Goal: Information Seeking & Learning: Compare options

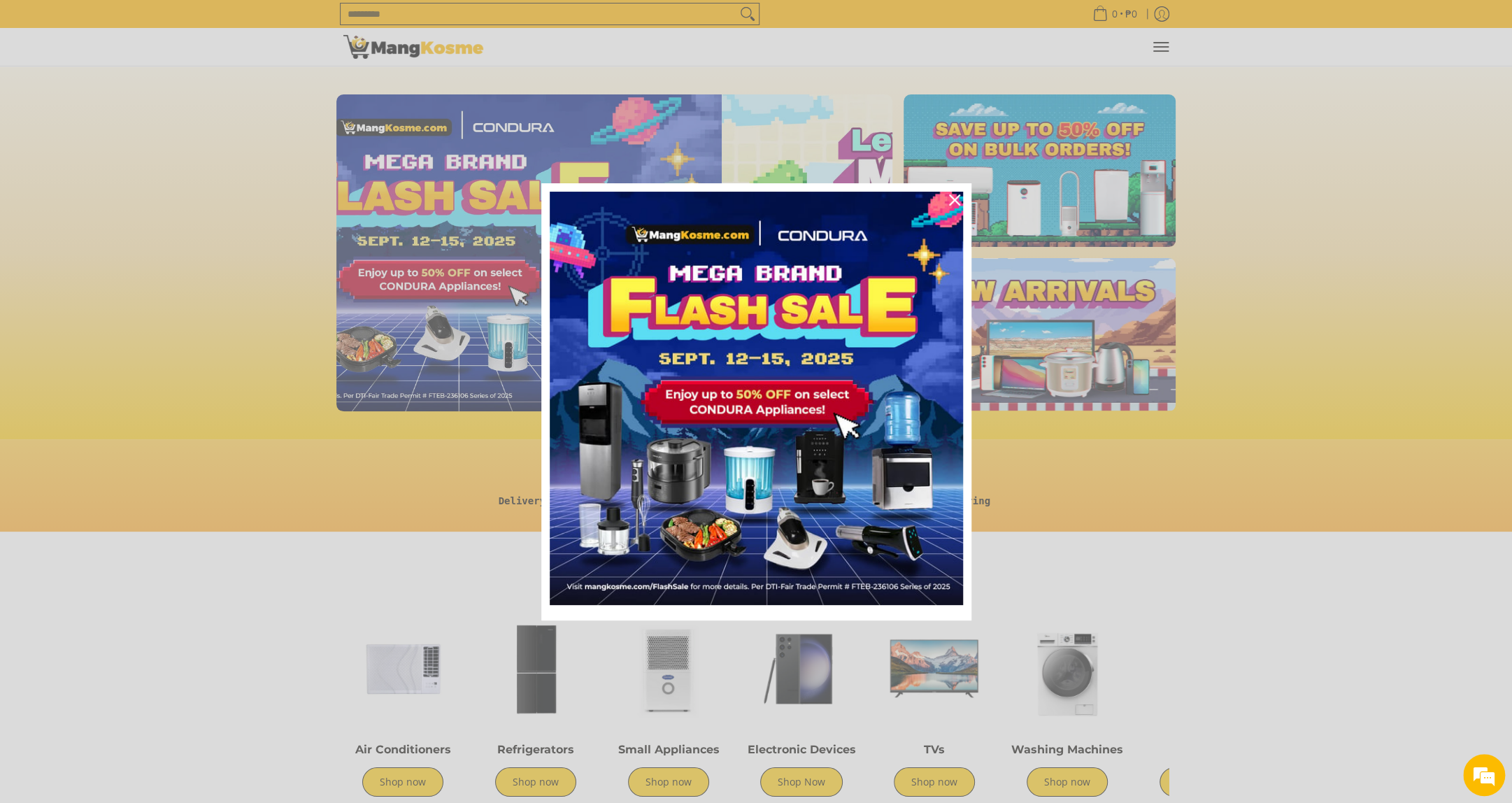
scroll to position [0, 556]
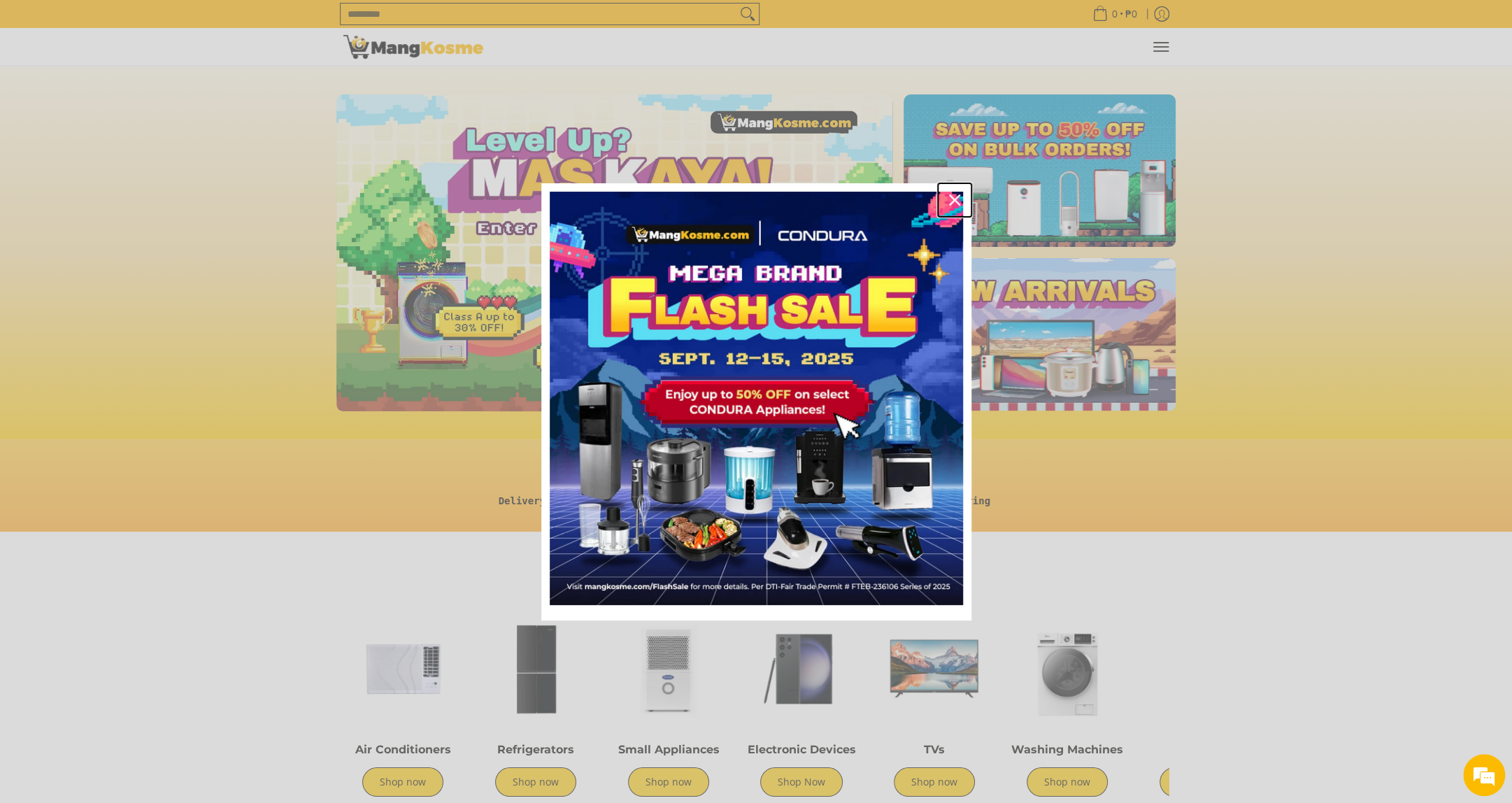
click at [949, 207] on div "Close" at bounding box center [954, 200] width 22 height 22
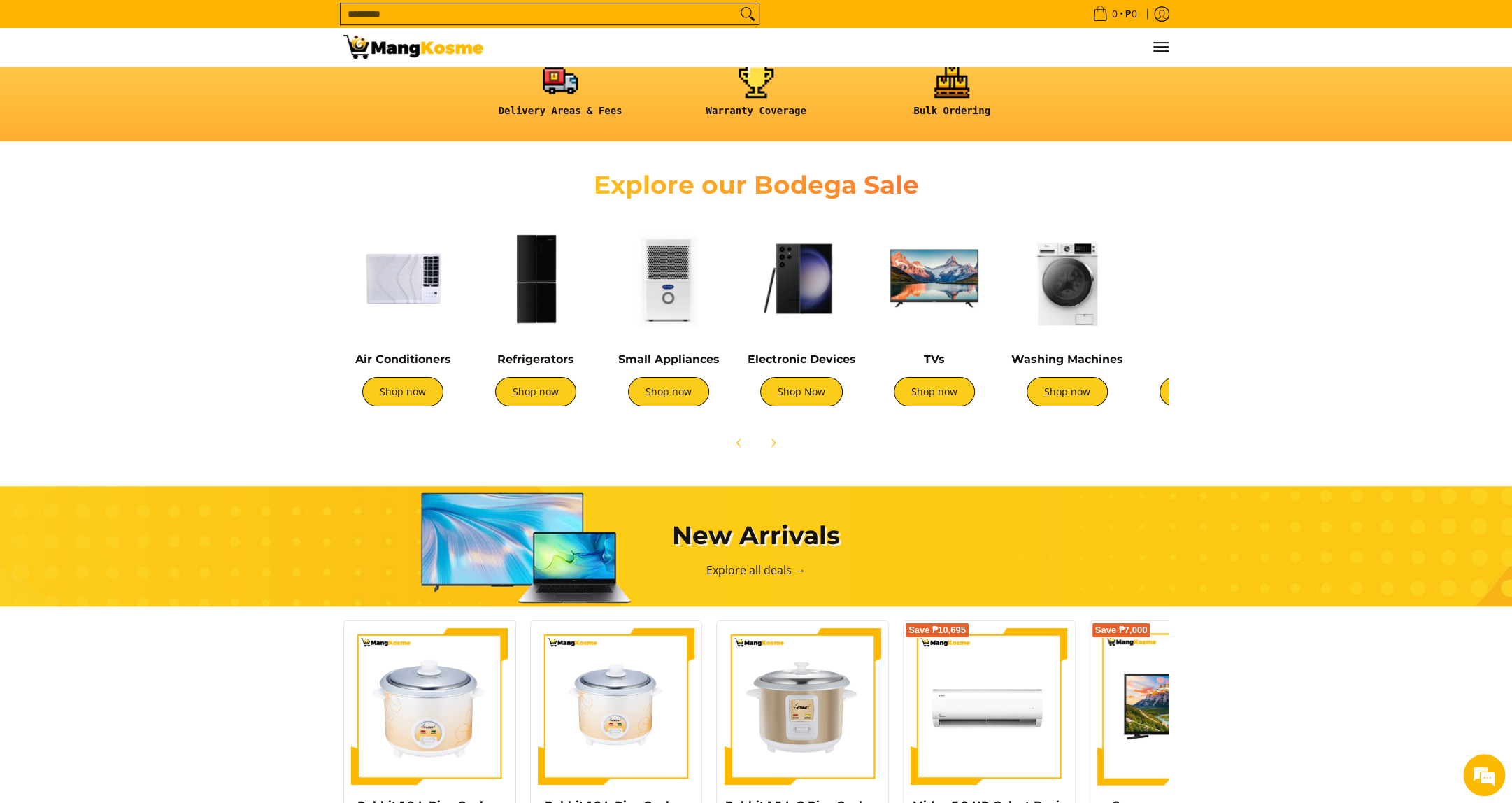
scroll to position [0, 0]
click at [403, 292] on img at bounding box center [403, 278] width 119 height 119
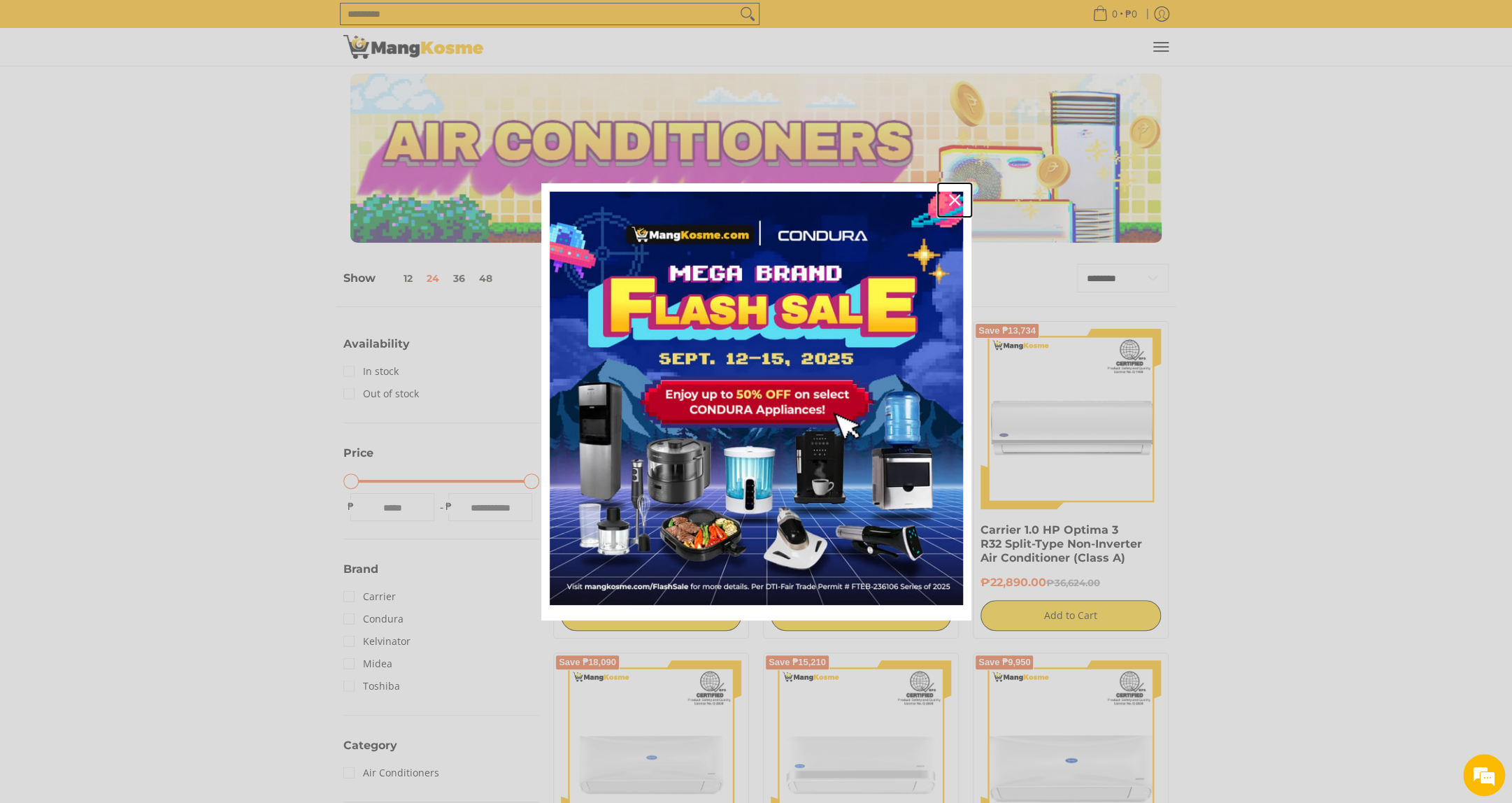
click at [944, 199] on div "Close" at bounding box center [954, 200] width 22 height 22
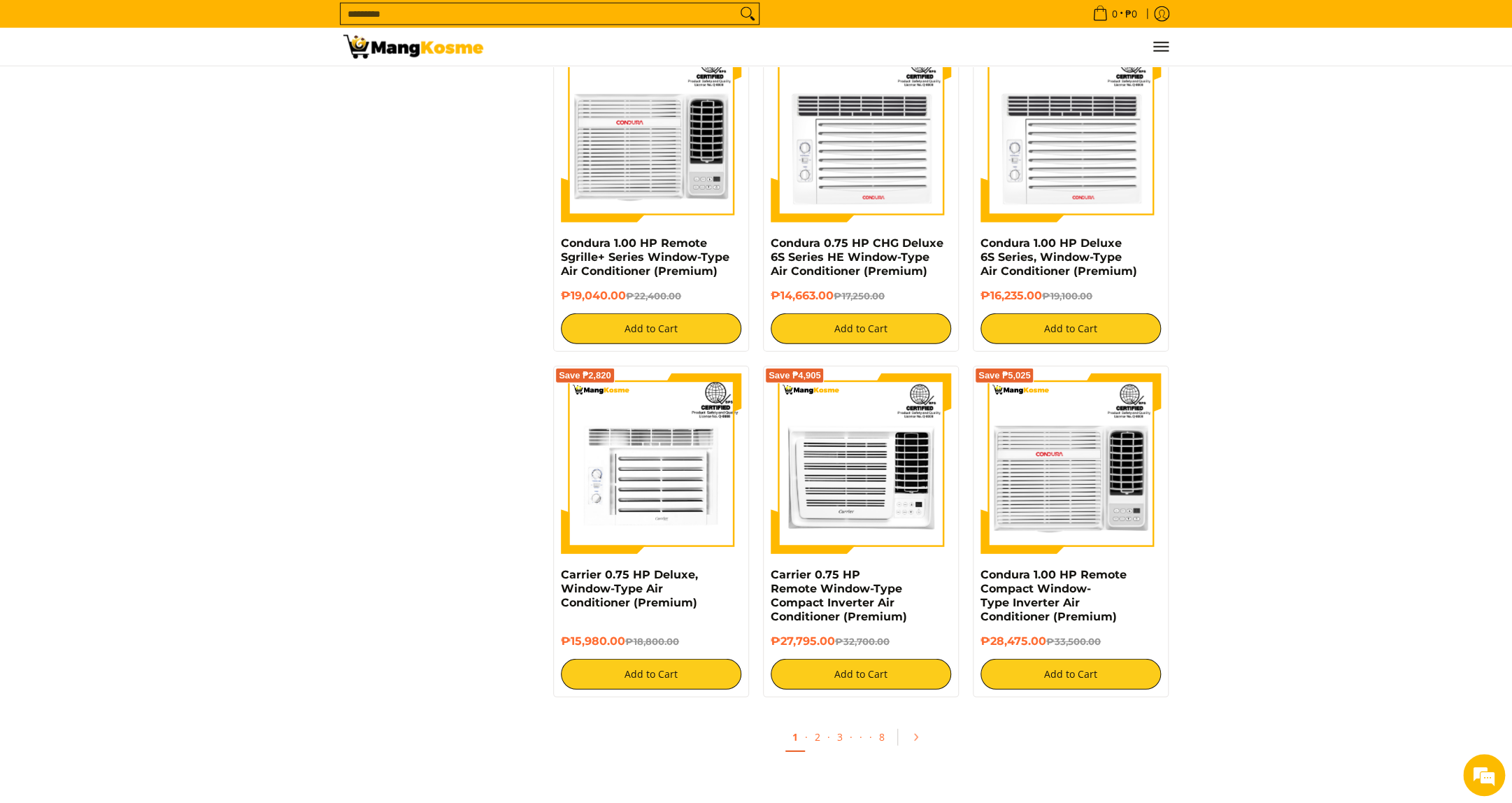
scroll to position [2329, 0]
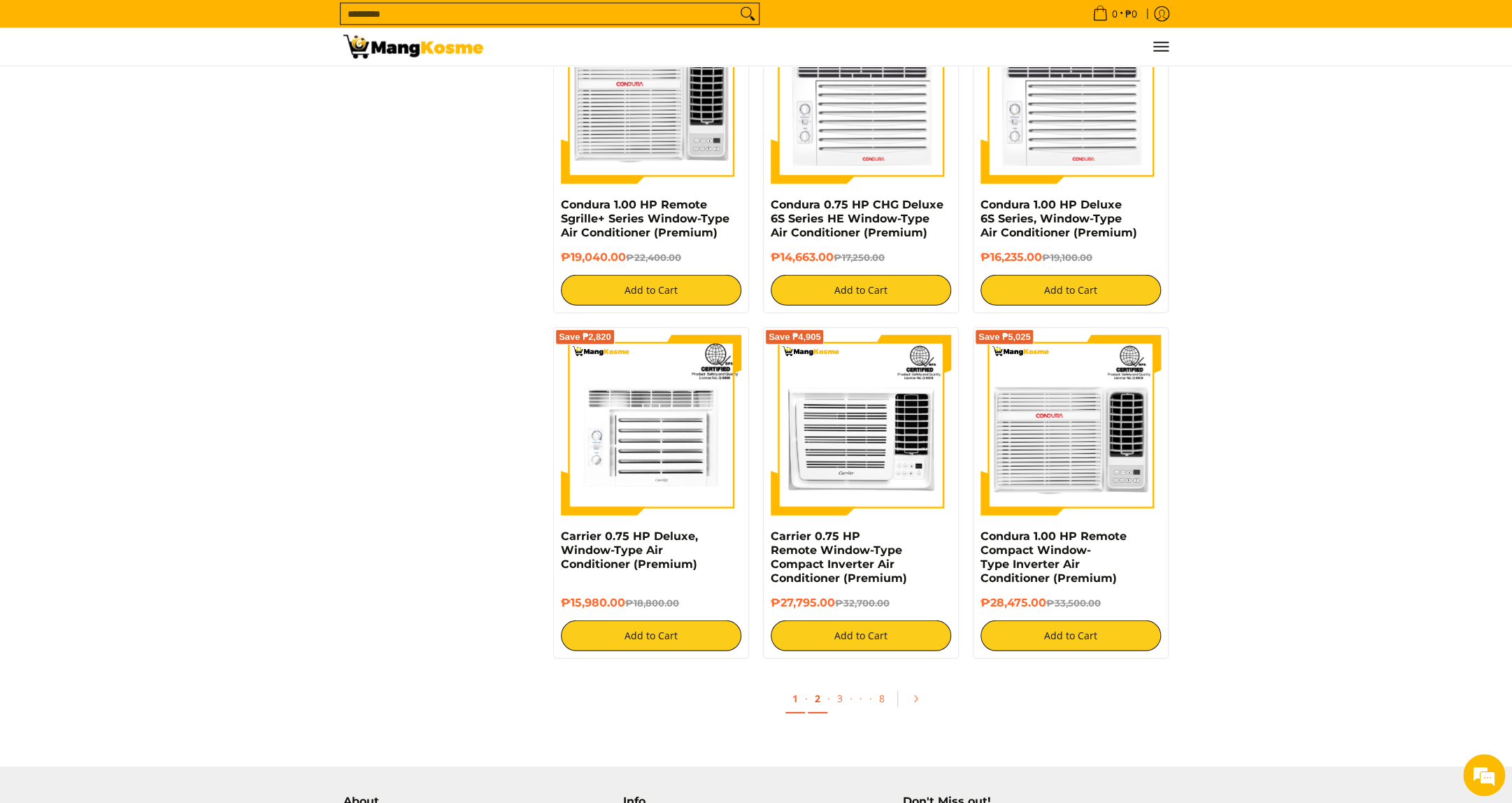
click at [814, 704] on link "2" at bounding box center [818, 699] width 19 height 29
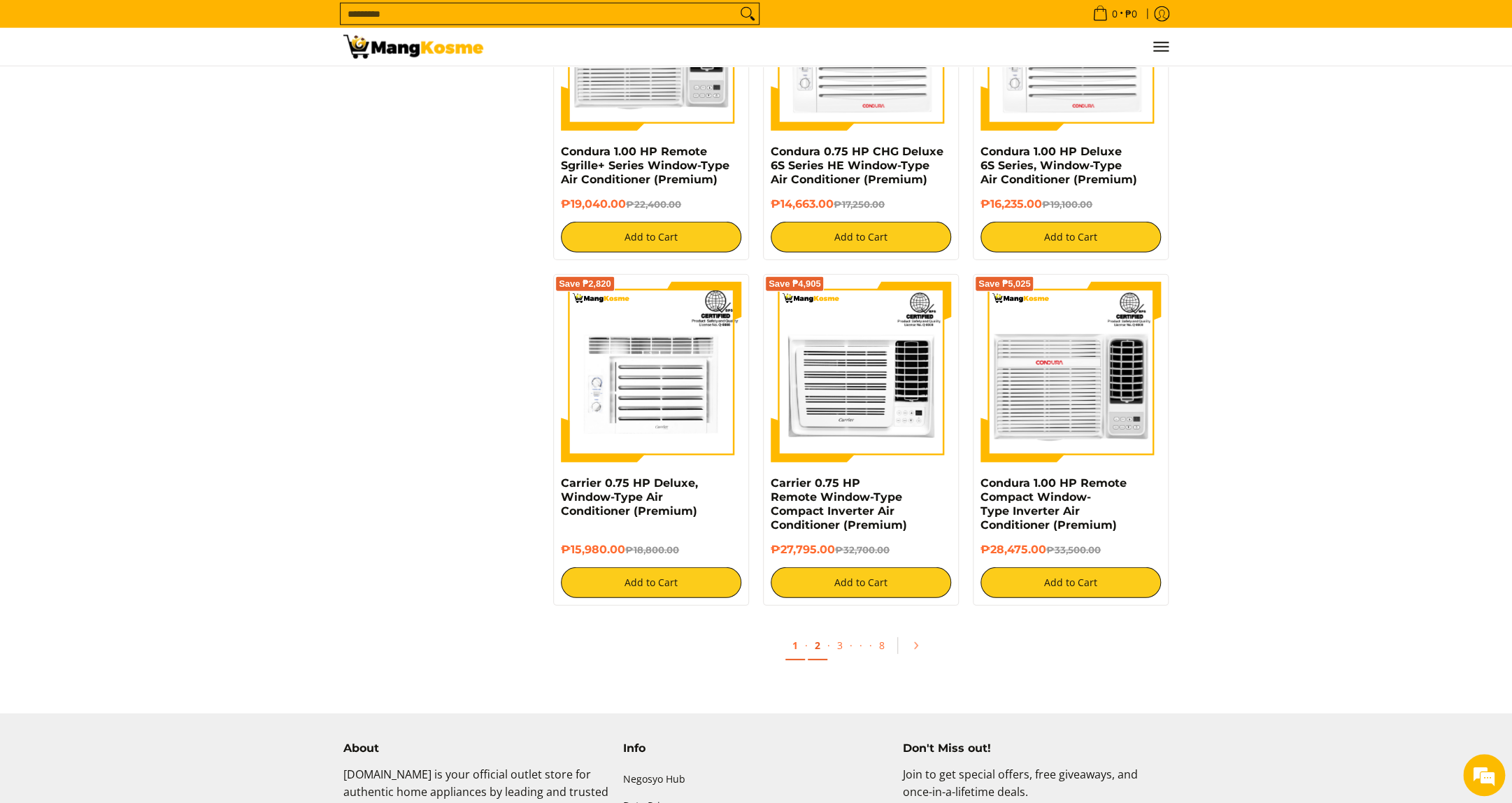
scroll to position [2420, 0]
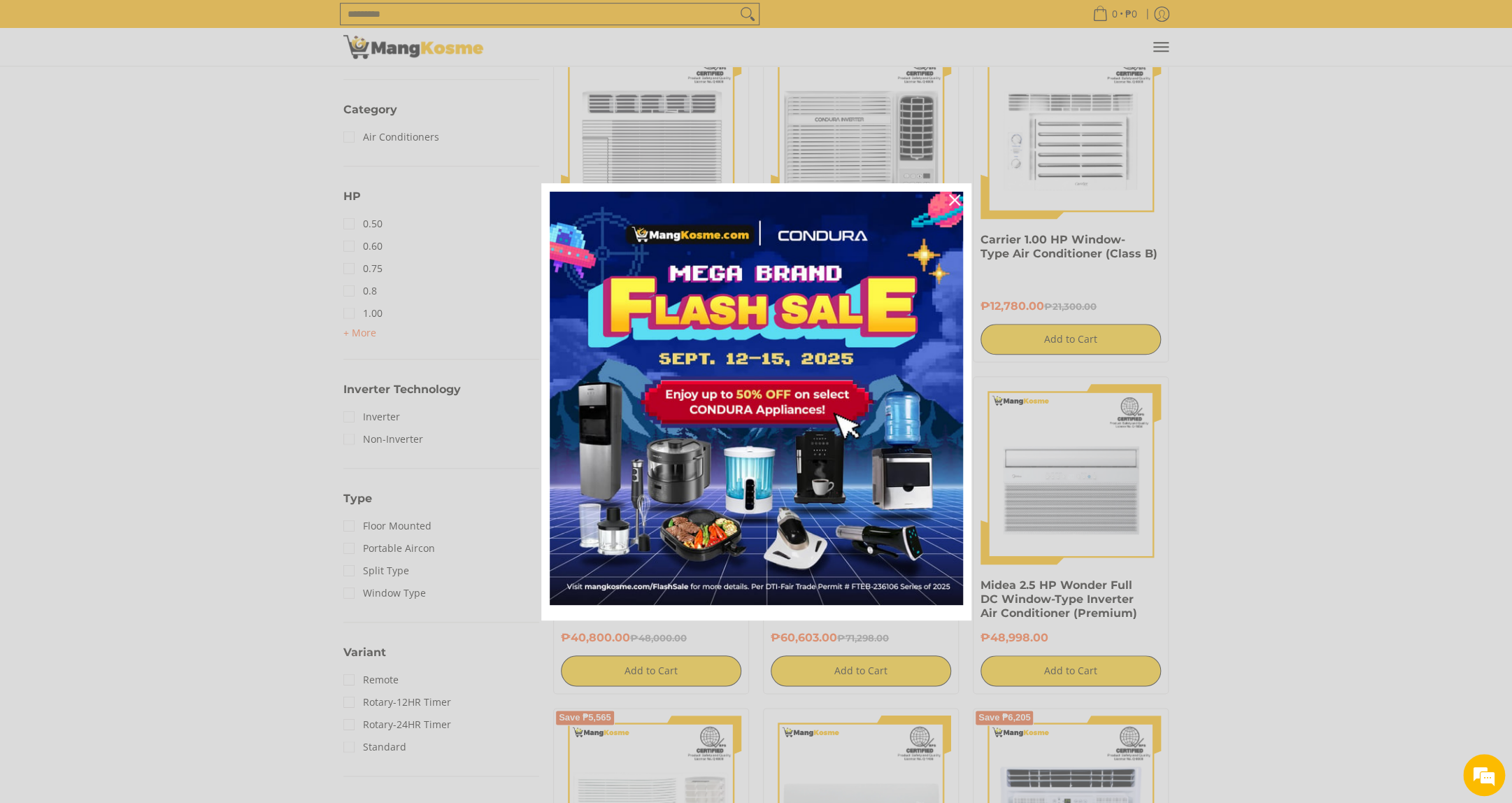
scroll to position [637, 0]
click at [948, 217] on button "Close" at bounding box center [955, 200] width 33 height 33
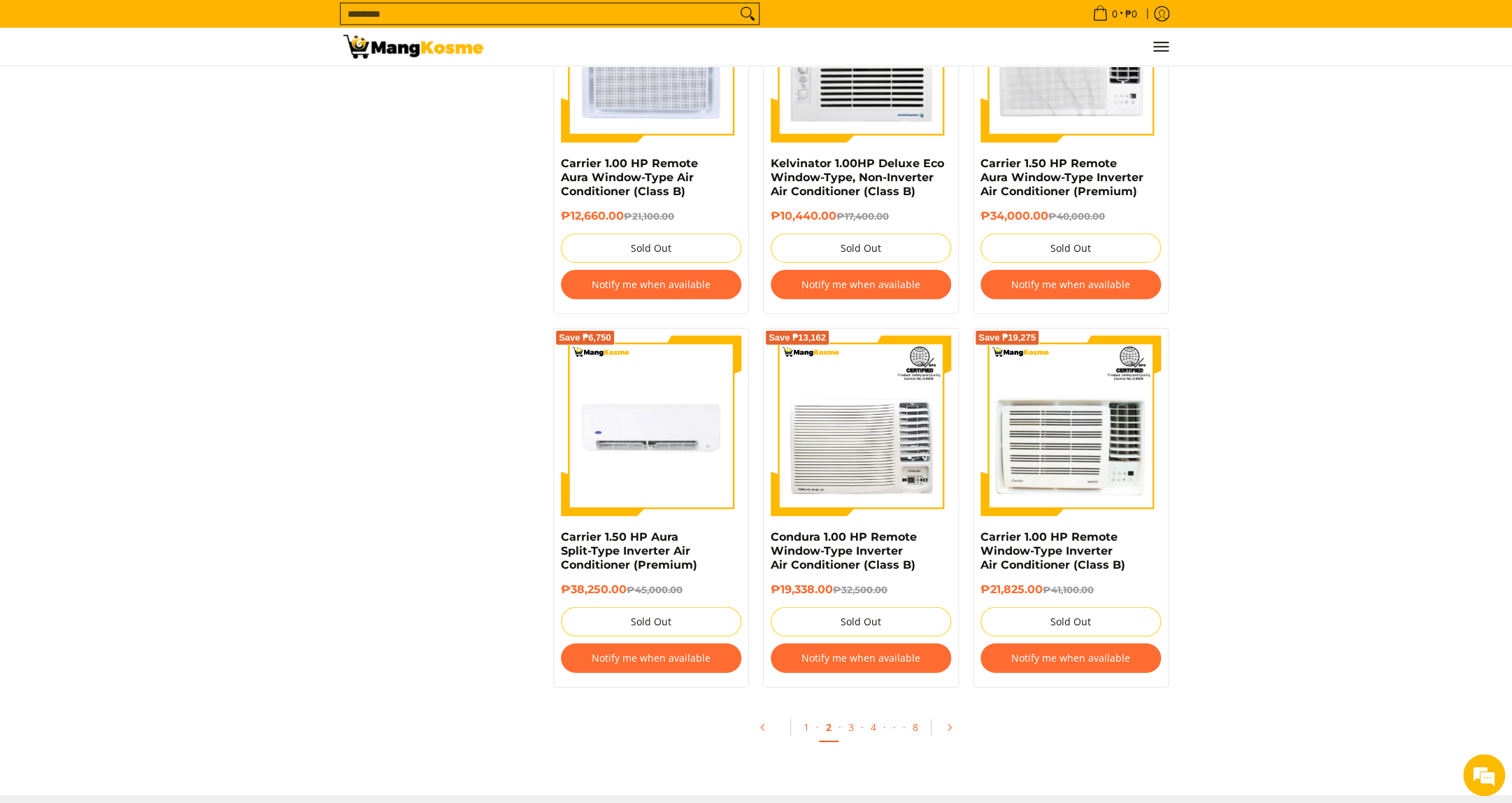
scroll to position [2405, 0]
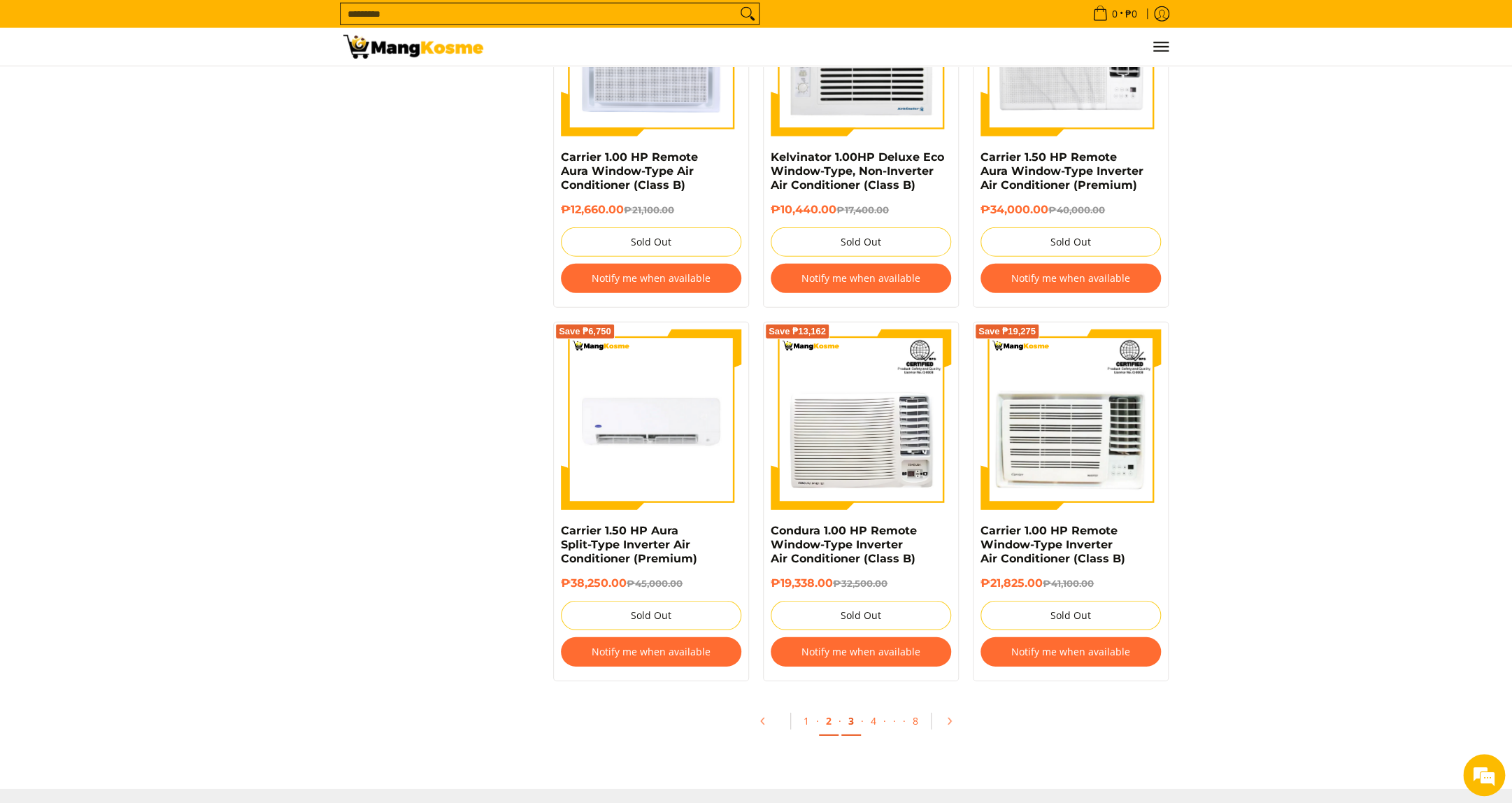
click at [850, 725] on link "3" at bounding box center [851, 721] width 19 height 29
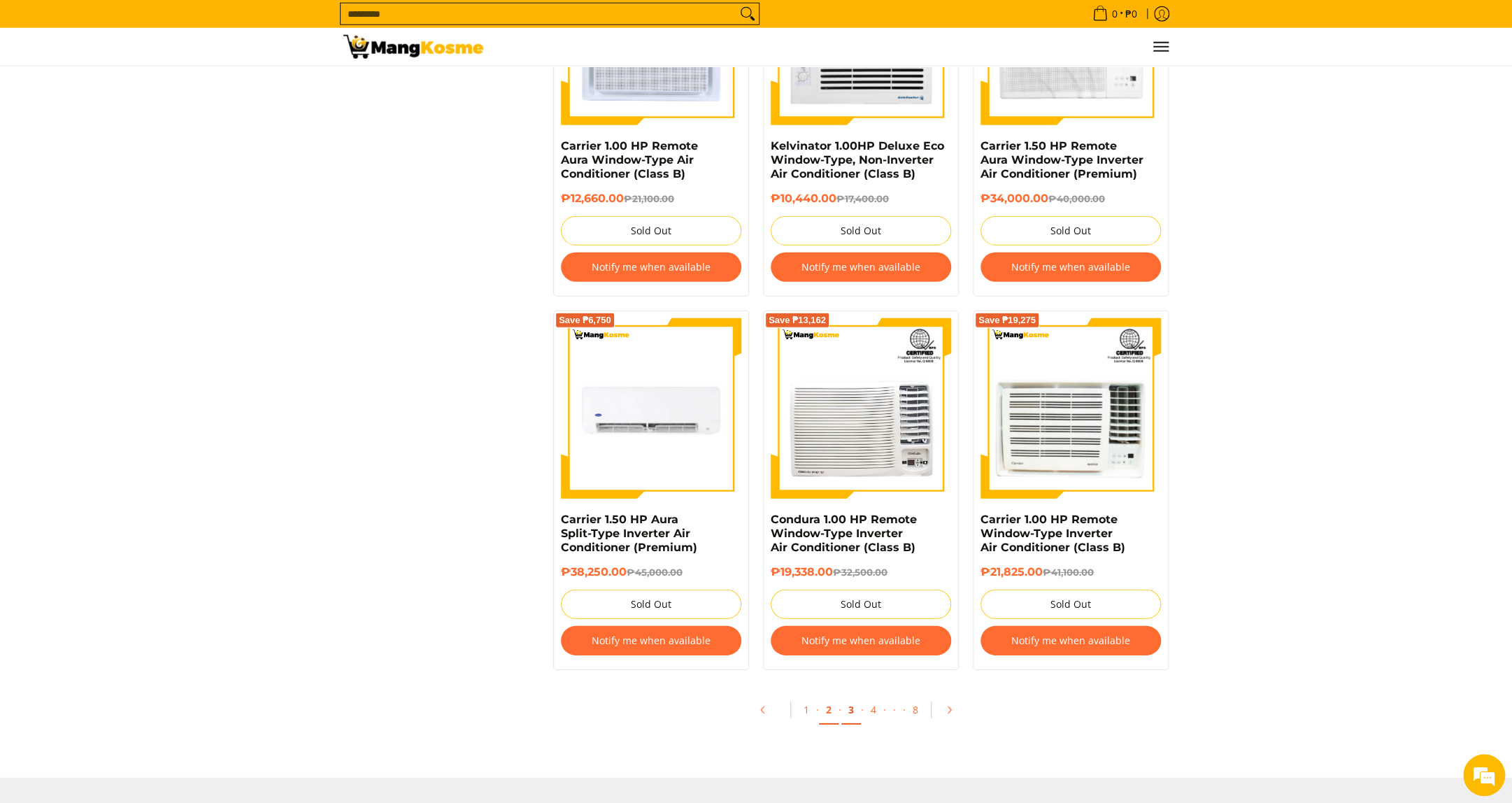
scroll to position [2496, 0]
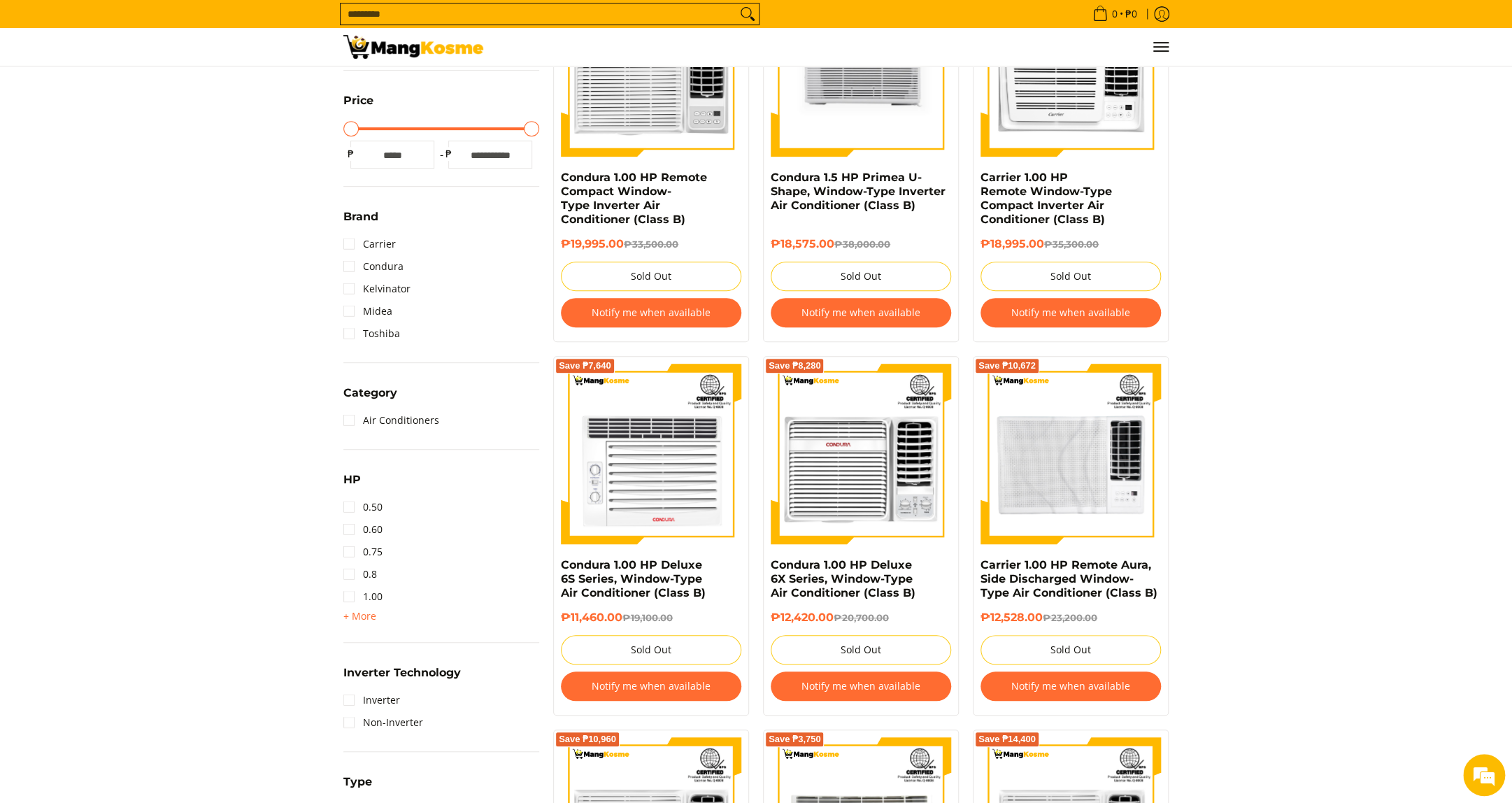
scroll to position [352, 0]
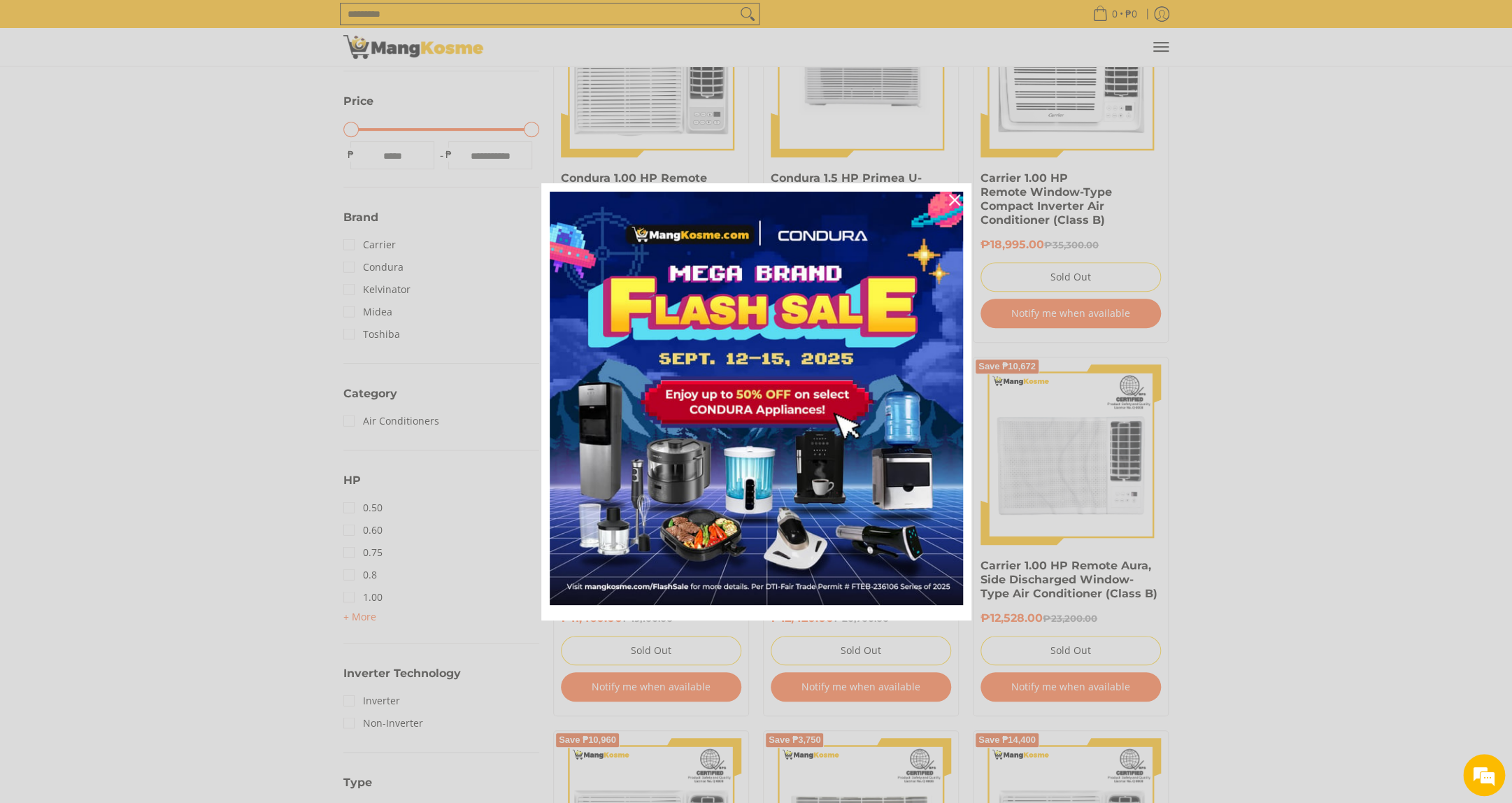
click at [369, 611] on div "Marketing offer form" at bounding box center [756, 401] width 1512 height 803
click at [950, 204] on icon "close icon" at bounding box center [954, 200] width 11 height 11
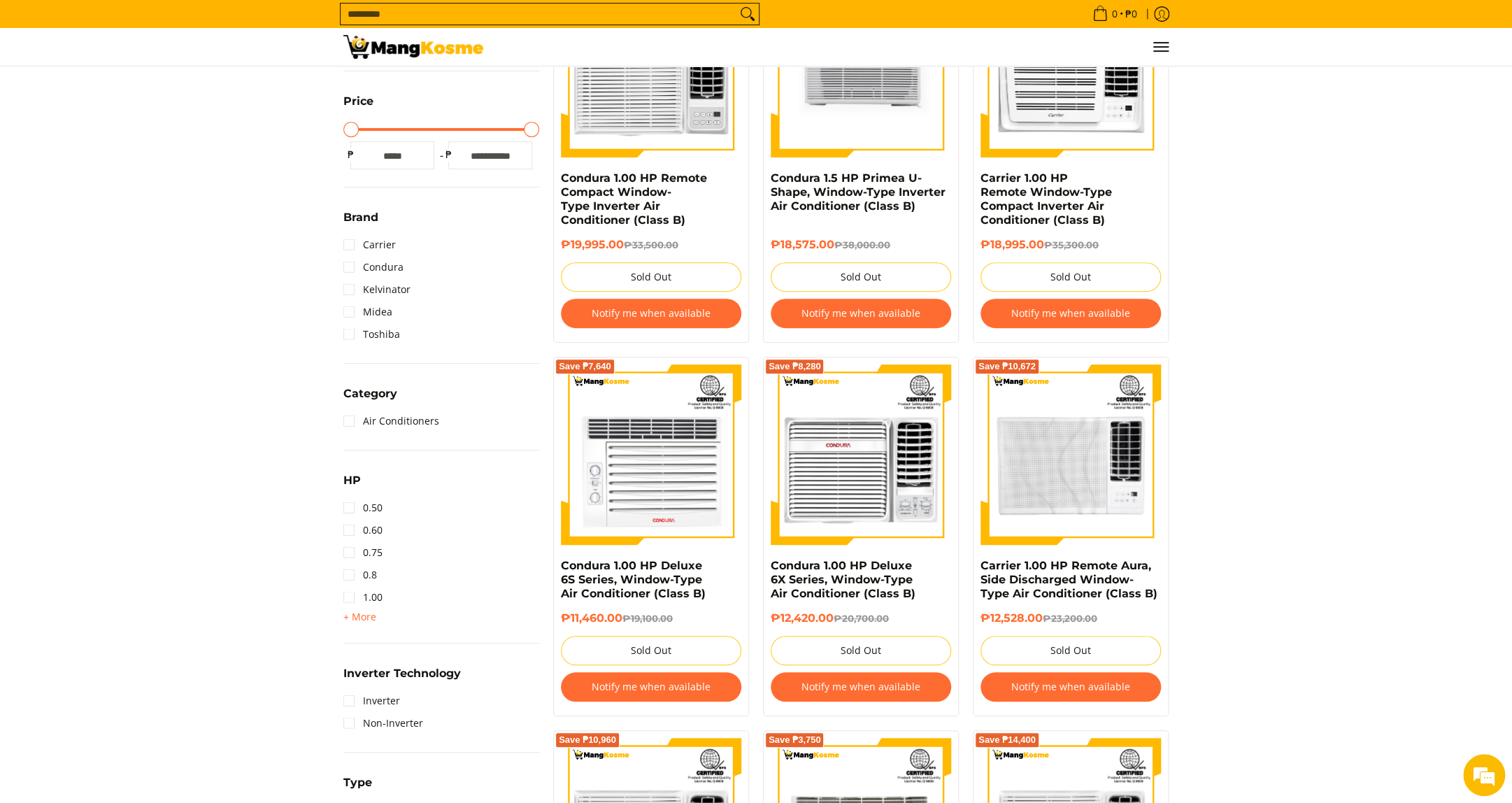
scroll to position [0, 0]
click at [365, 624] on span "+ More - Less" at bounding box center [360, 617] width 33 height 17
click at [367, 614] on link "1.50" at bounding box center [363, 619] width 40 height 22
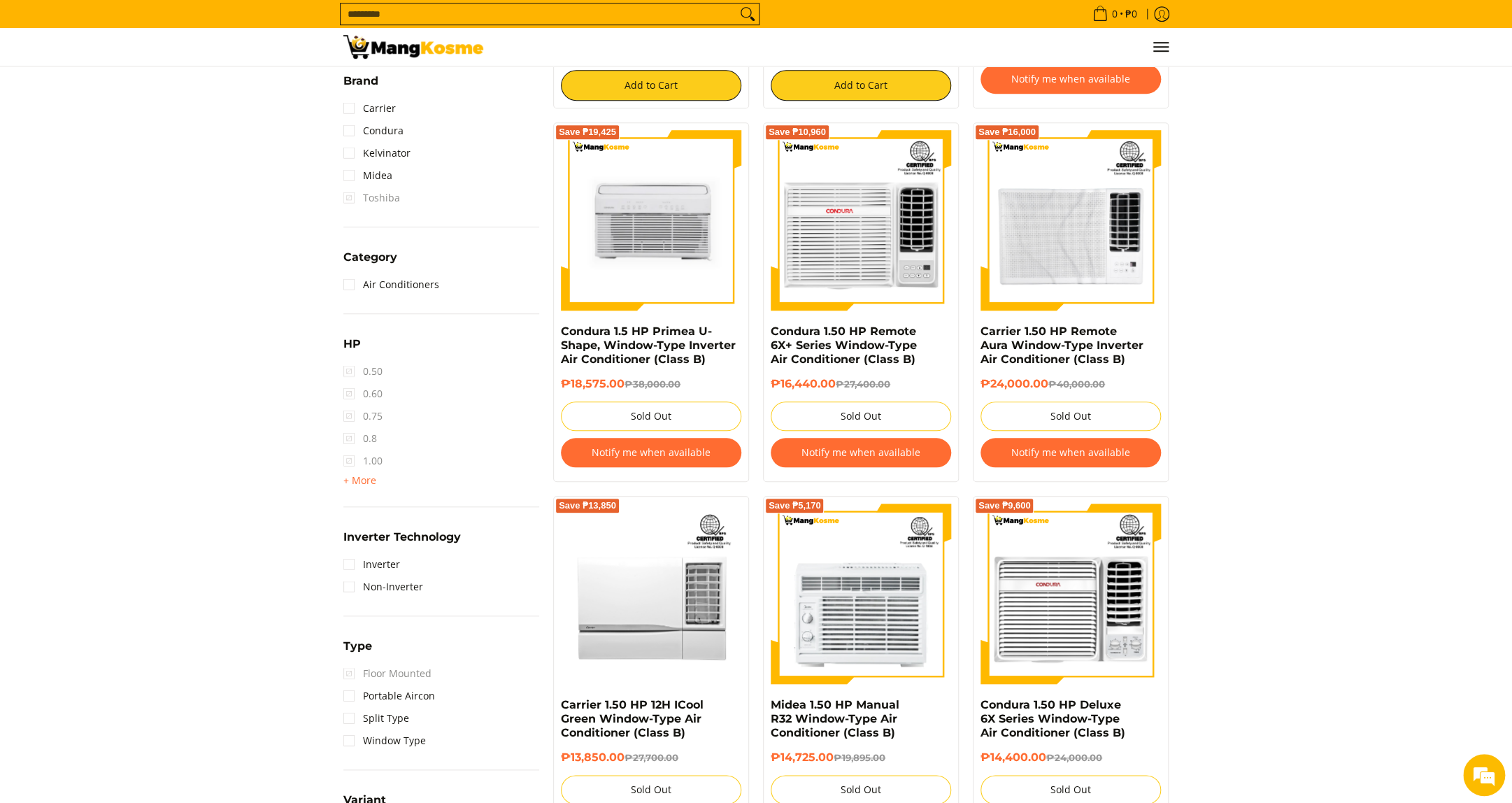
scroll to position [580, 0]
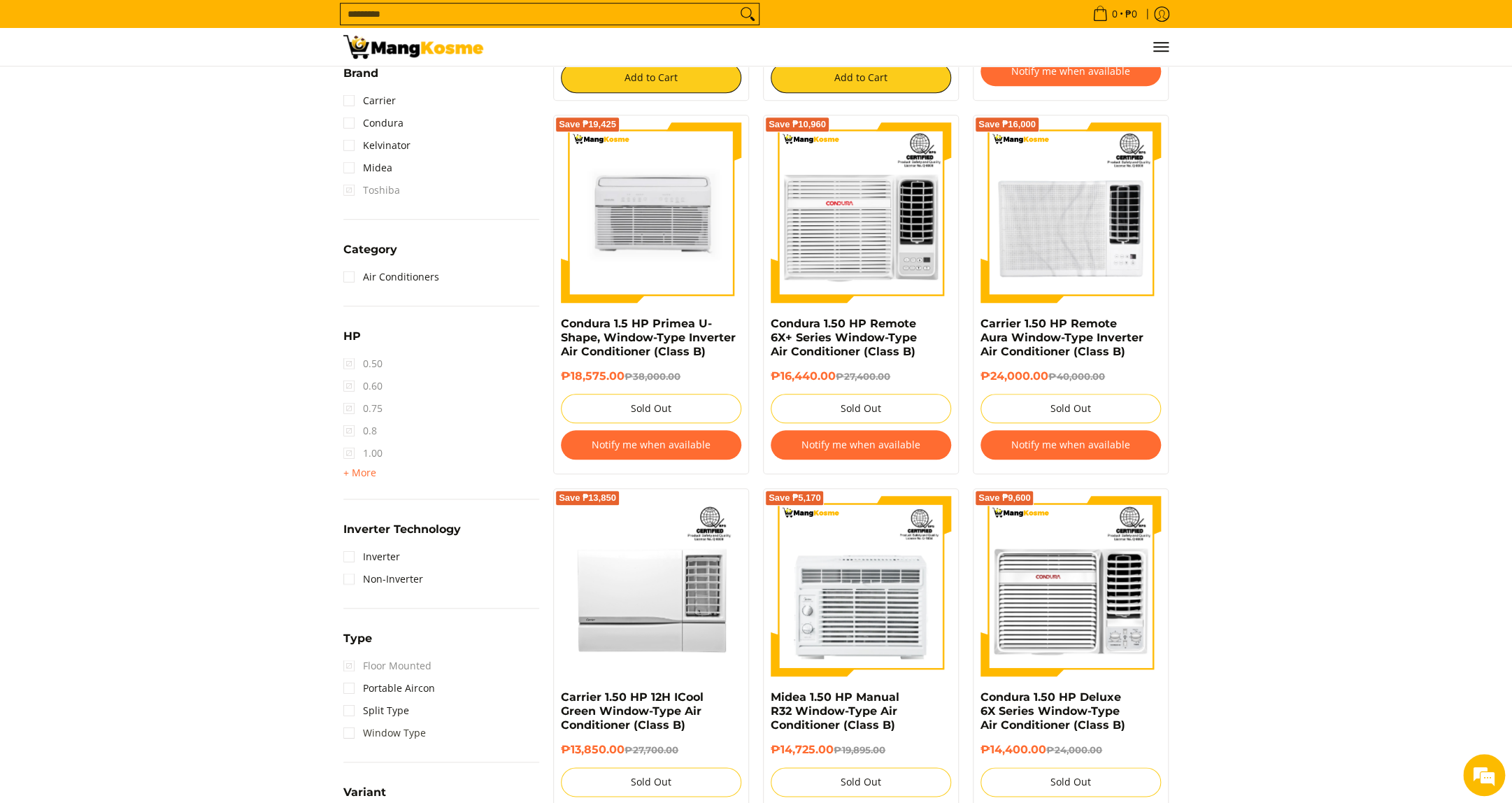
click at [405, 738] on link "Window Type" at bounding box center [385, 733] width 83 height 22
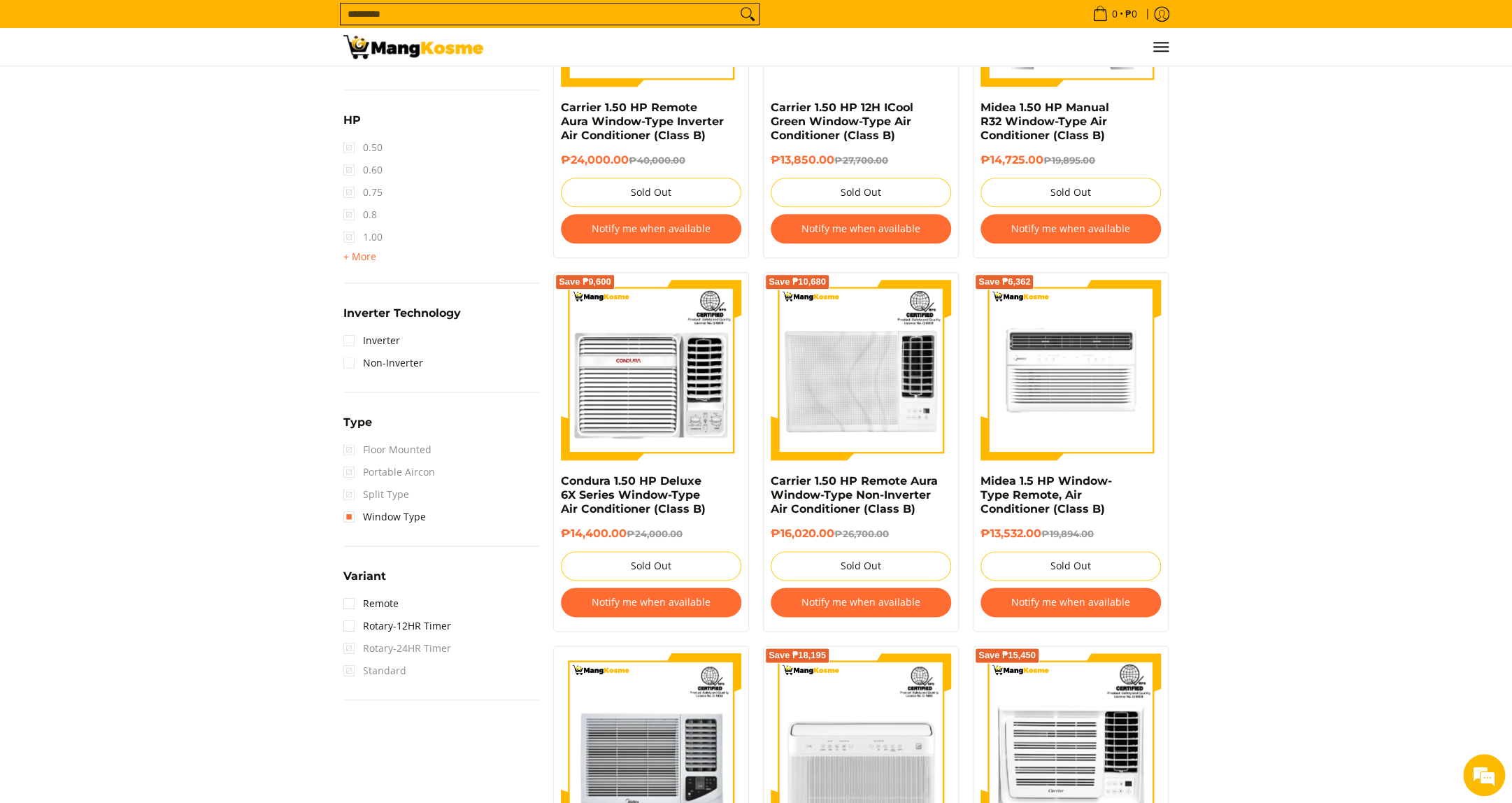
scroll to position [792, 0]
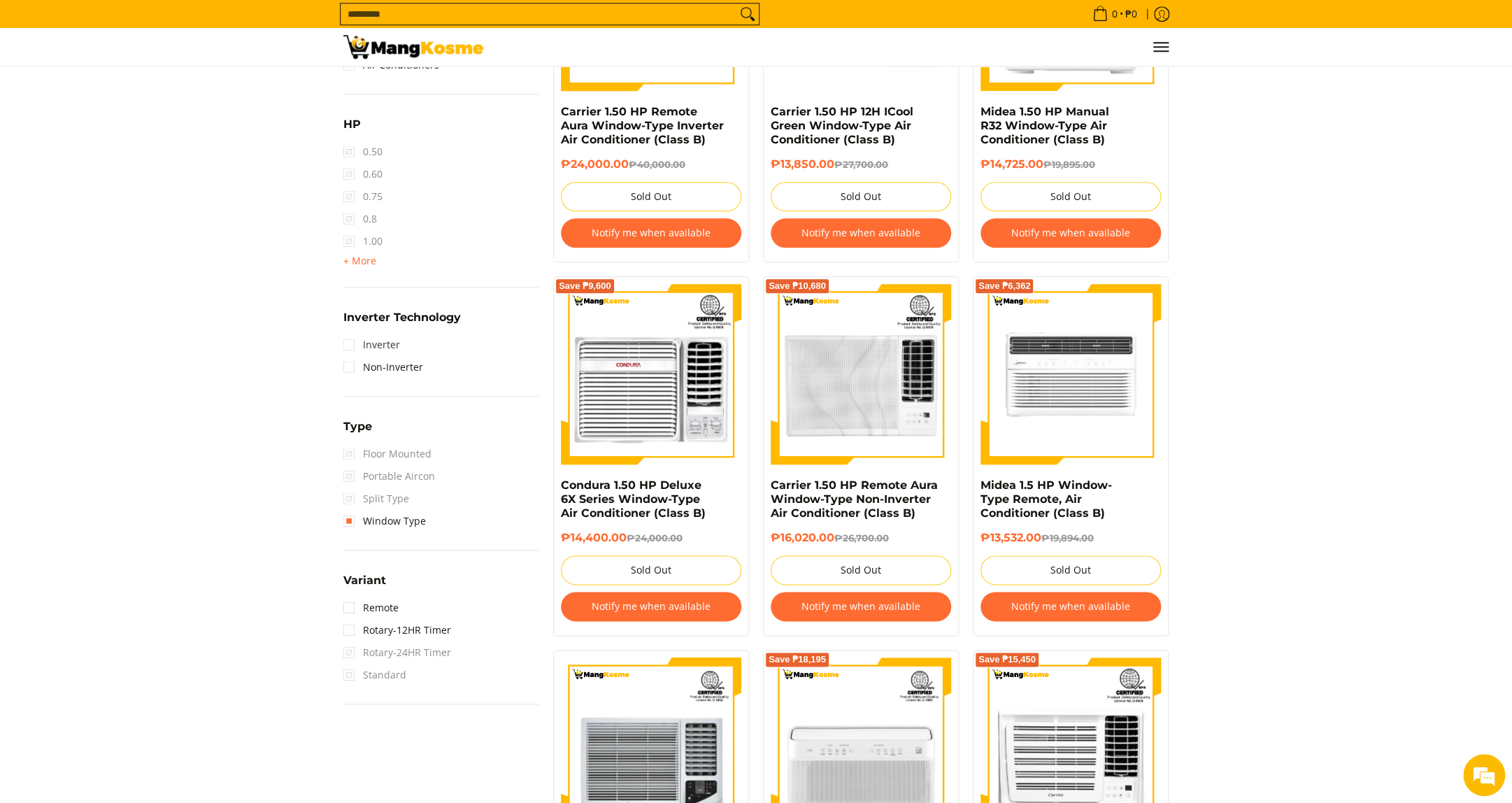
click at [387, 349] on link "Inverter" at bounding box center [372, 344] width 56 height 22
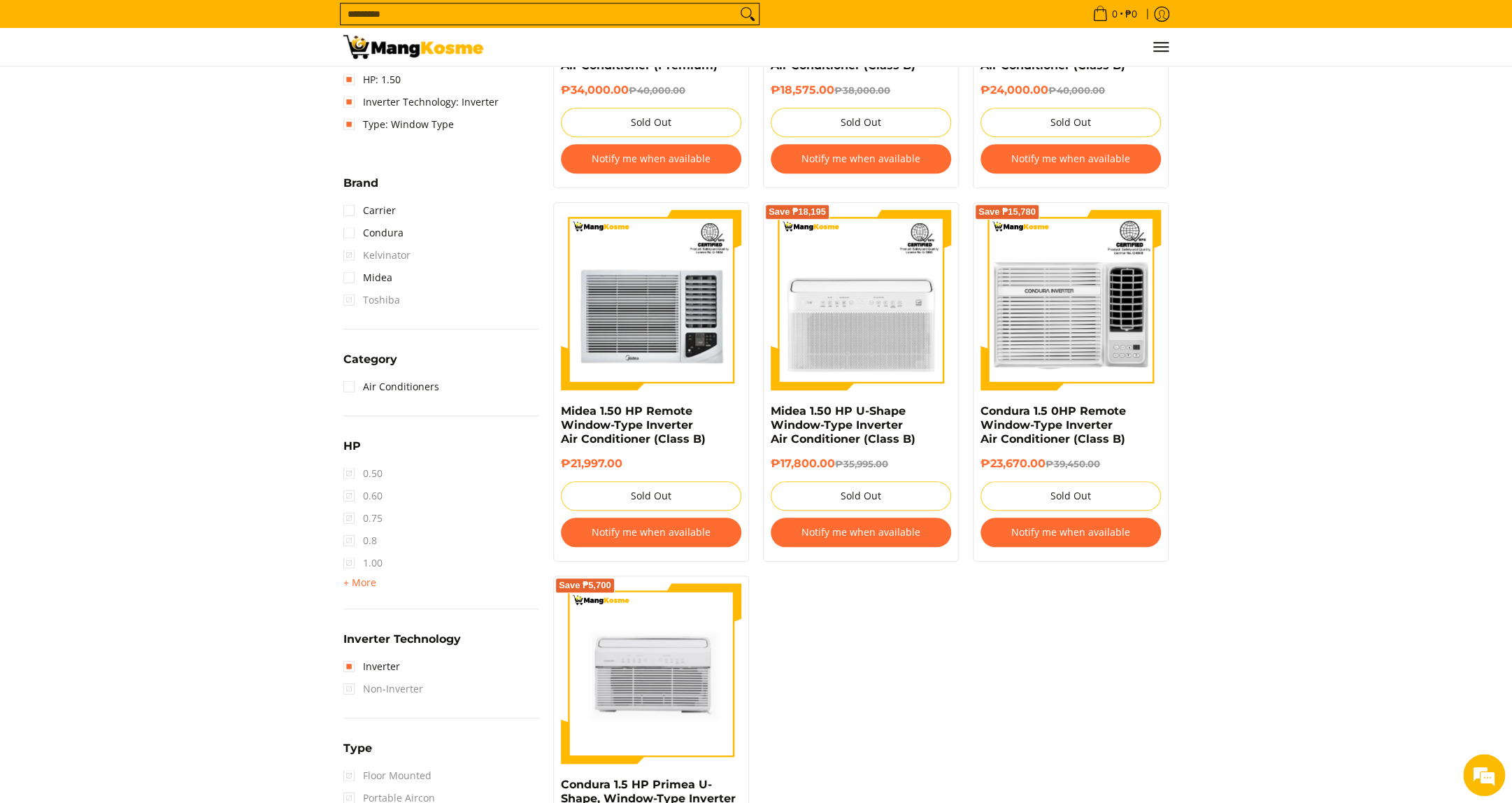
scroll to position [493, 0]
click at [404, 694] on span "Non-Inverter" at bounding box center [383, 688] width 80 height 22
click at [353, 690] on span "Non-Inverter" at bounding box center [383, 688] width 80 height 22
click at [352, 690] on span "Non-Inverter" at bounding box center [383, 688] width 80 height 22
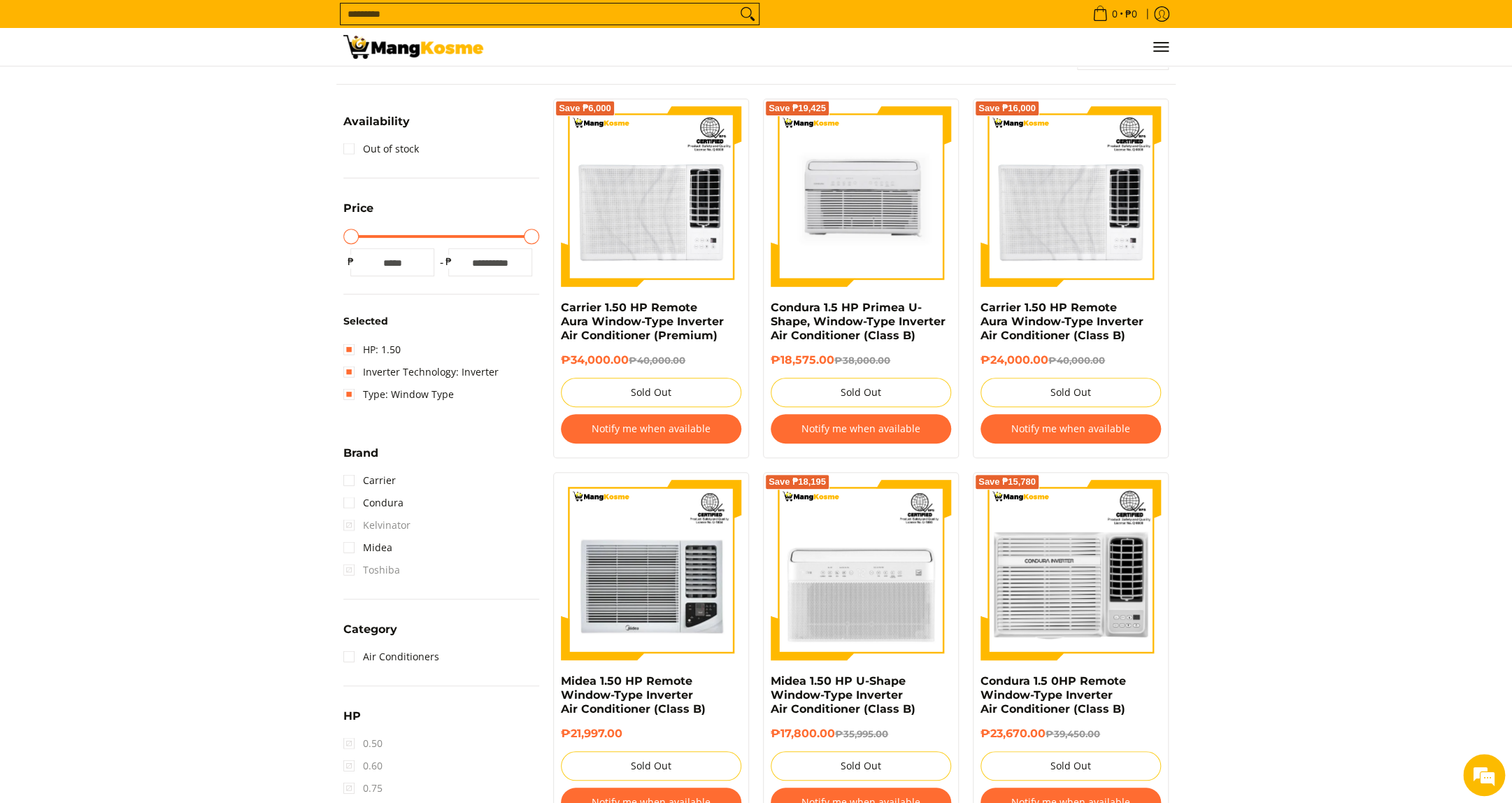
scroll to position [224, 0]
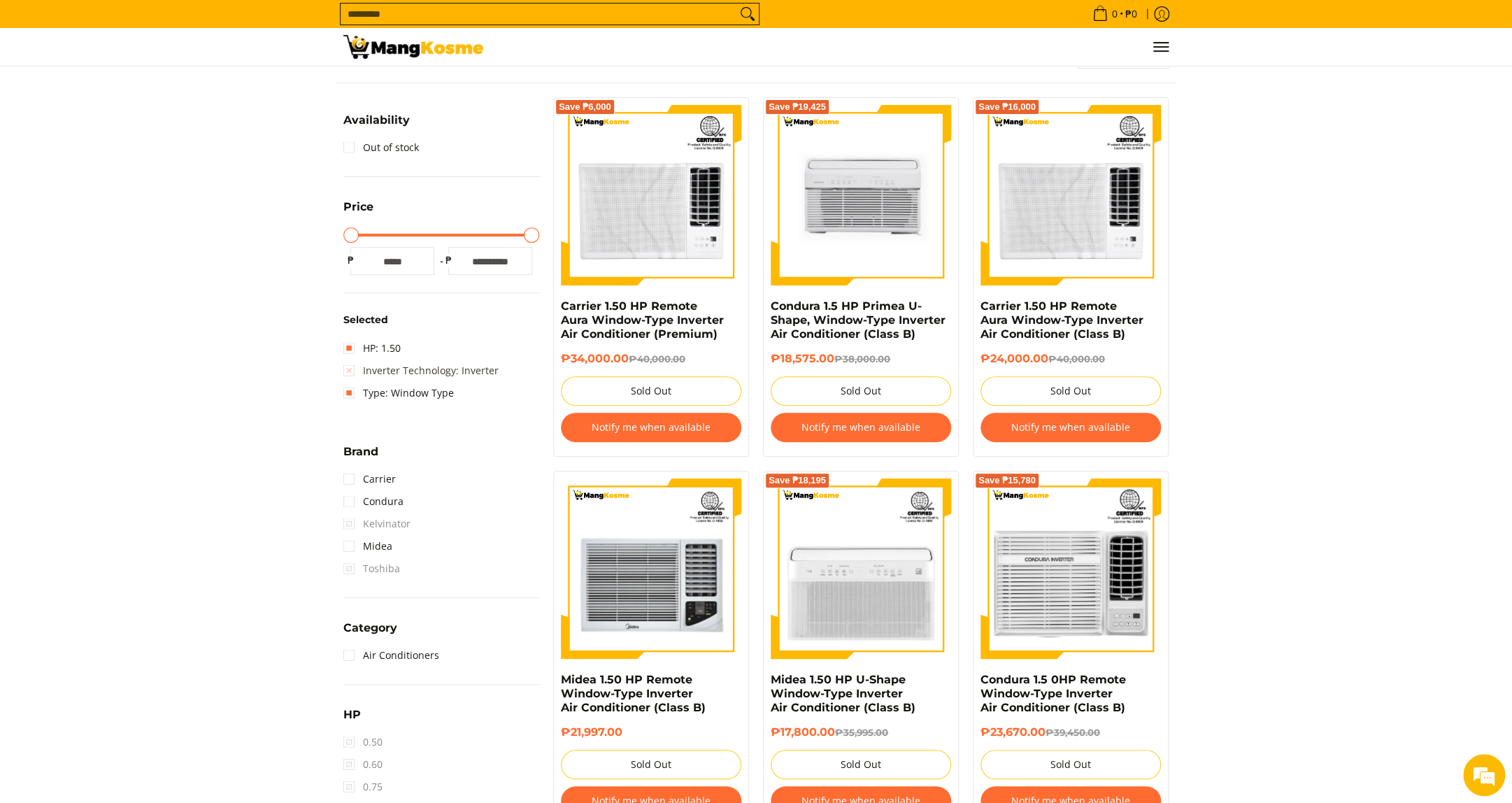
click at [347, 373] on link "Inverter Technology: Inverter" at bounding box center [421, 370] width 156 height 22
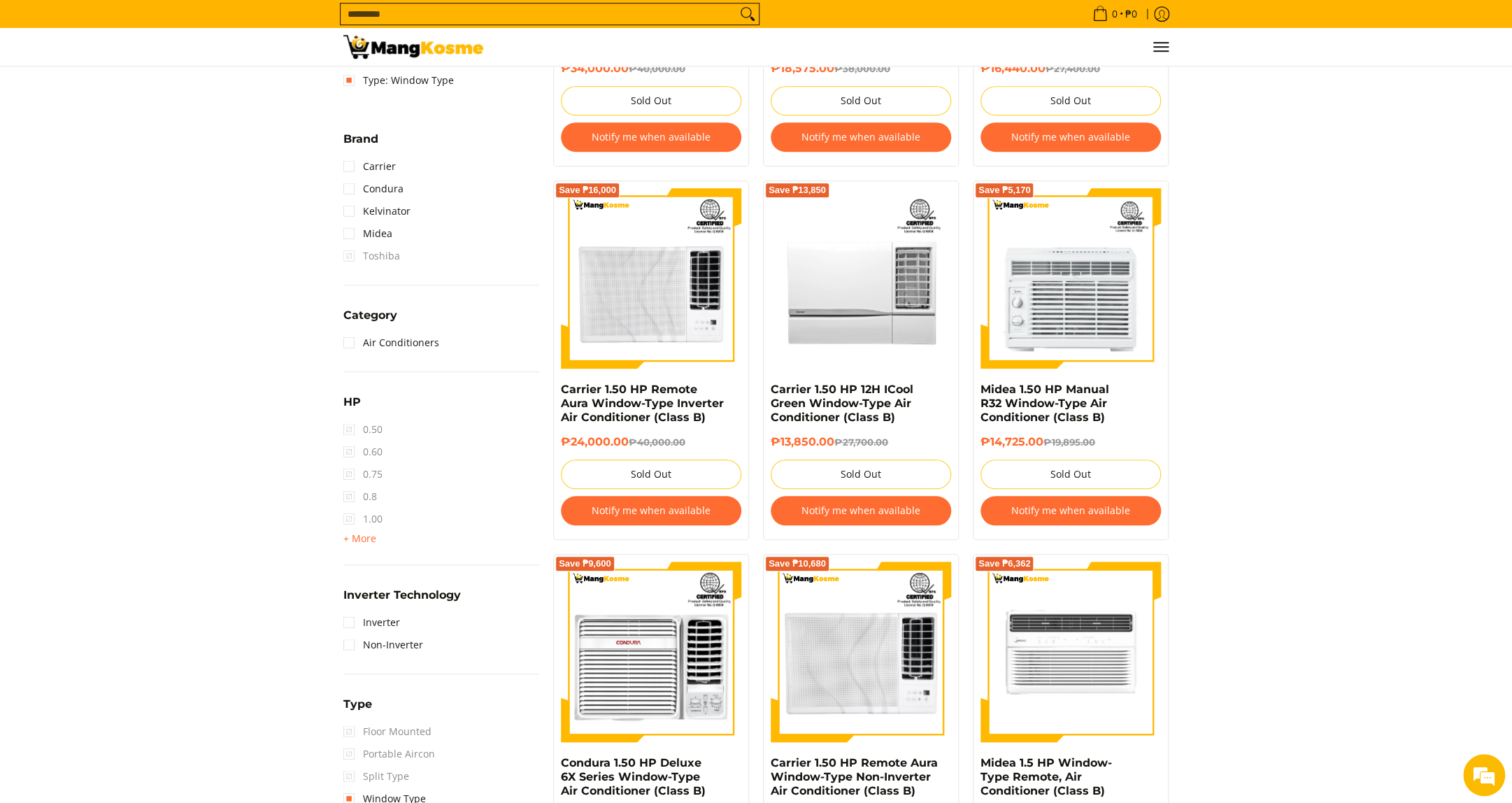
scroll to position [519, 0]
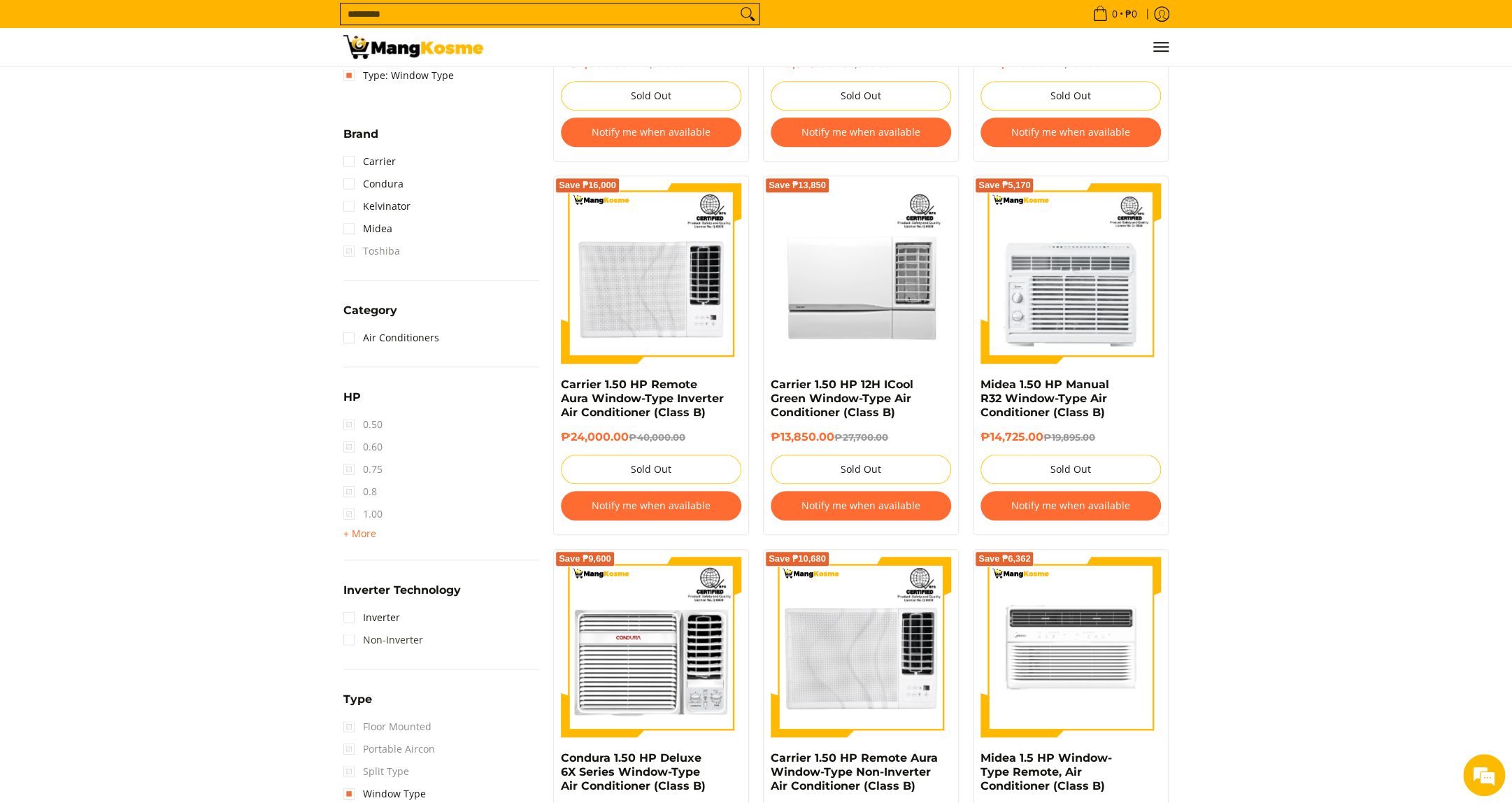
click at [402, 635] on link "Non-Inverter" at bounding box center [383, 639] width 80 height 22
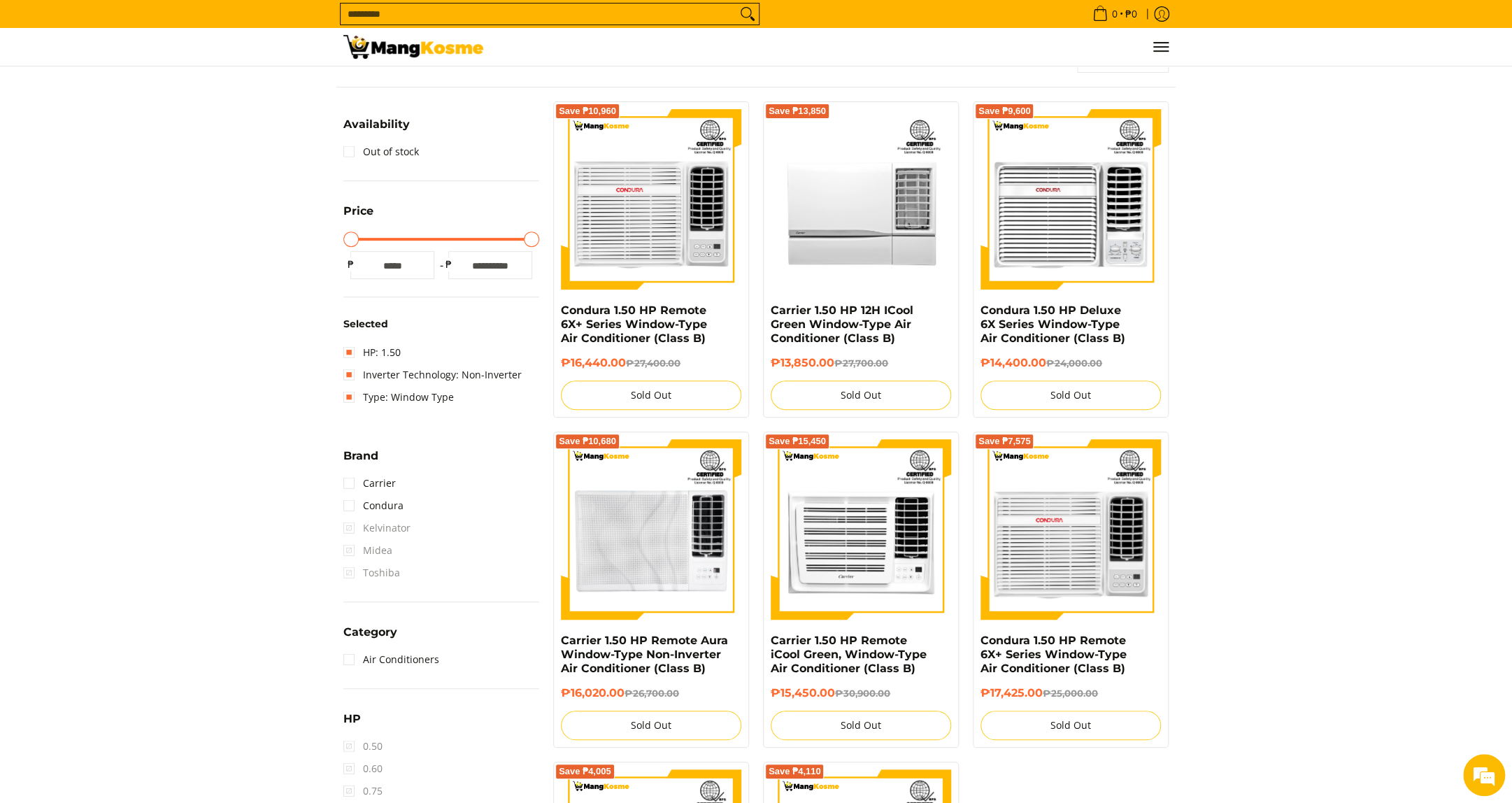
scroll to position [197, 0]
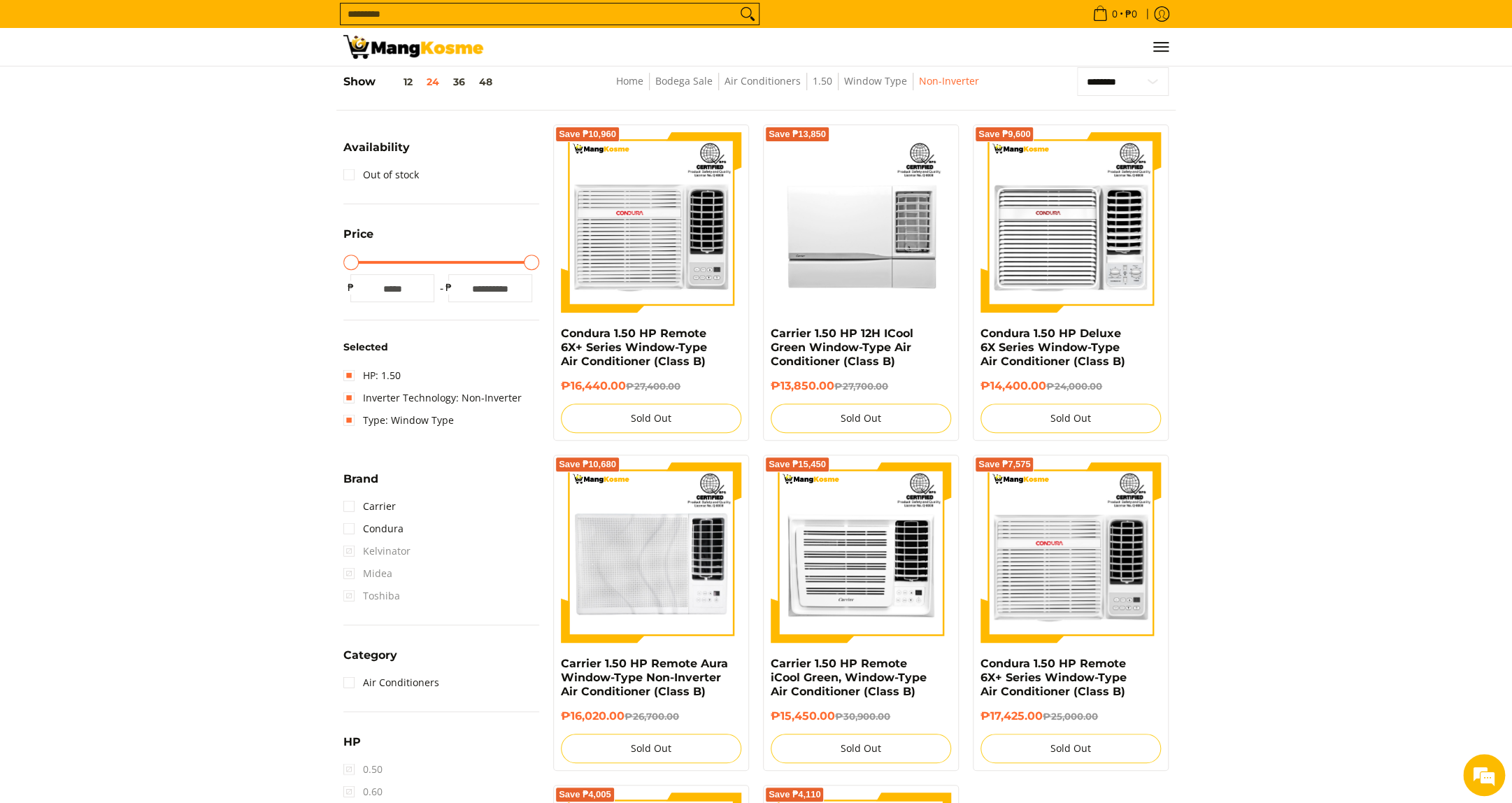
type input "*****"
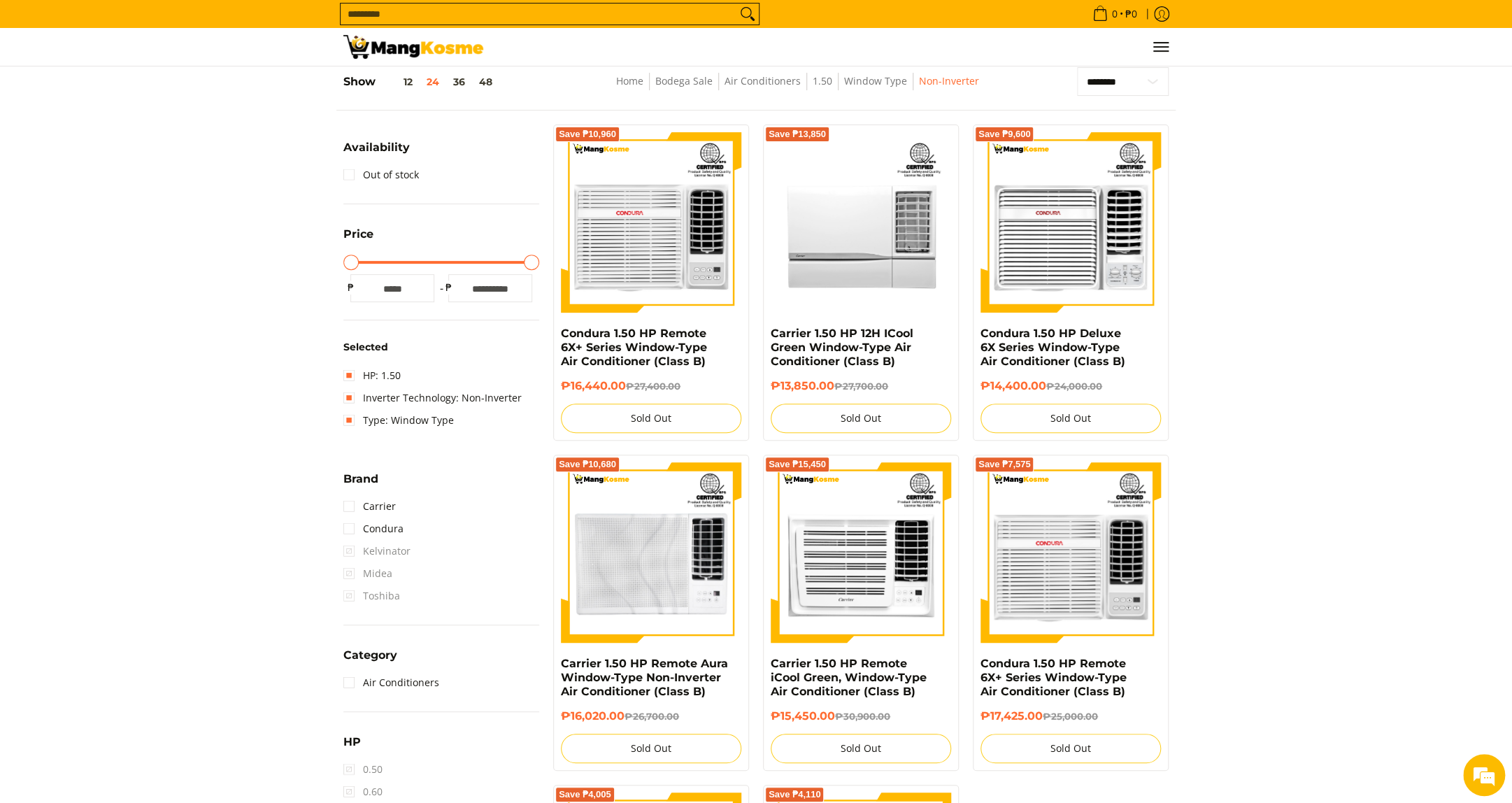
type input "*****"
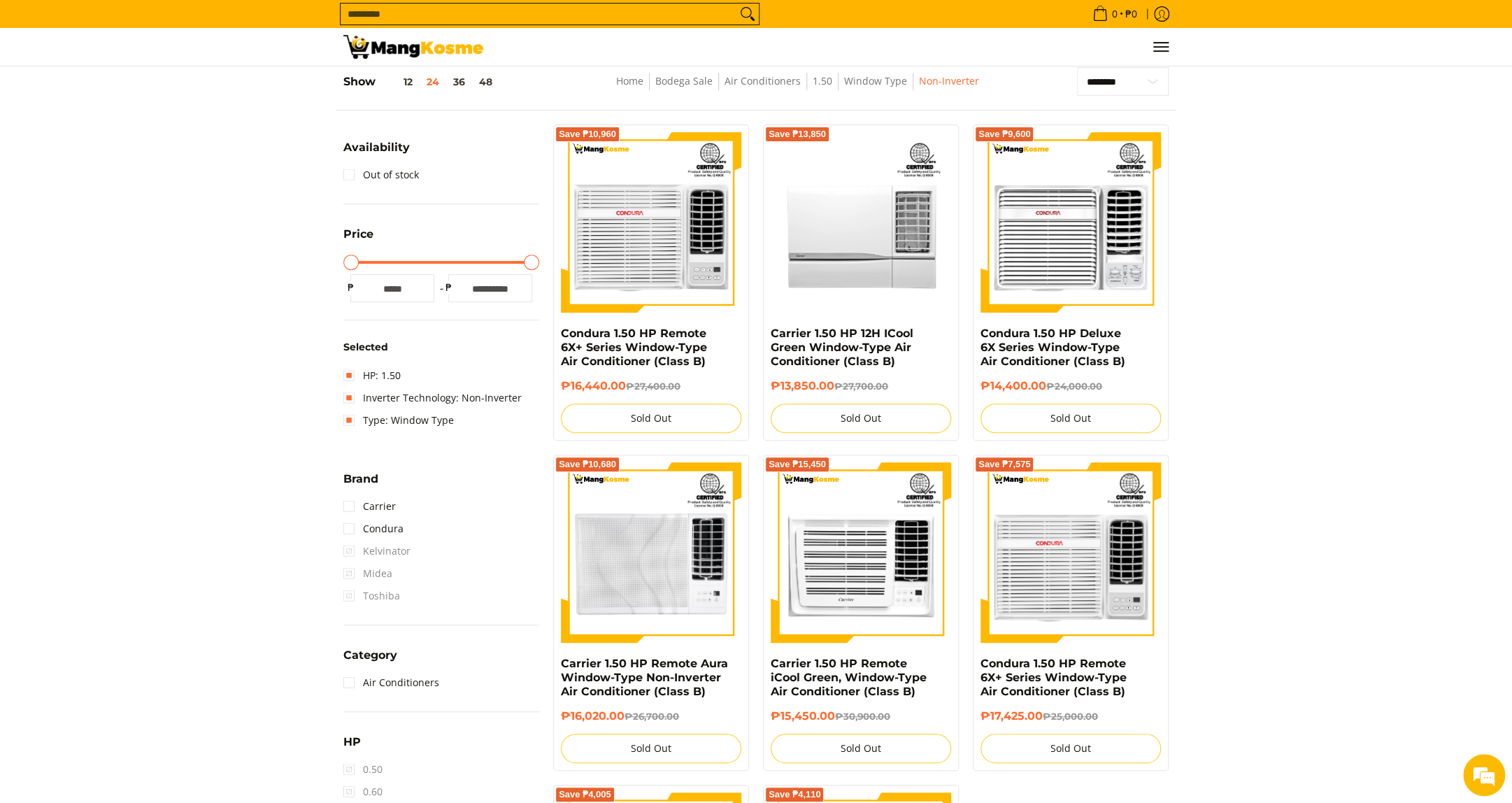
type input "*****"
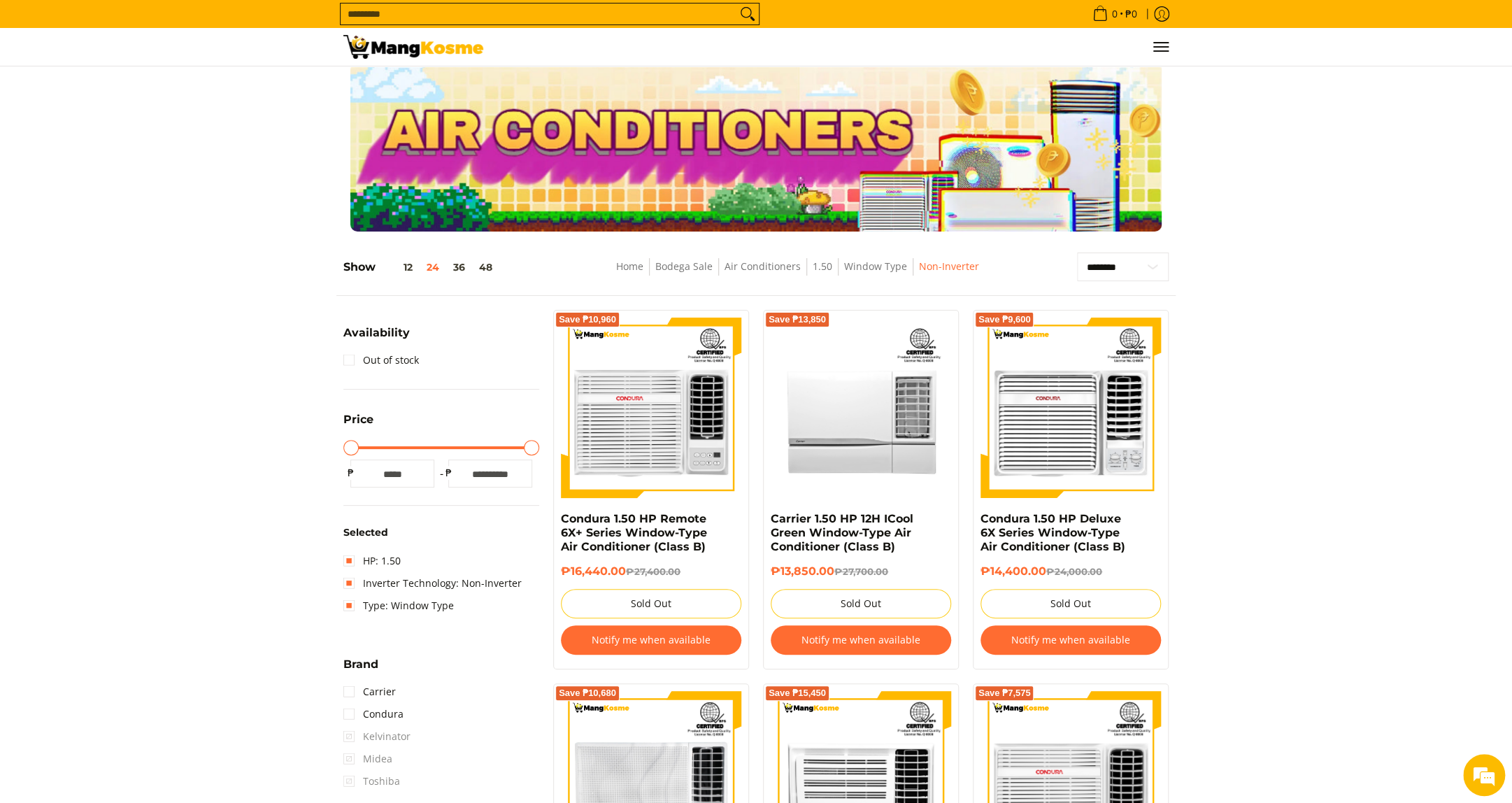
scroll to position [0, 0]
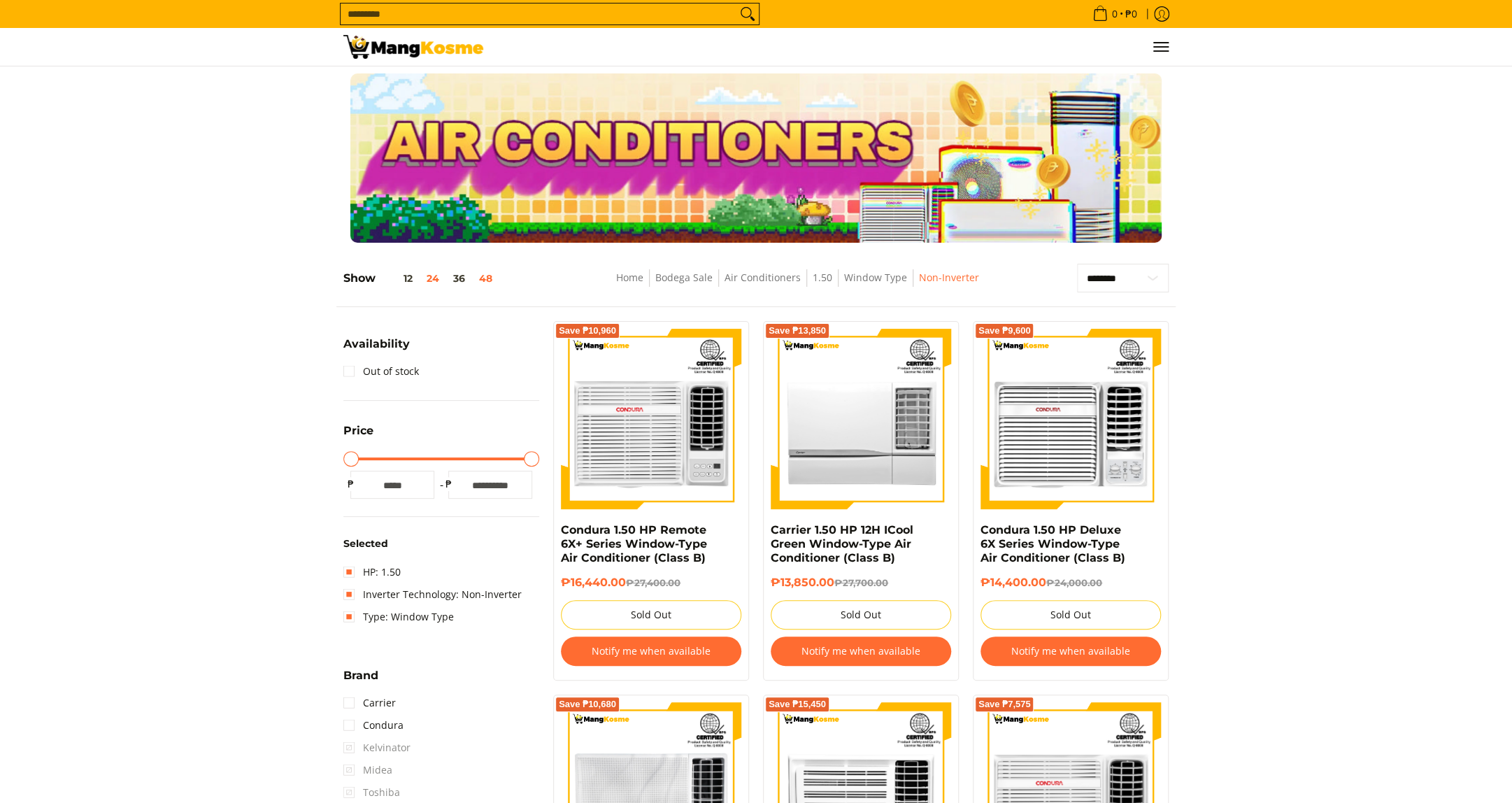
click at [485, 281] on button "48" at bounding box center [485, 278] width 27 height 11
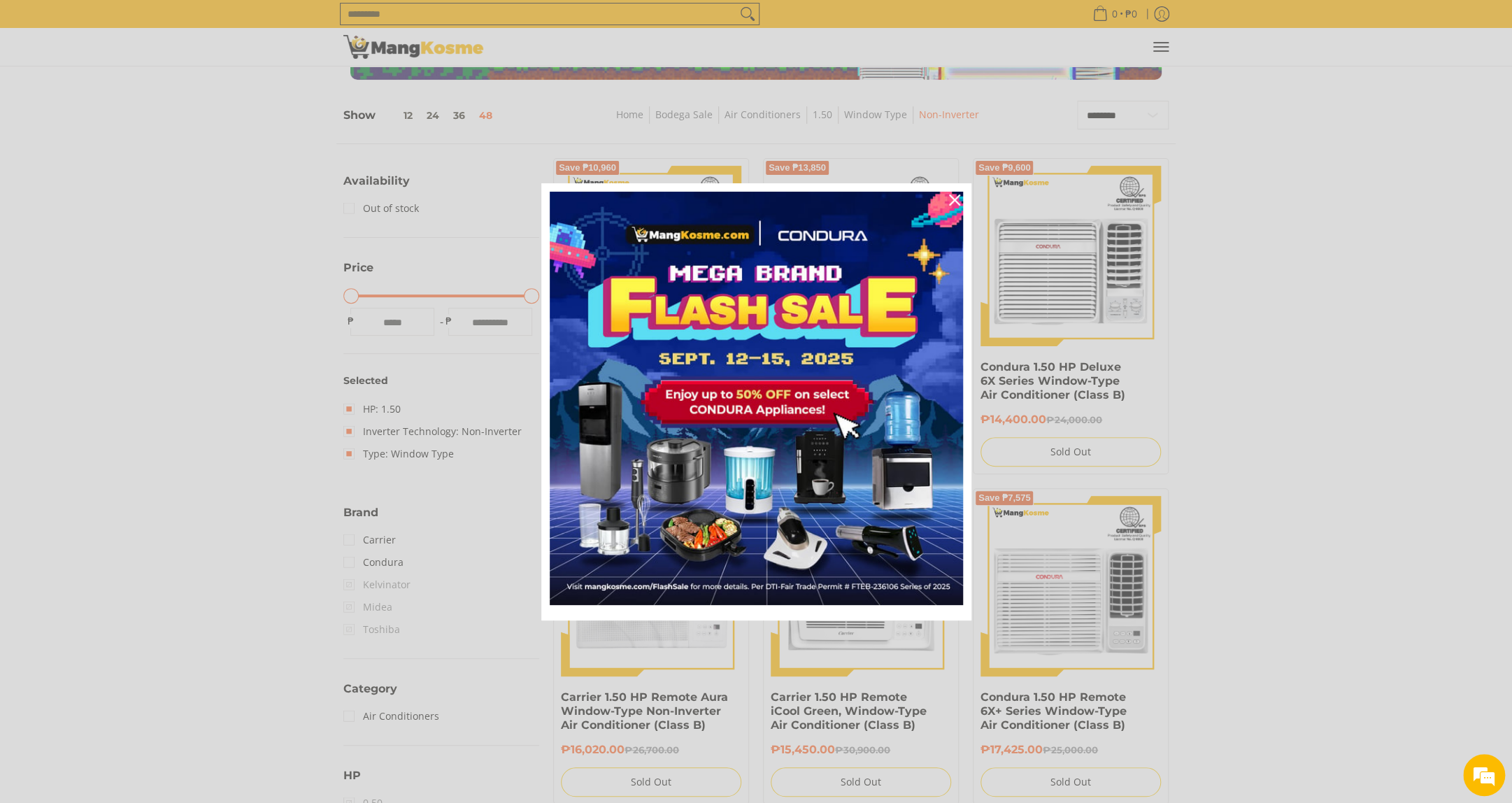
scroll to position [197, 0]
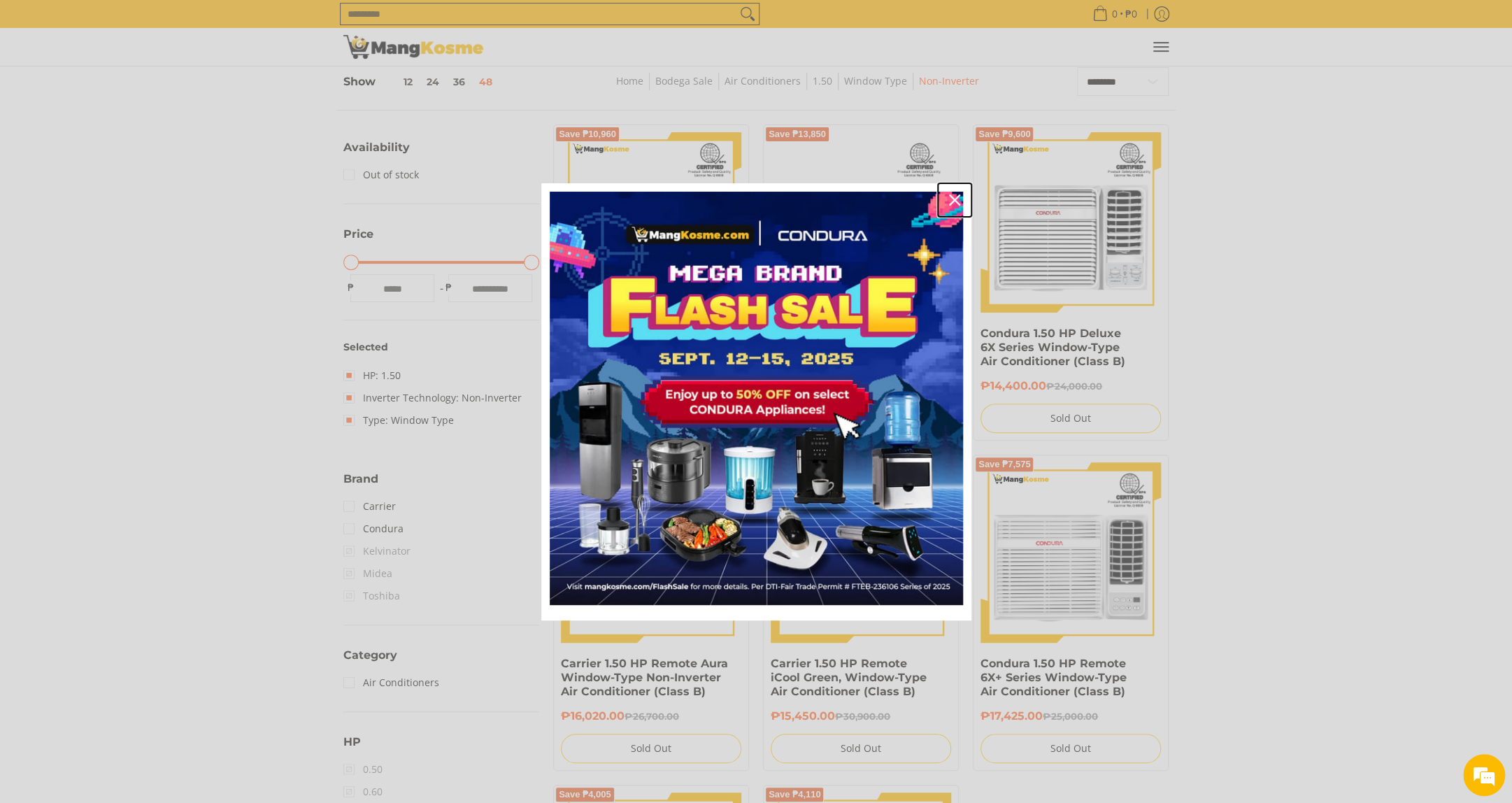
click at [945, 206] on div "Close" at bounding box center [954, 200] width 22 height 22
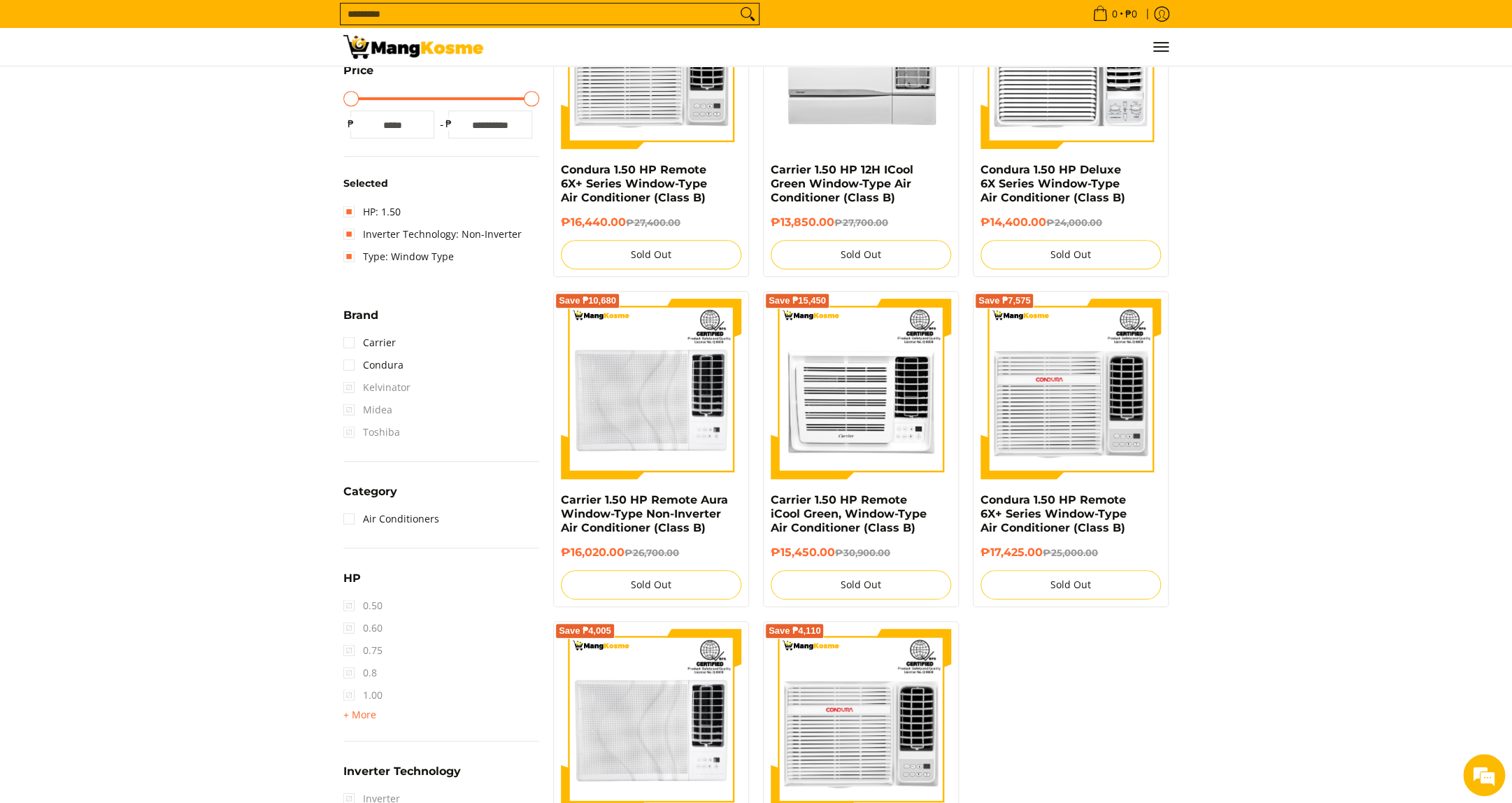
scroll to position [0, 0]
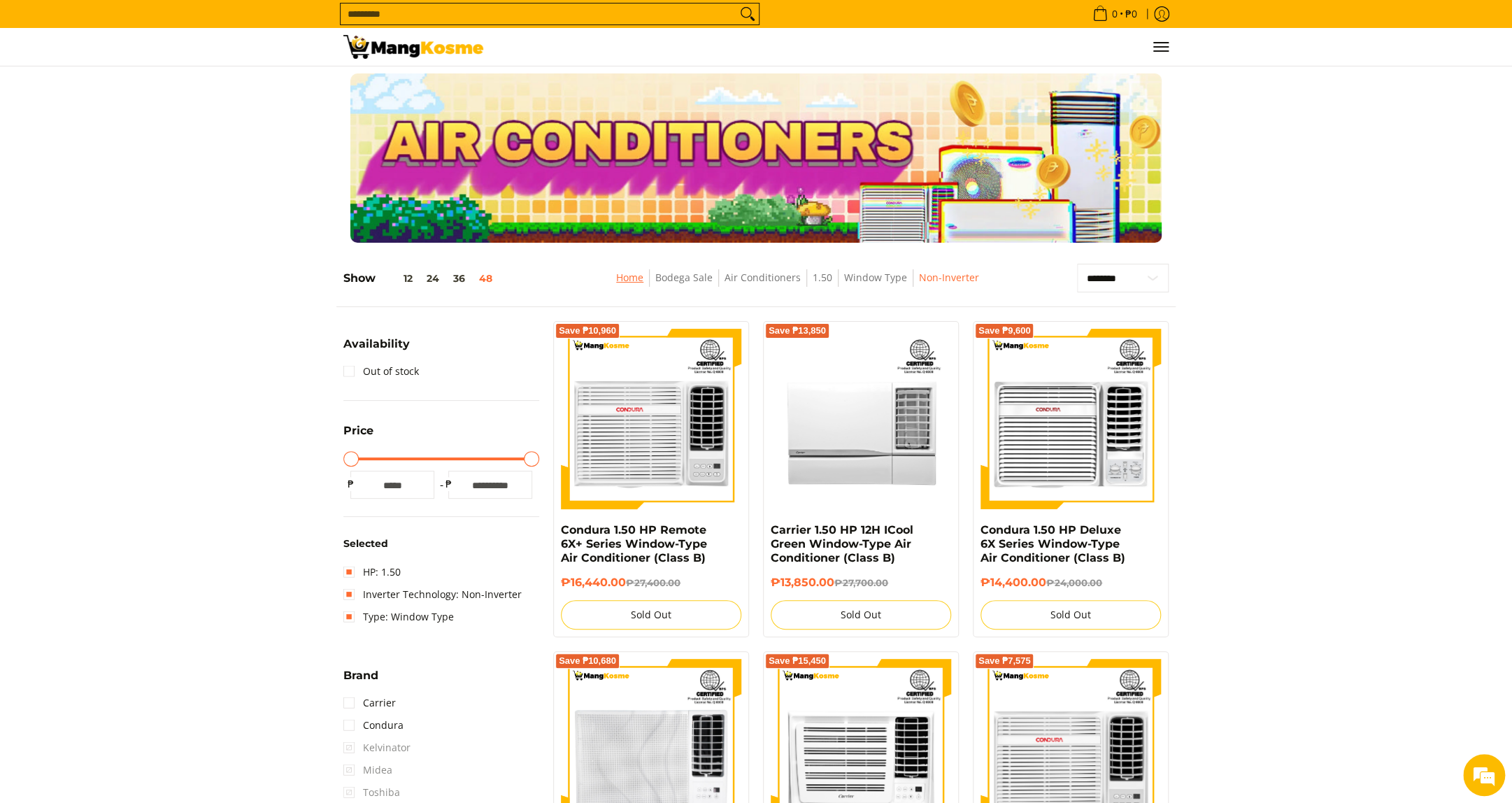
click at [635, 280] on link "Home" at bounding box center [629, 277] width 27 height 13
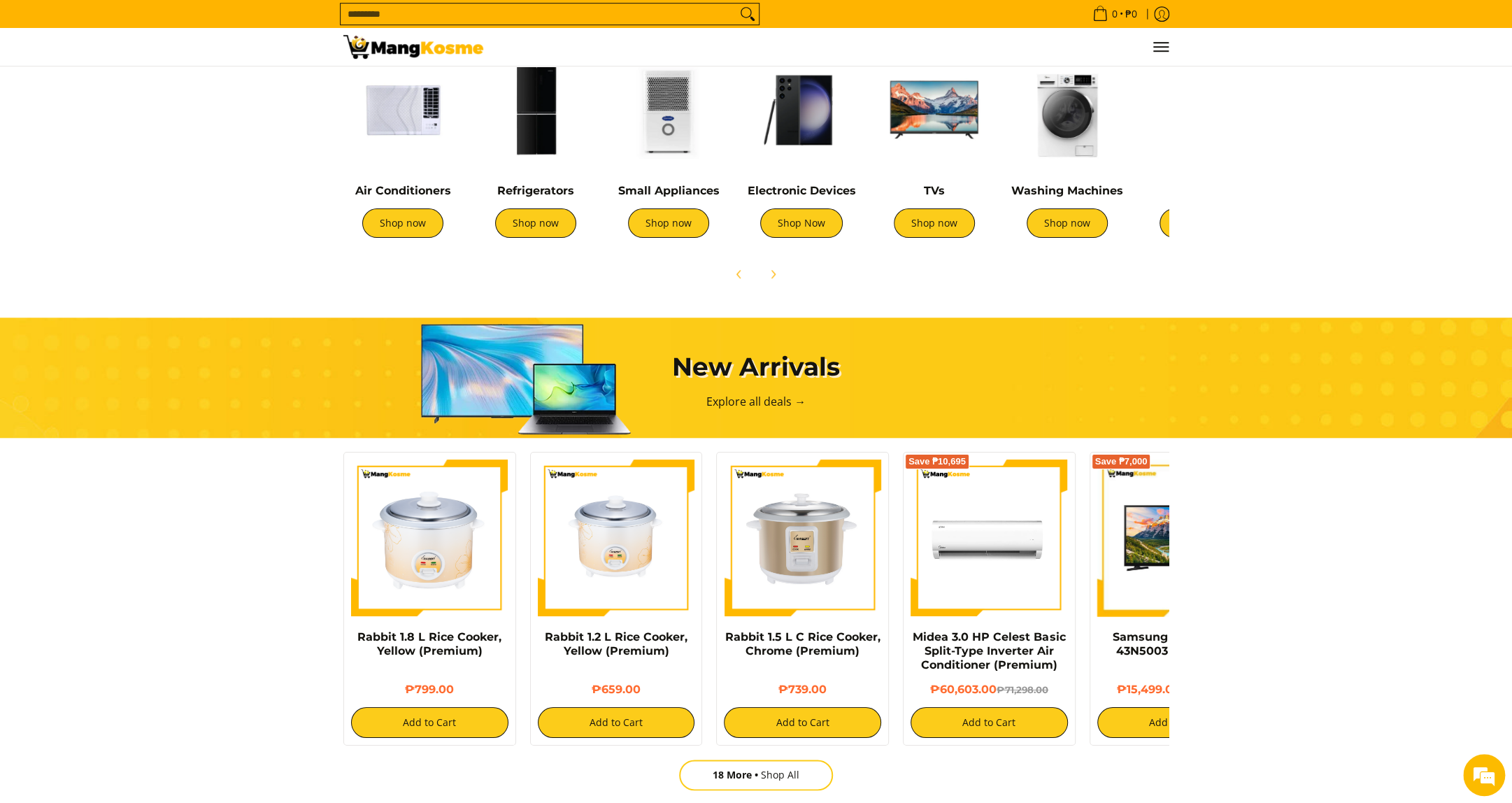
scroll to position [595, 0]
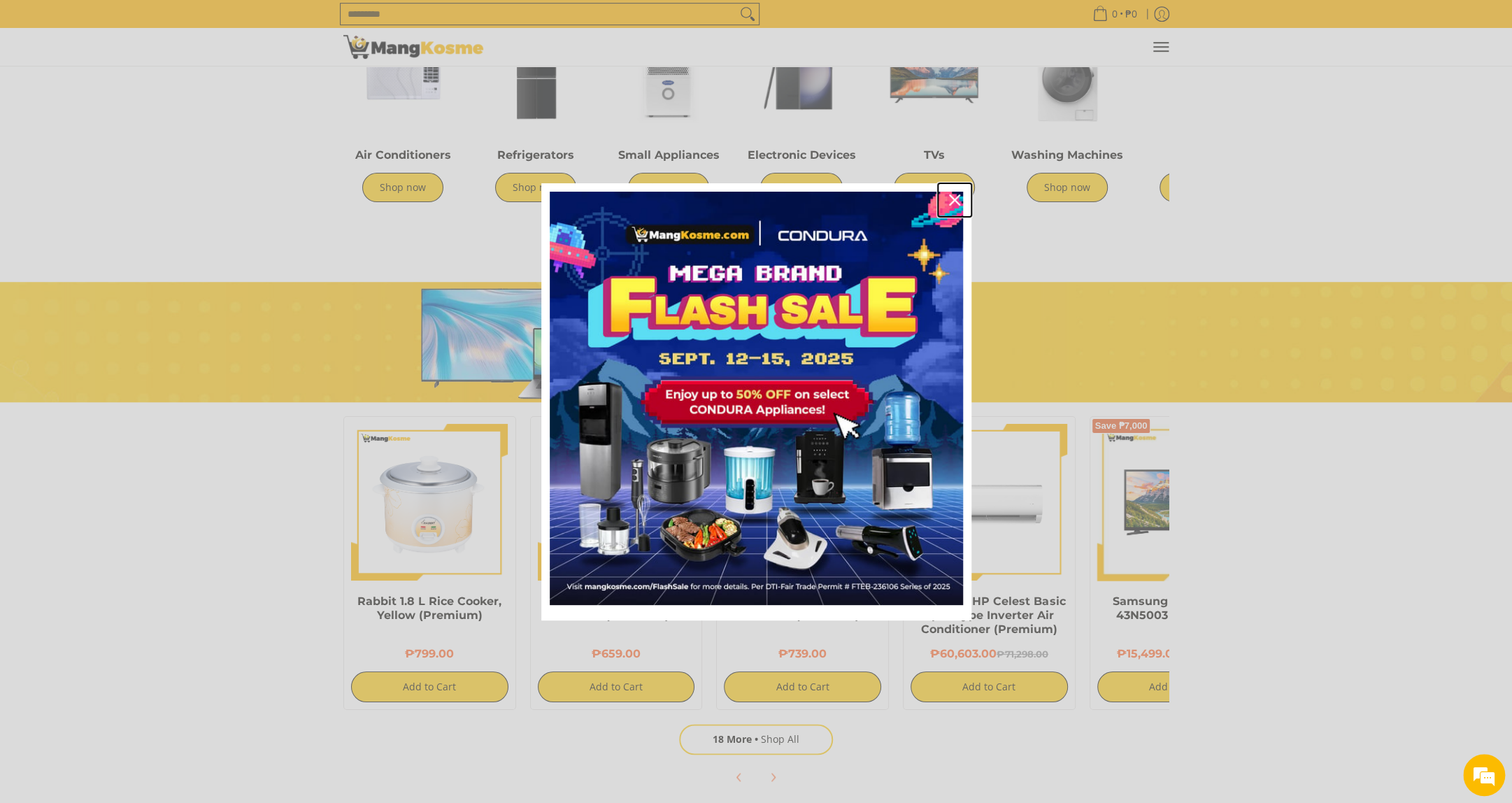
click at [953, 198] on icon "close icon" at bounding box center [954, 200] width 11 height 11
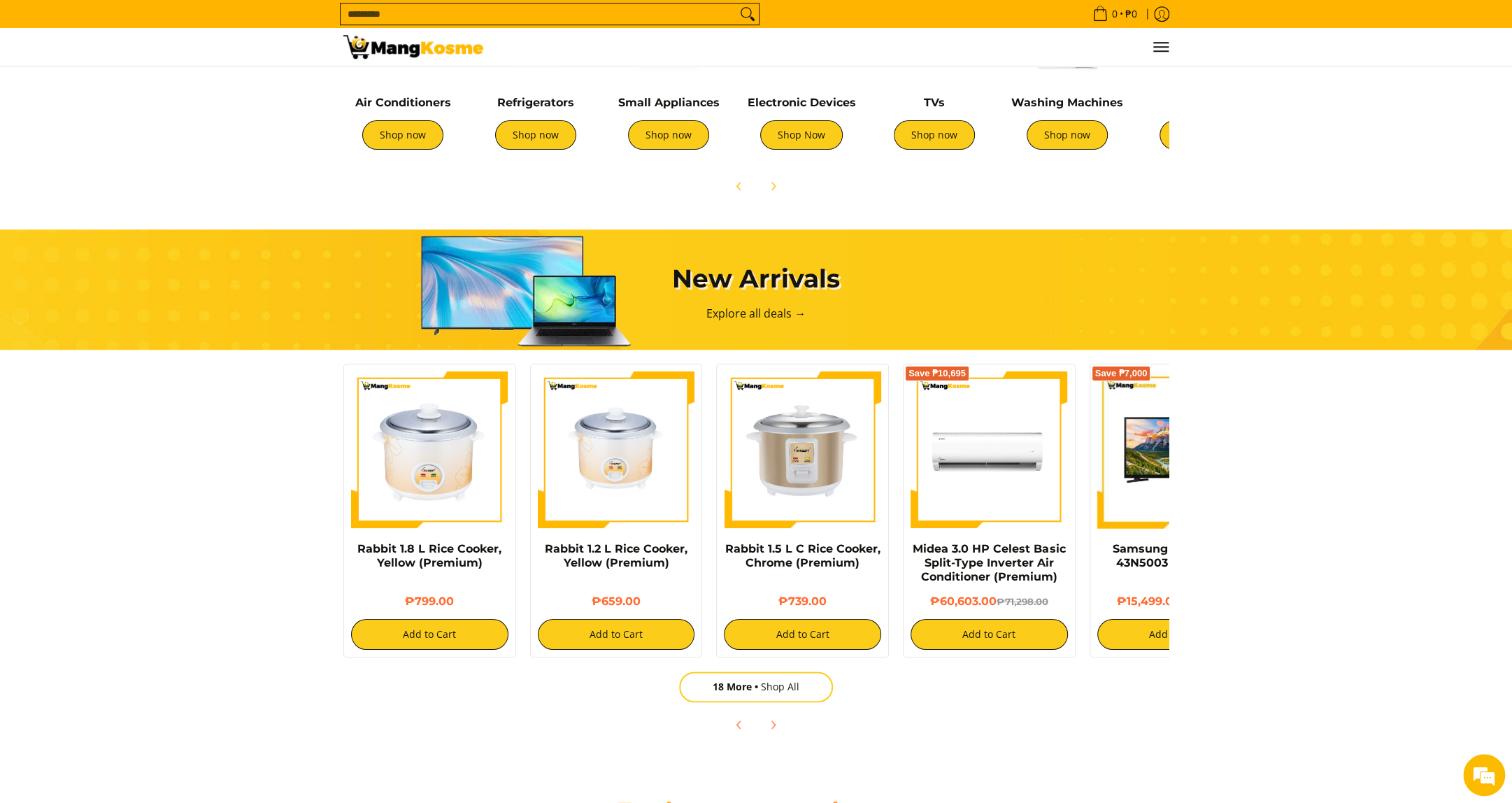
scroll to position [0, 556]
click at [766, 698] on link "18 More Shop All" at bounding box center [755, 687] width 154 height 31
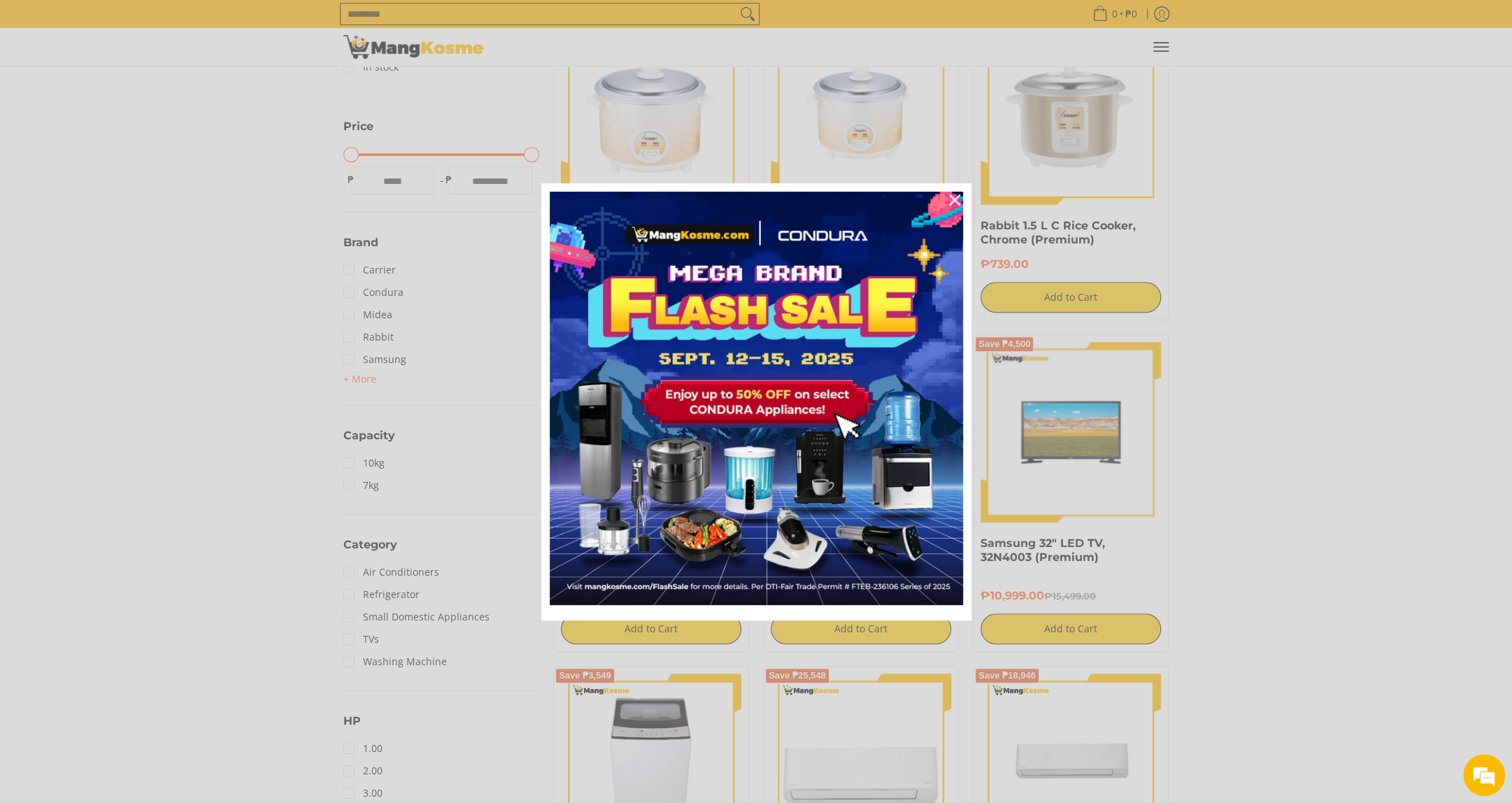
scroll to position [310, 0]
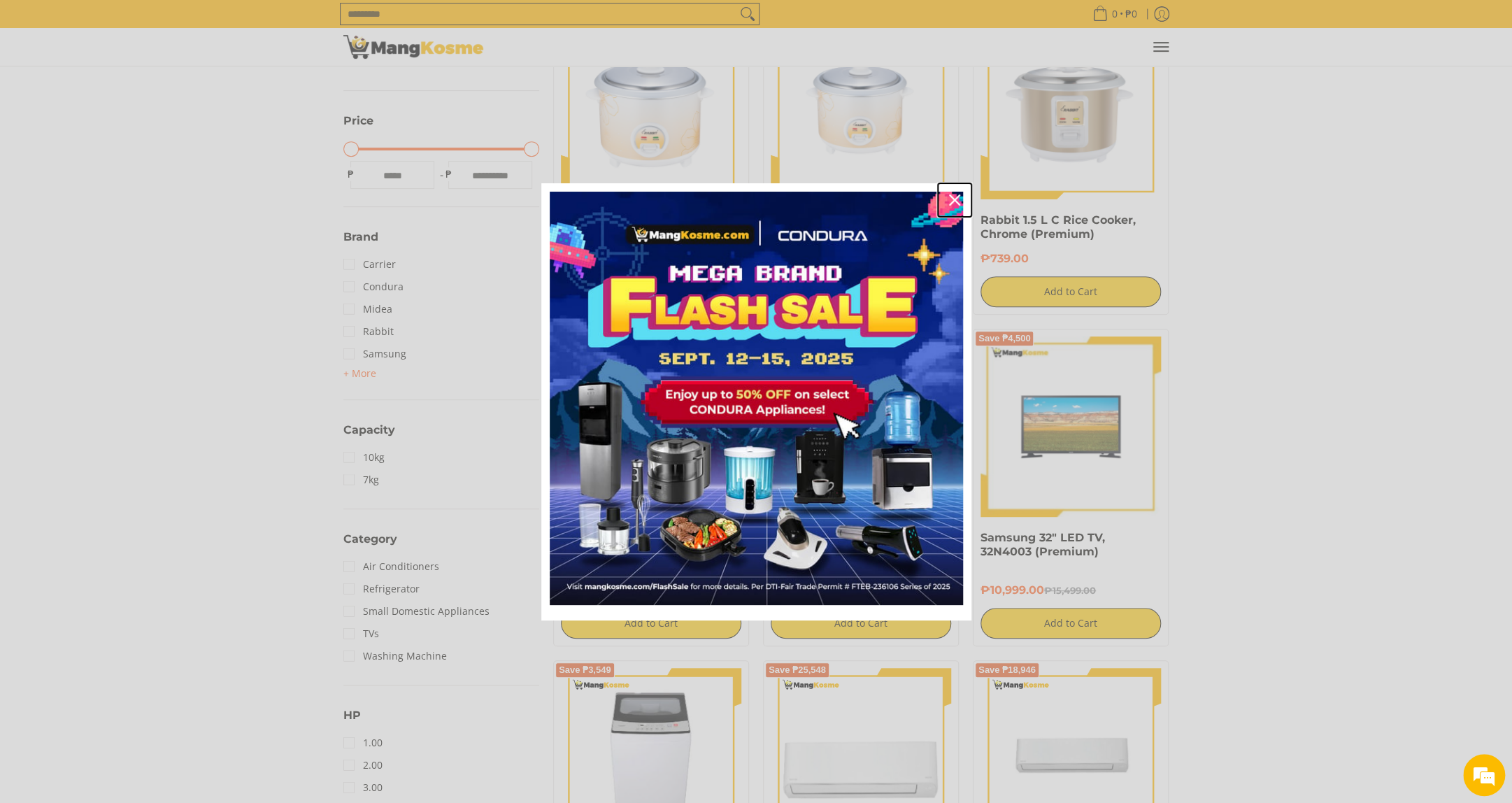
click at [952, 206] on icon "close icon" at bounding box center [954, 200] width 11 height 11
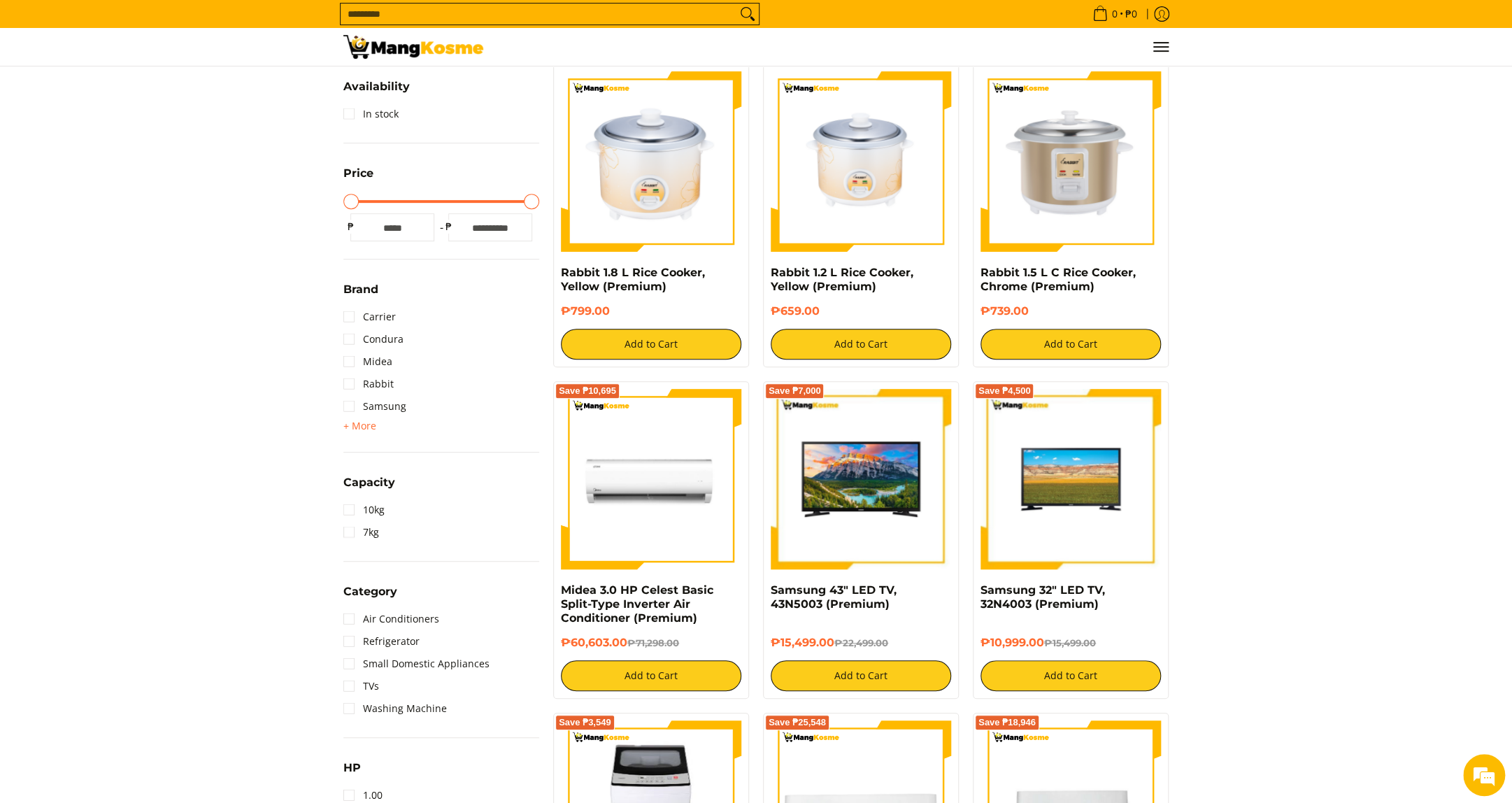
scroll to position [0, 0]
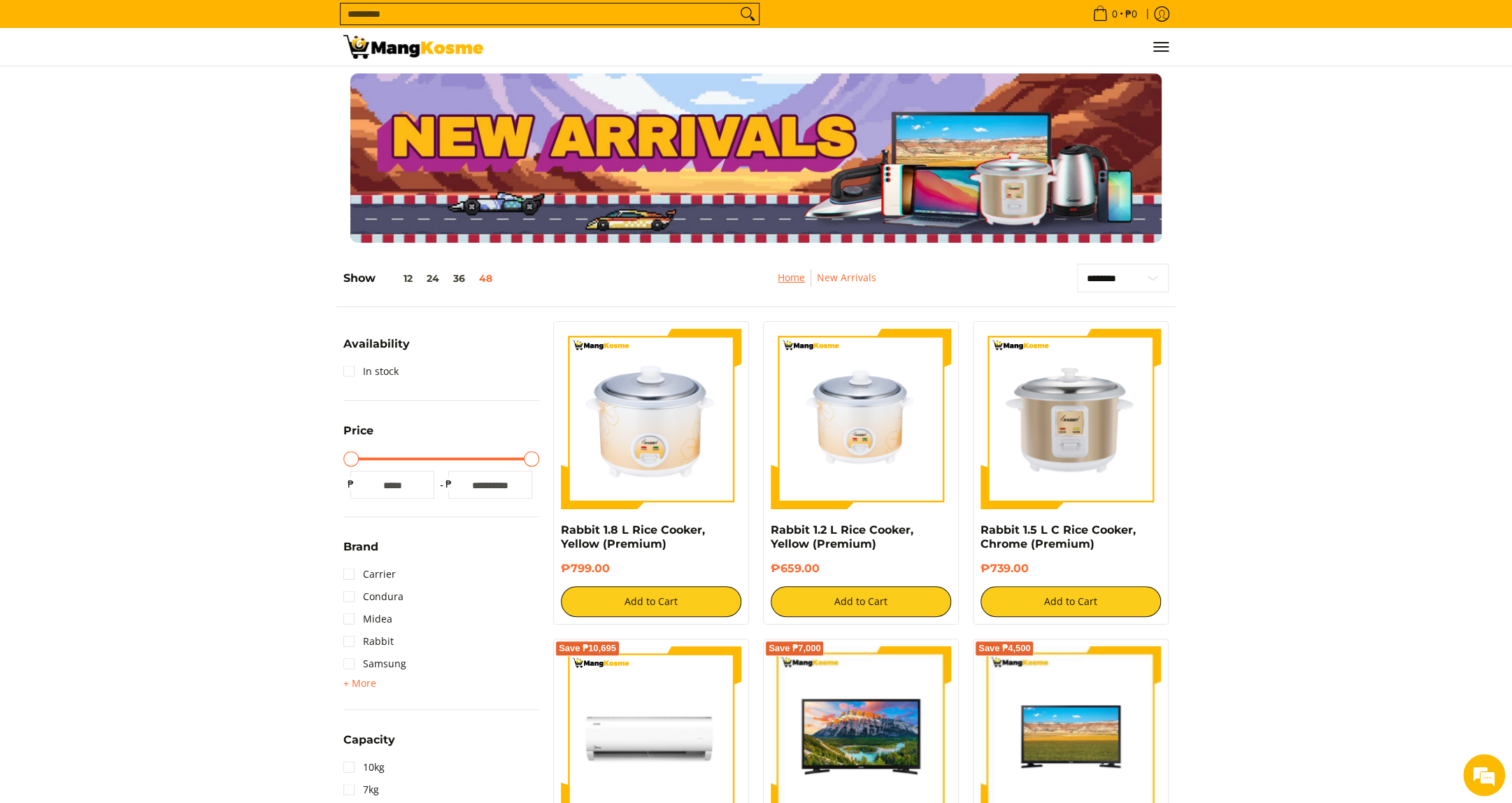
click at [785, 274] on link "Home" at bounding box center [791, 277] width 27 height 13
click at [791, 278] on link "Home" at bounding box center [791, 277] width 27 height 13
click at [785, 281] on link "Home" at bounding box center [791, 277] width 27 height 13
click at [802, 281] on link "Home" at bounding box center [791, 277] width 27 height 13
click at [801, 281] on link "Home" at bounding box center [791, 277] width 27 height 13
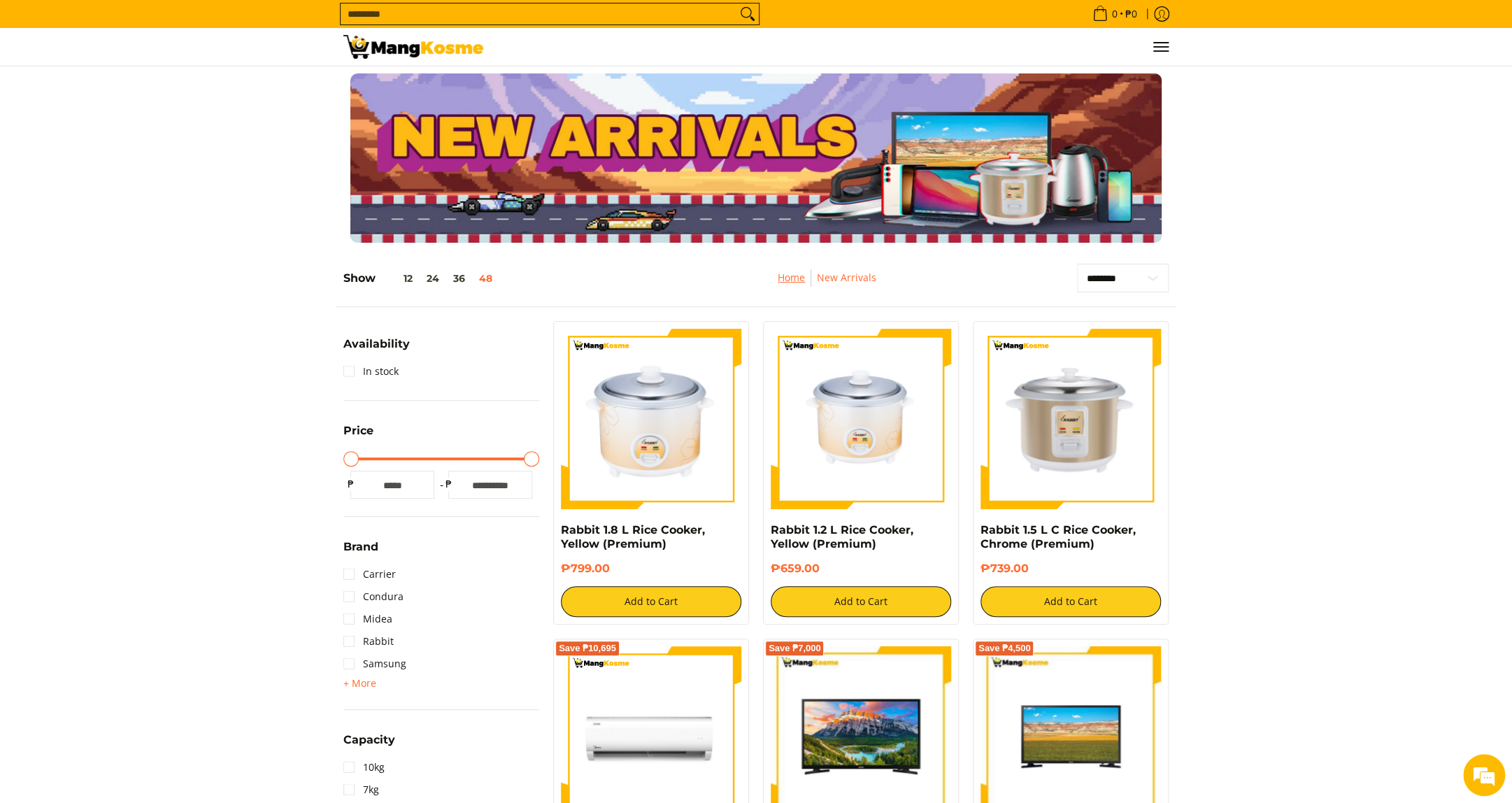
click at [795, 282] on link "Home" at bounding box center [791, 277] width 27 height 13
click at [796, 278] on link "Home" at bounding box center [791, 277] width 27 height 13
click at [795, 277] on link "Home" at bounding box center [791, 277] width 27 height 13
click at [785, 277] on link "Home" at bounding box center [791, 277] width 27 height 13
click at [796, 273] on link "Home" at bounding box center [791, 277] width 27 height 13
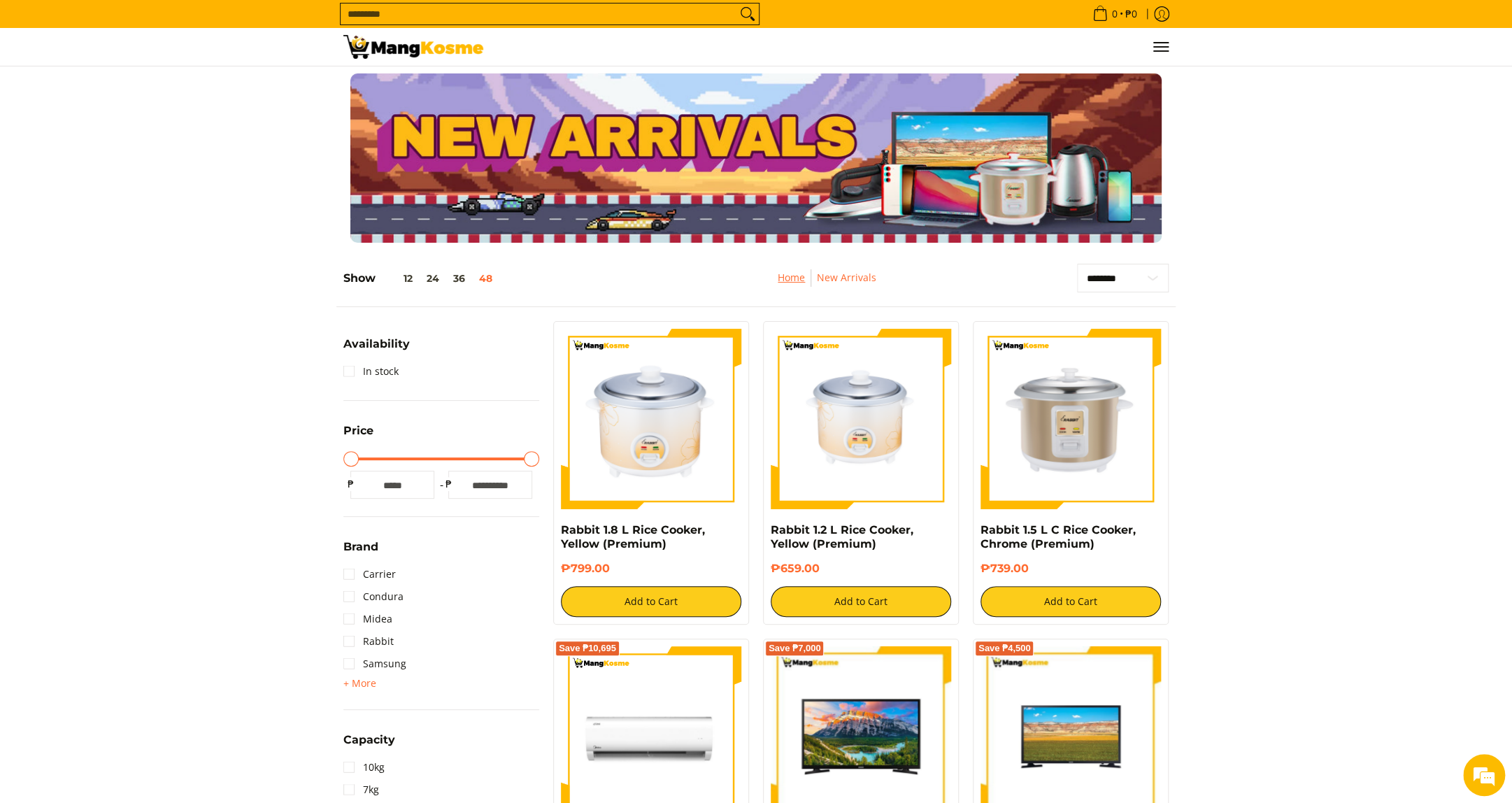
click at [782, 278] on link "Home" at bounding box center [791, 277] width 27 height 13
click at [796, 277] on link "Home" at bounding box center [791, 277] width 27 height 13
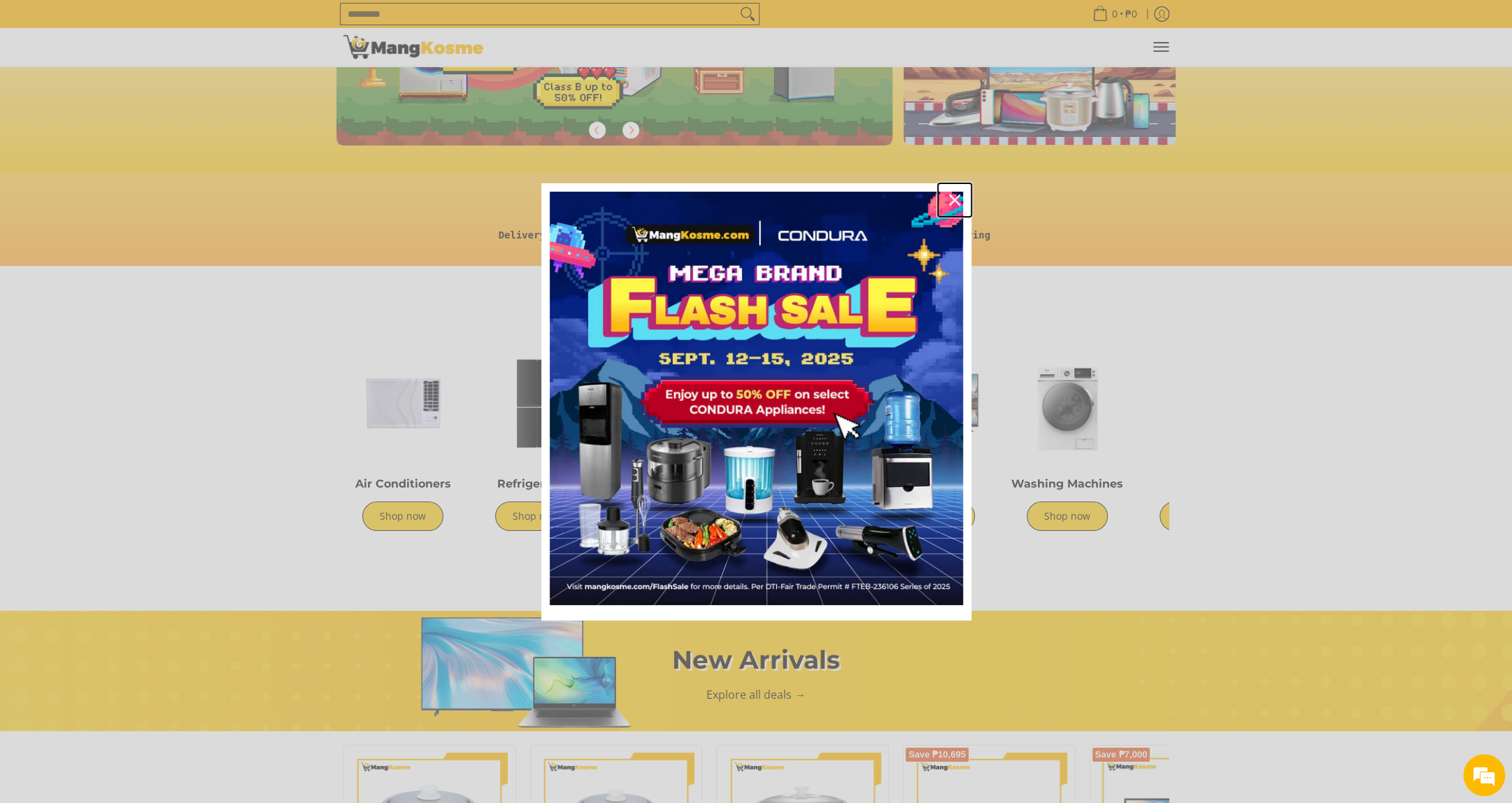
click at [957, 208] on div "Close" at bounding box center [954, 200] width 22 height 22
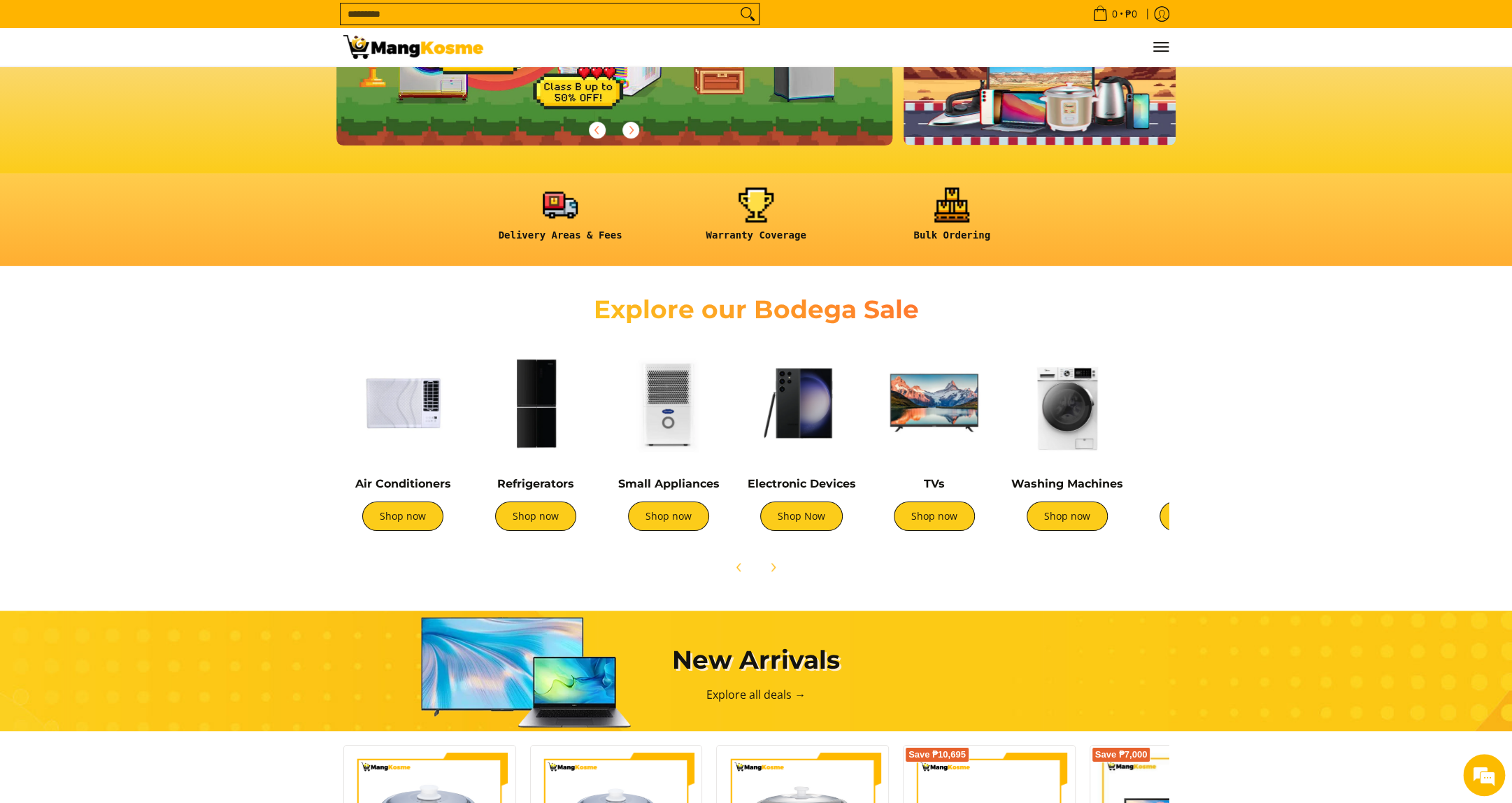
click at [956, 199] on link at bounding box center [951, 220] width 182 height 65
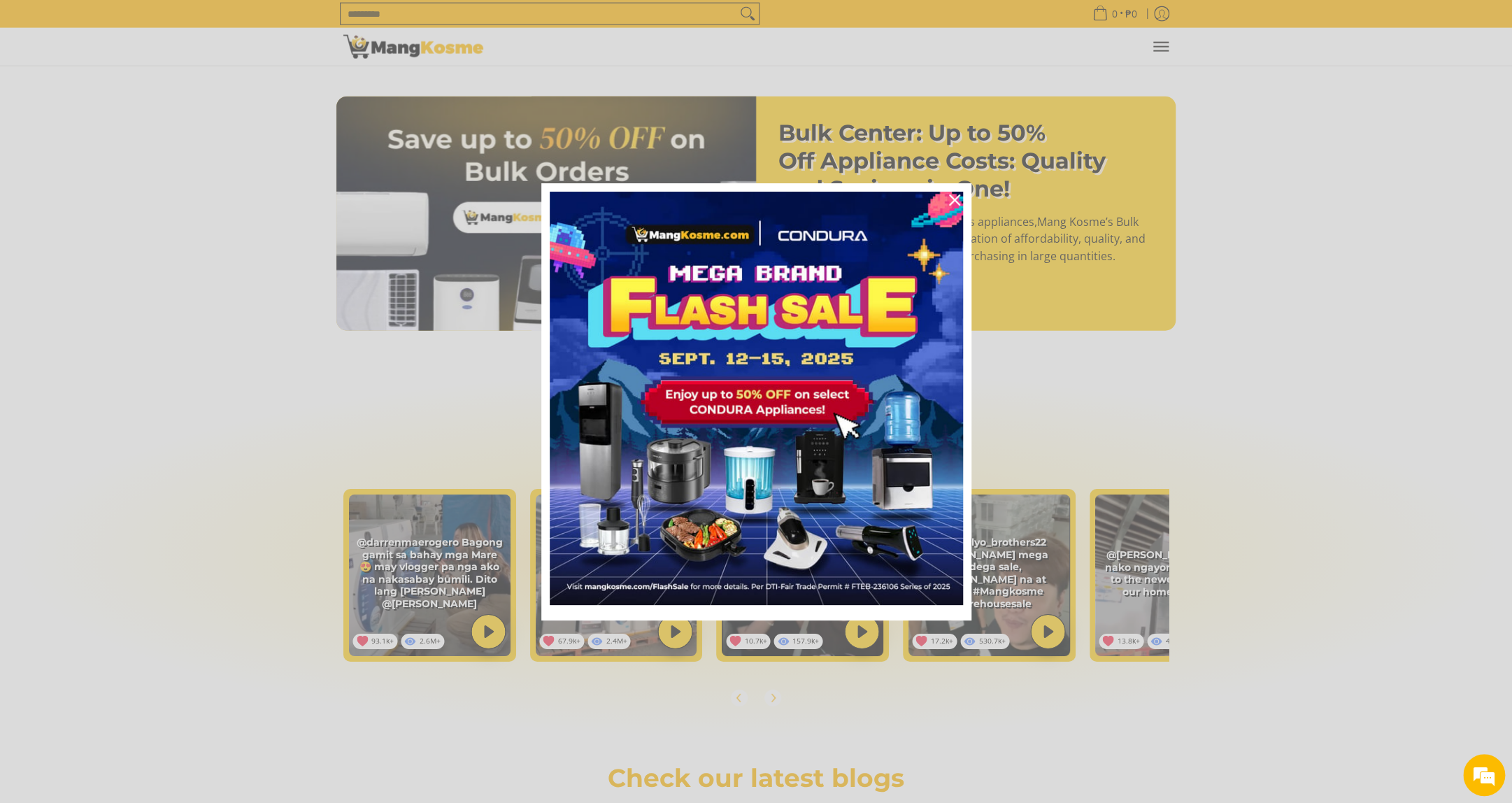
scroll to position [2111, 0]
click at [956, 206] on icon "close icon" at bounding box center [954, 200] width 11 height 11
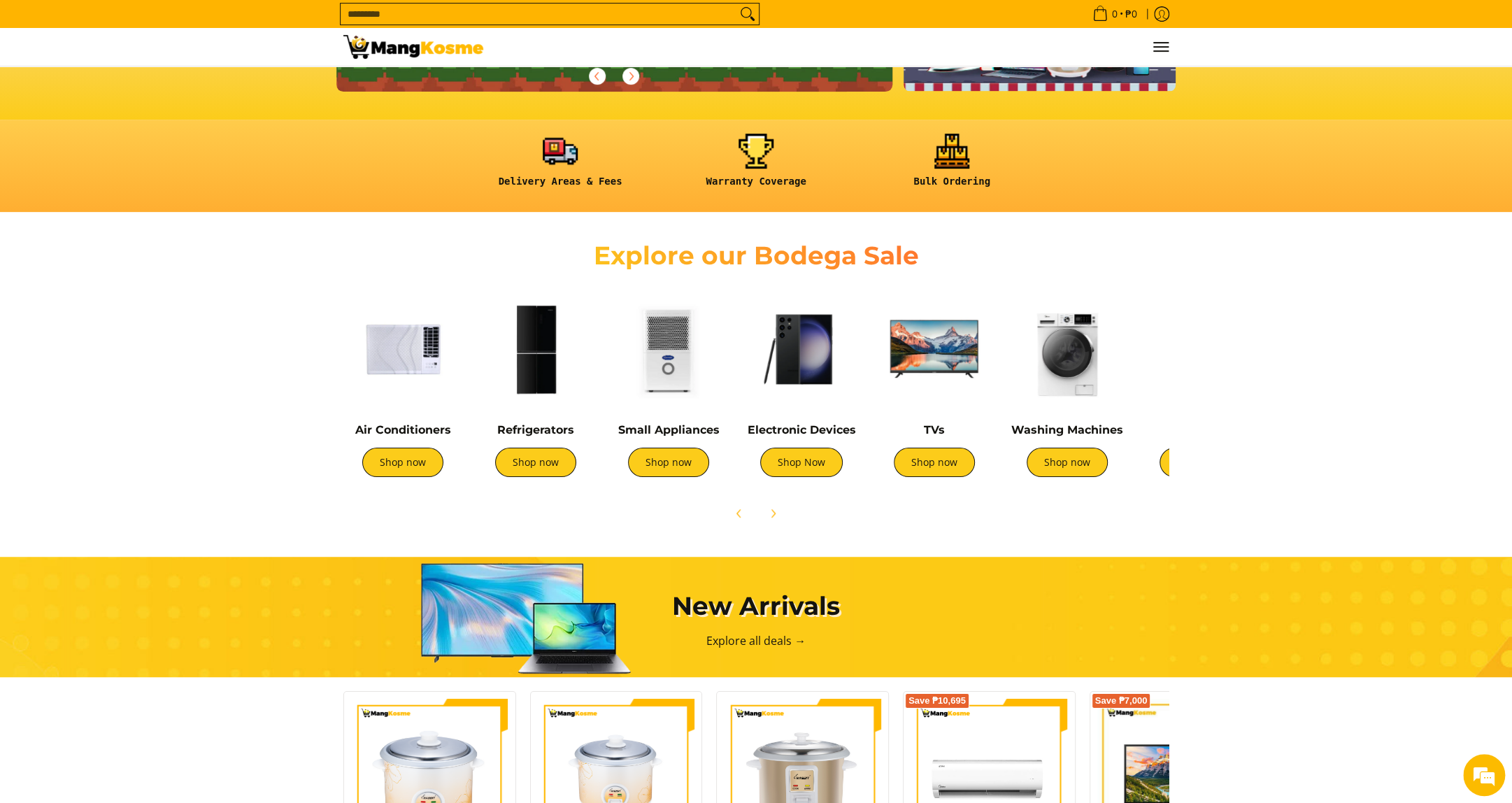
scroll to position [0, 0]
click at [667, 454] on link "Shop now" at bounding box center [668, 462] width 81 height 29
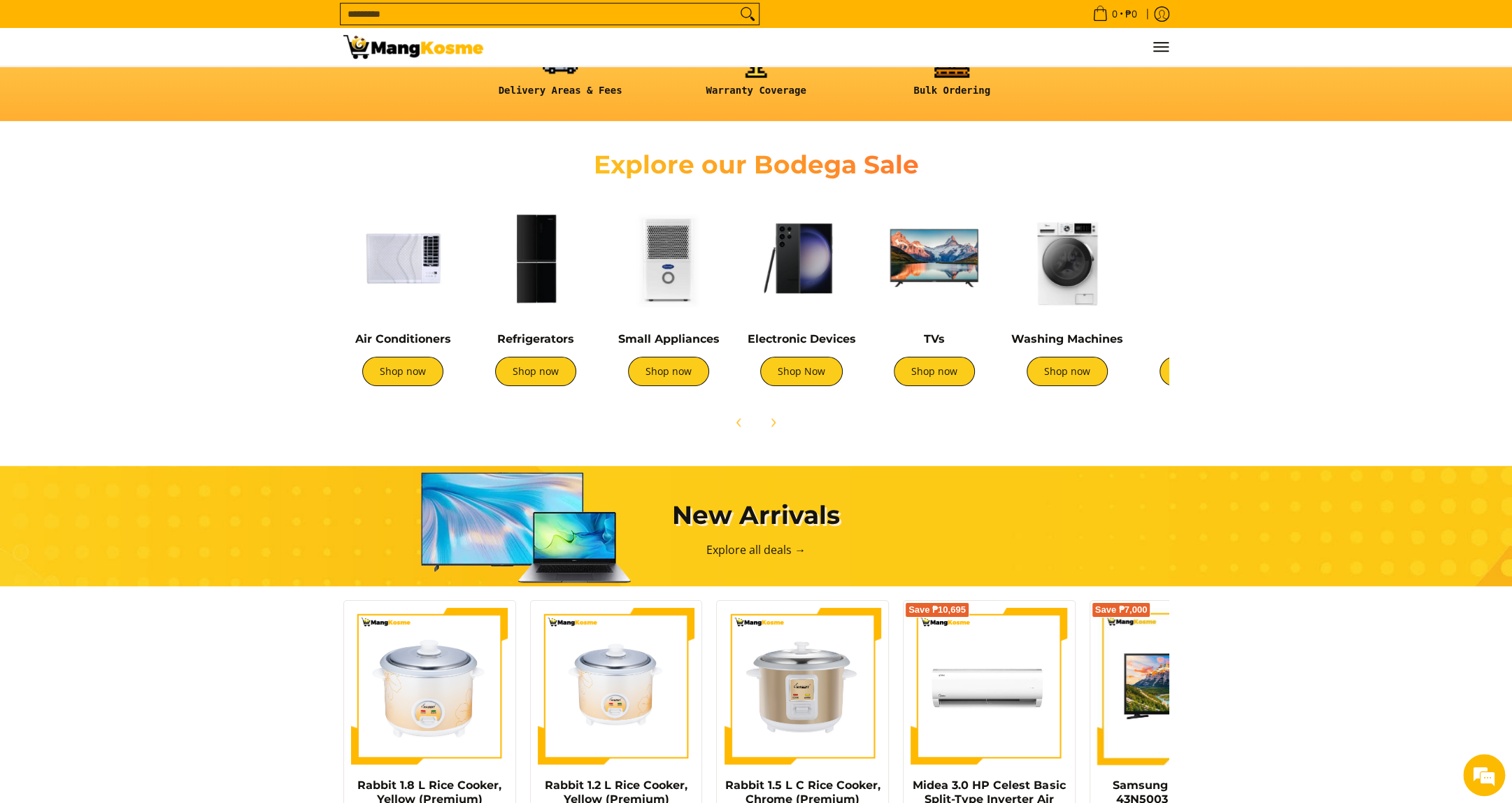
scroll to position [0, 556]
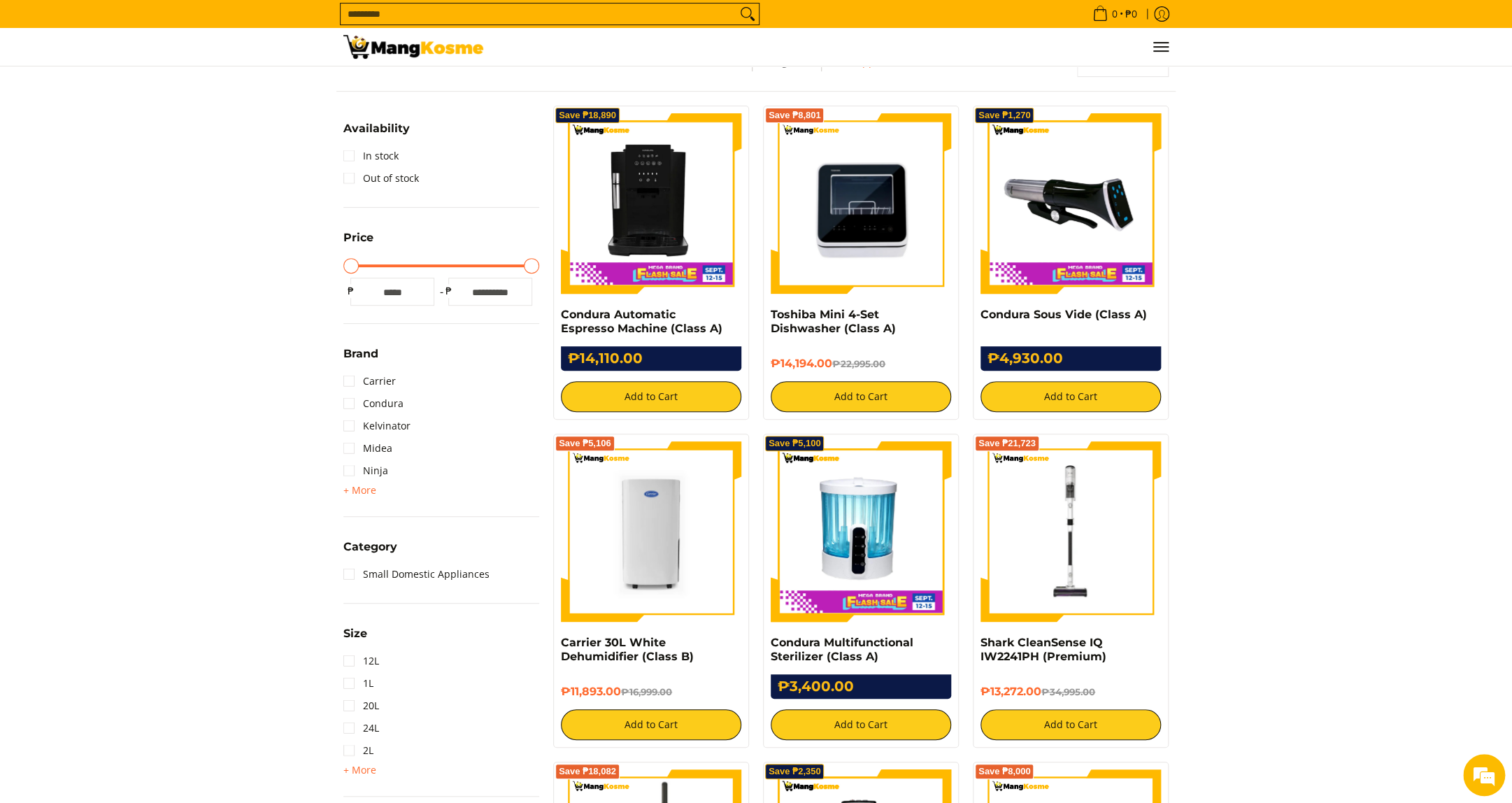
scroll to position [226, 0]
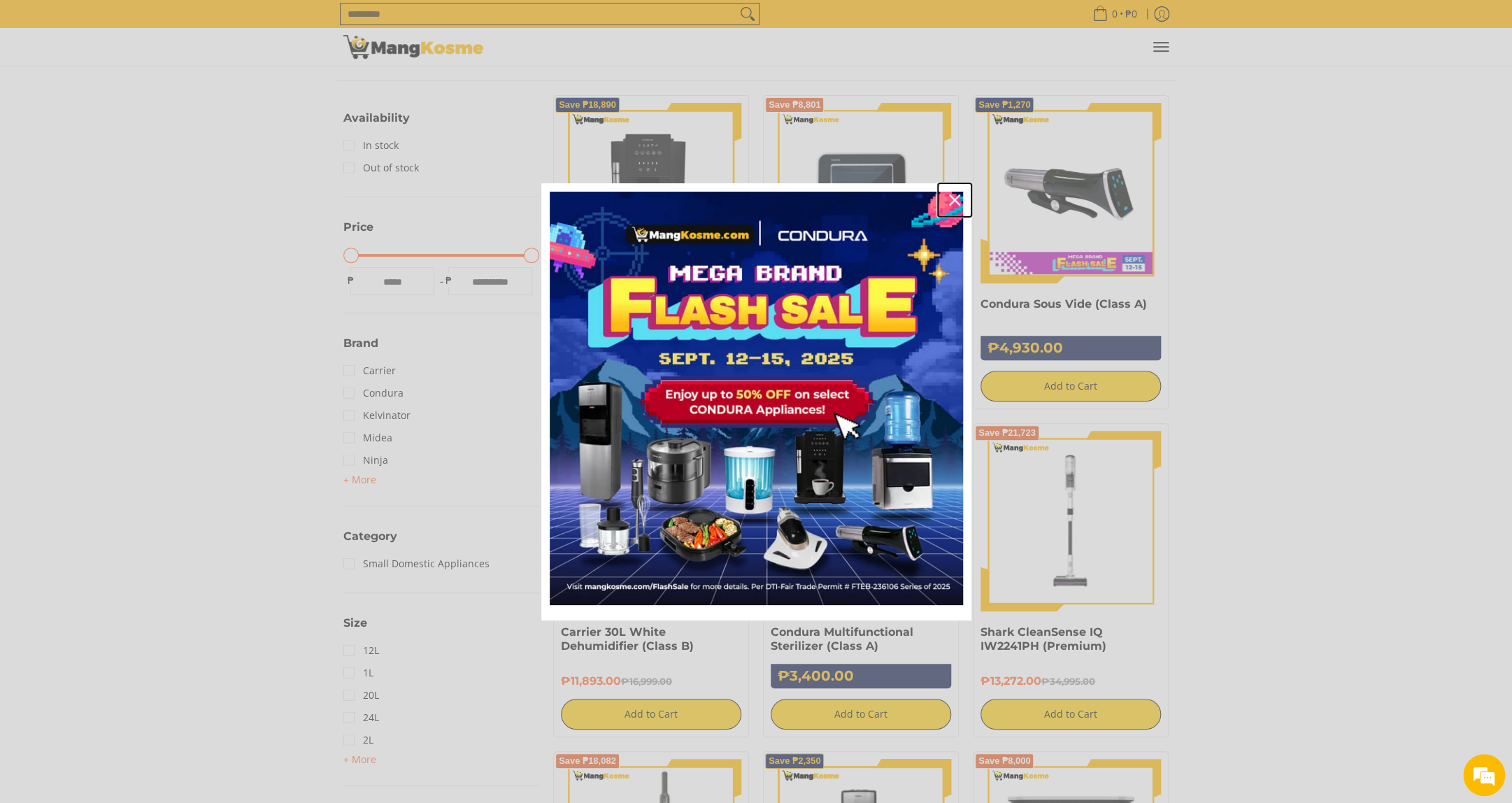
click at [961, 211] on div "Close" at bounding box center [954, 200] width 22 height 22
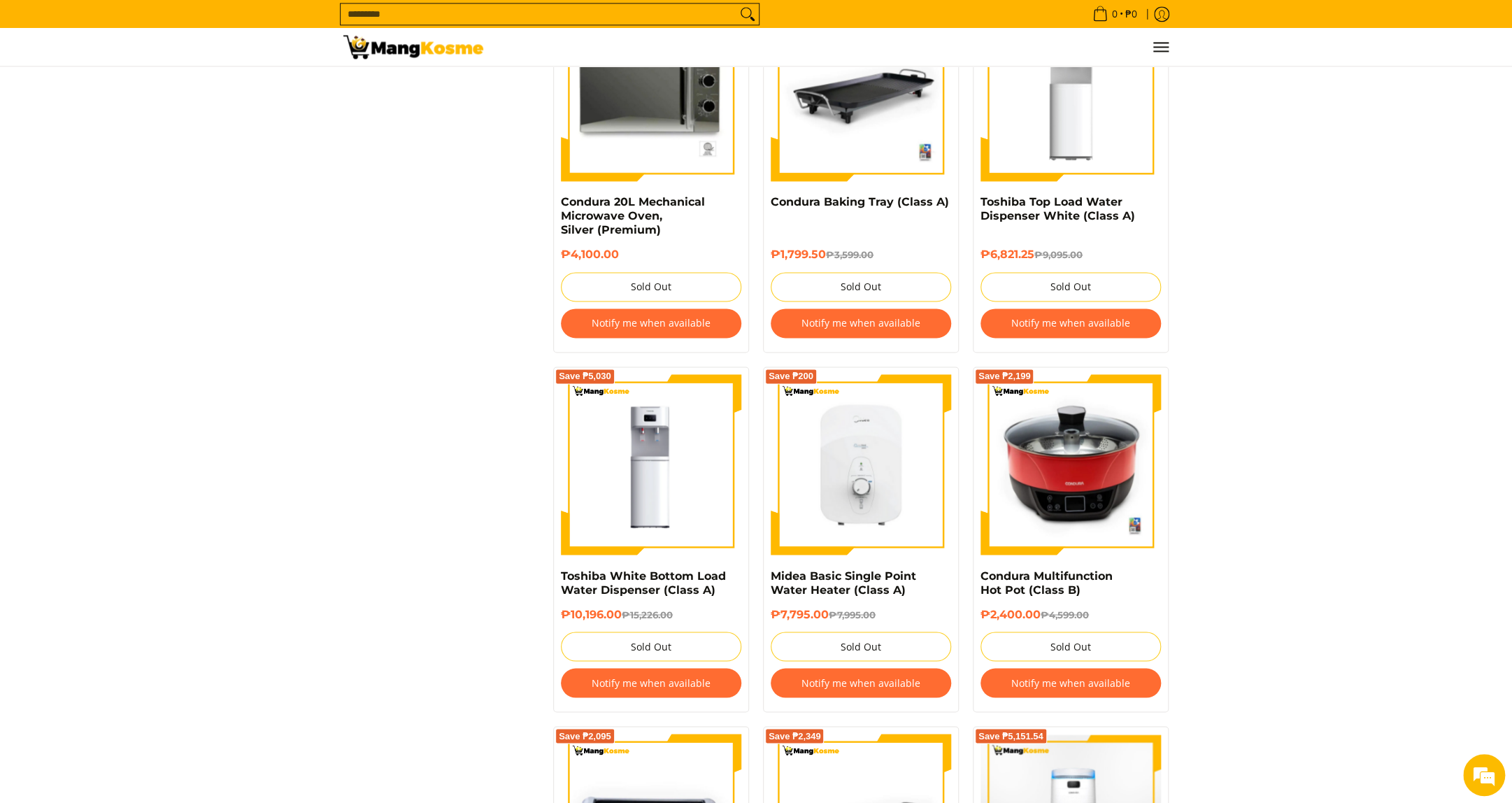
scroll to position [4827, 0]
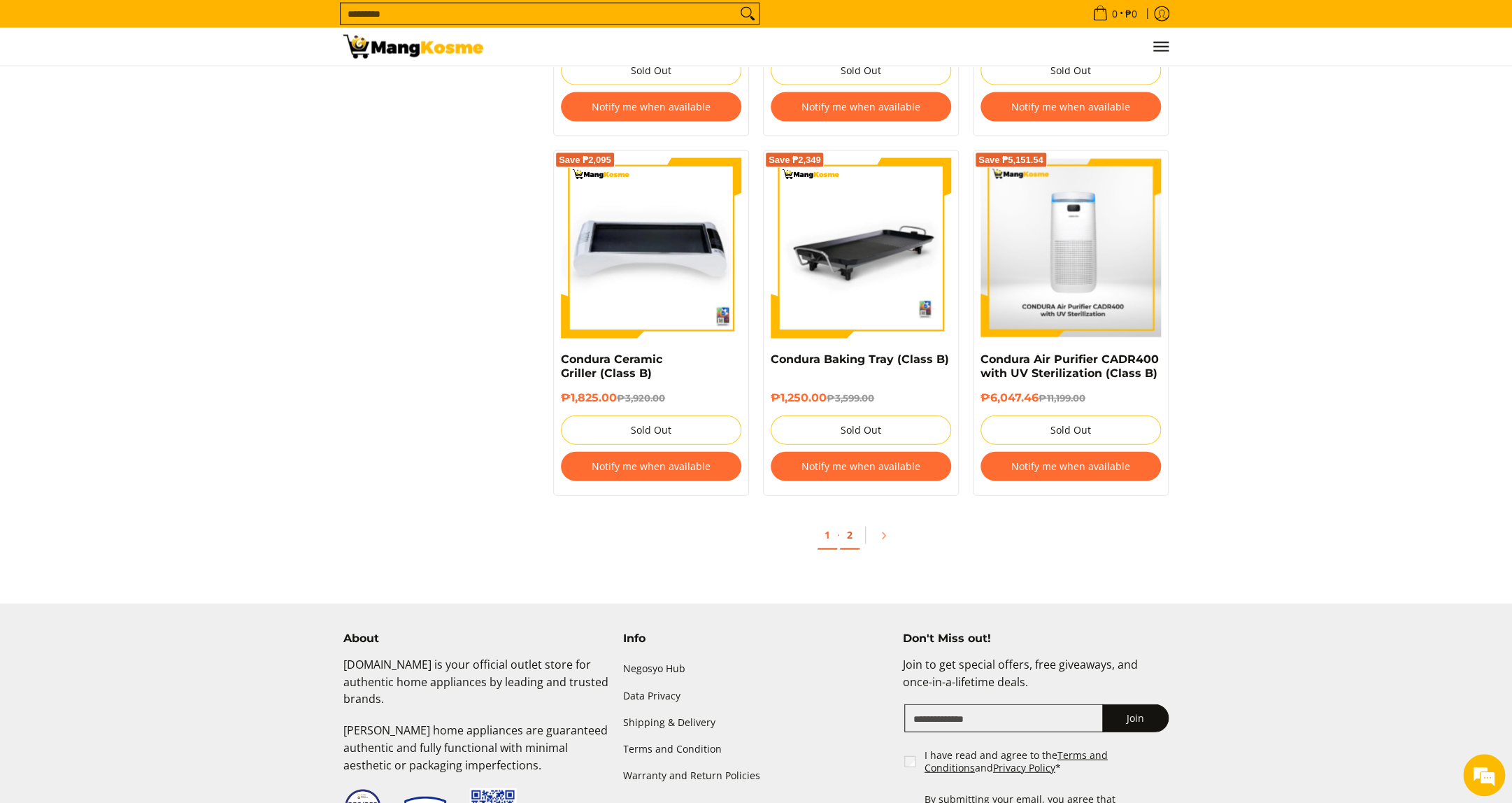
click at [854, 543] on link "2" at bounding box center [849, 536] width 19 height 29
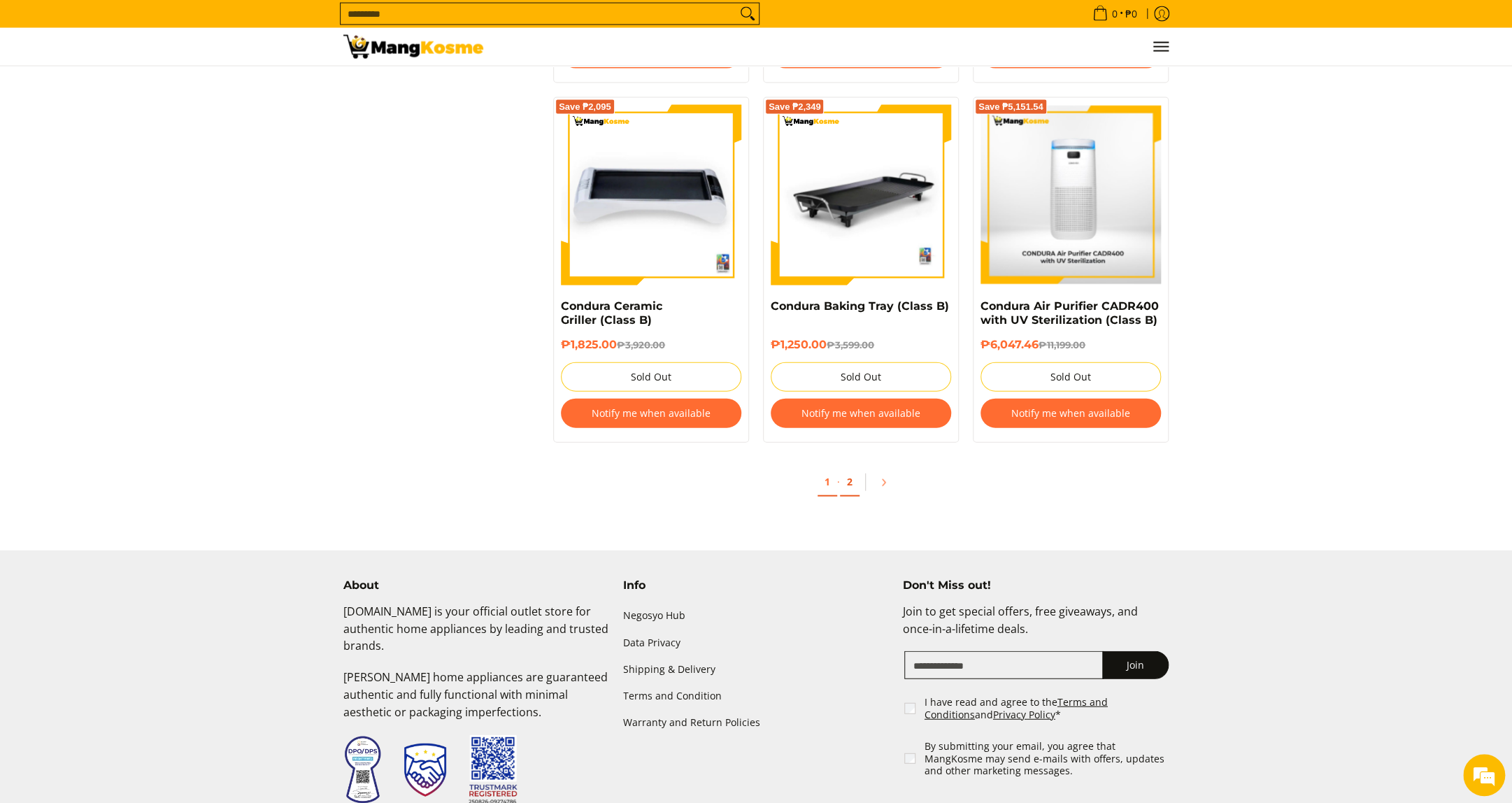
scroll to position [5492, 0]
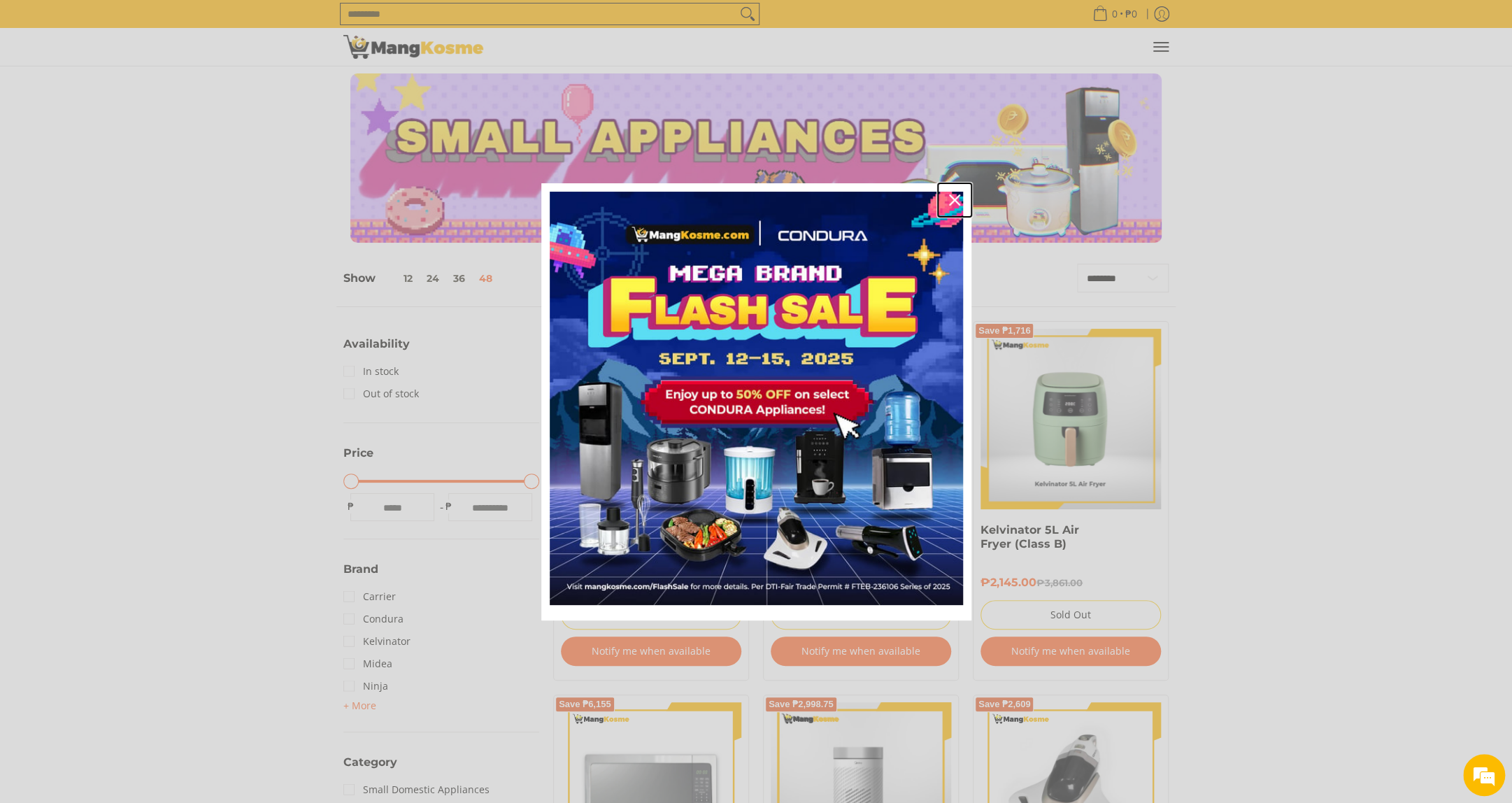
click at [950, 211] on div "Close" at bounding box center [954, 200] width 22 height 22
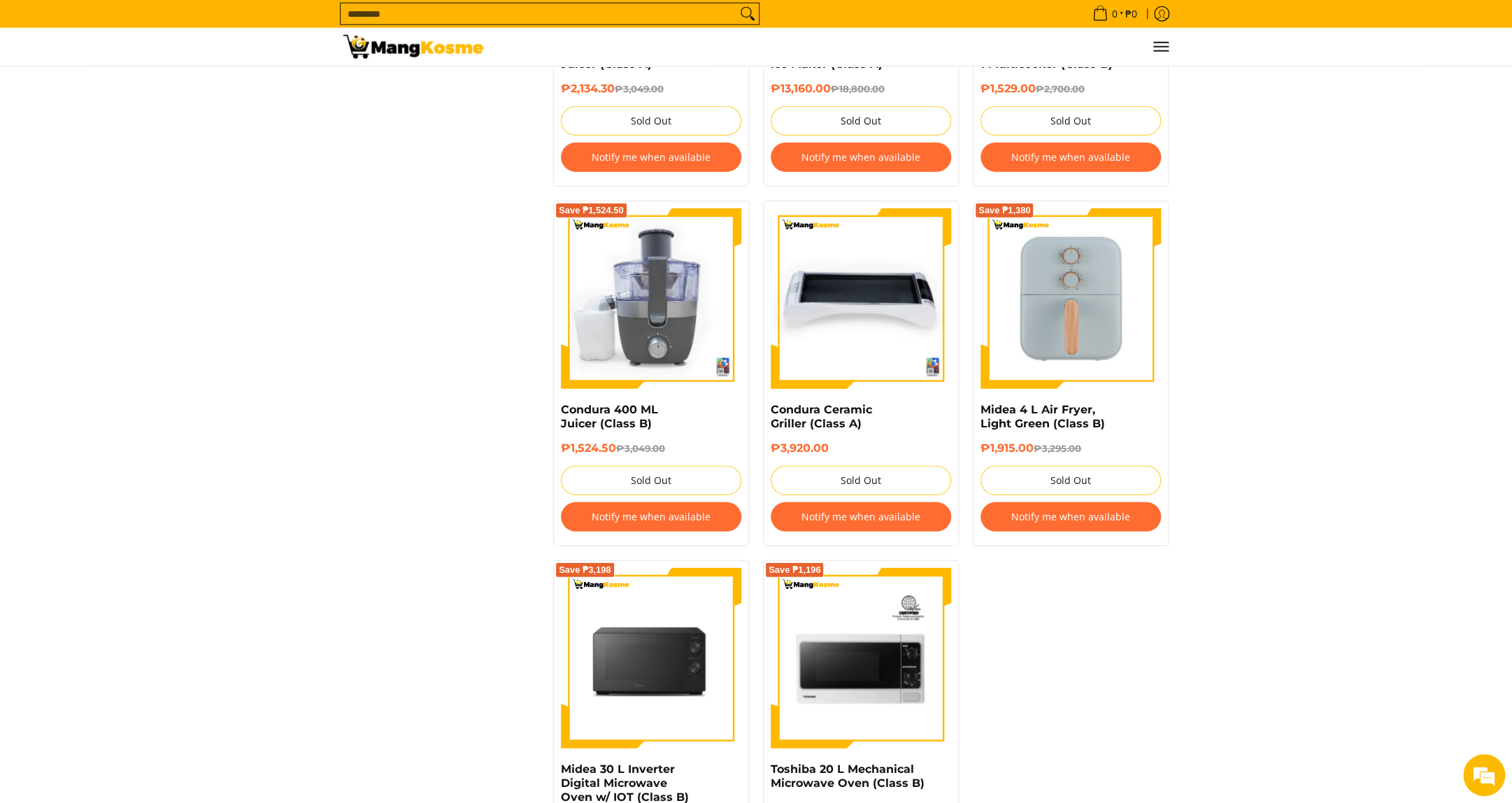
scroll to position [2293, 0]
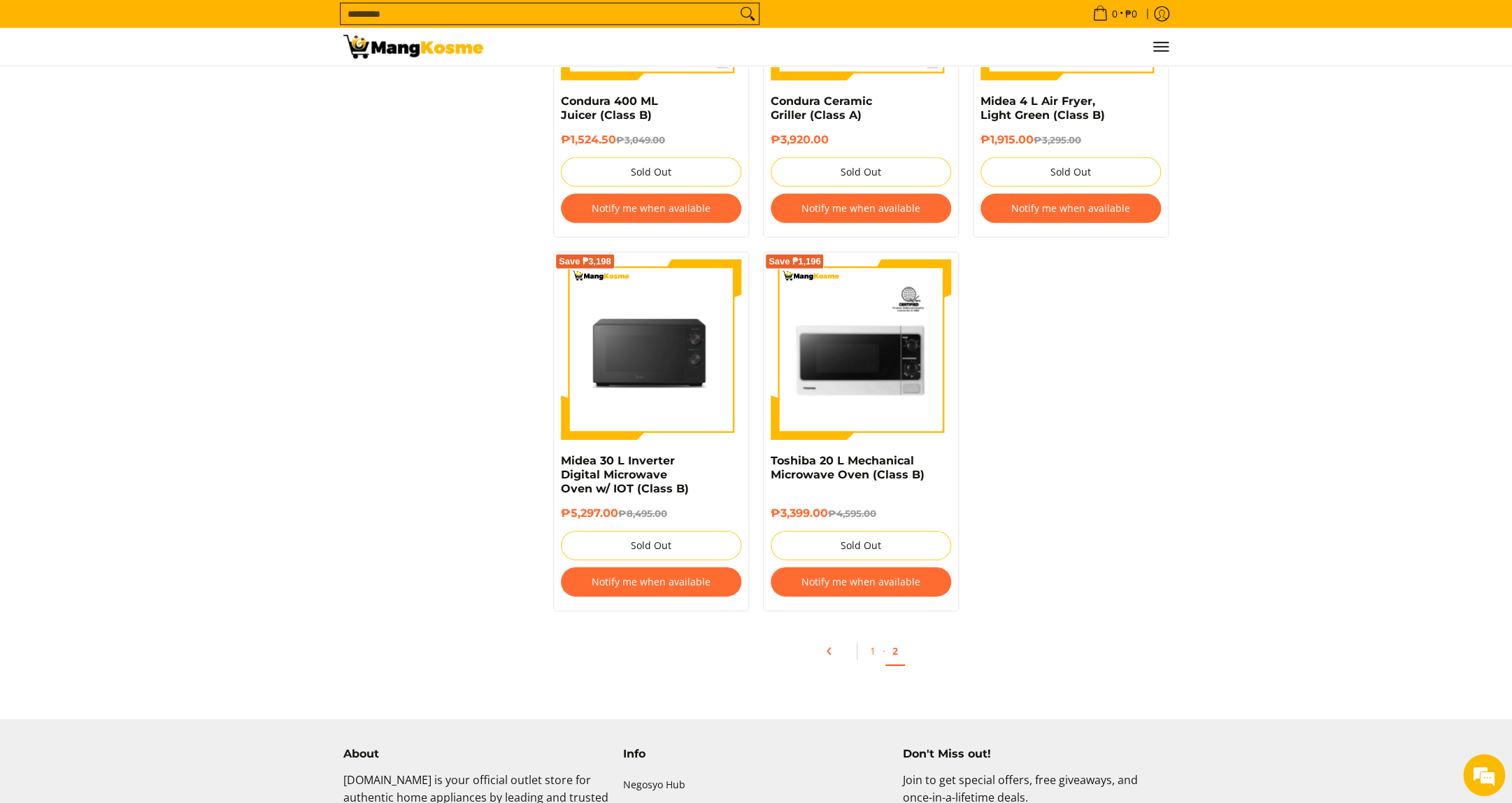
click at [825, 656] on icon "Pagination" at bounding box center [829, 651] width 10 height 10
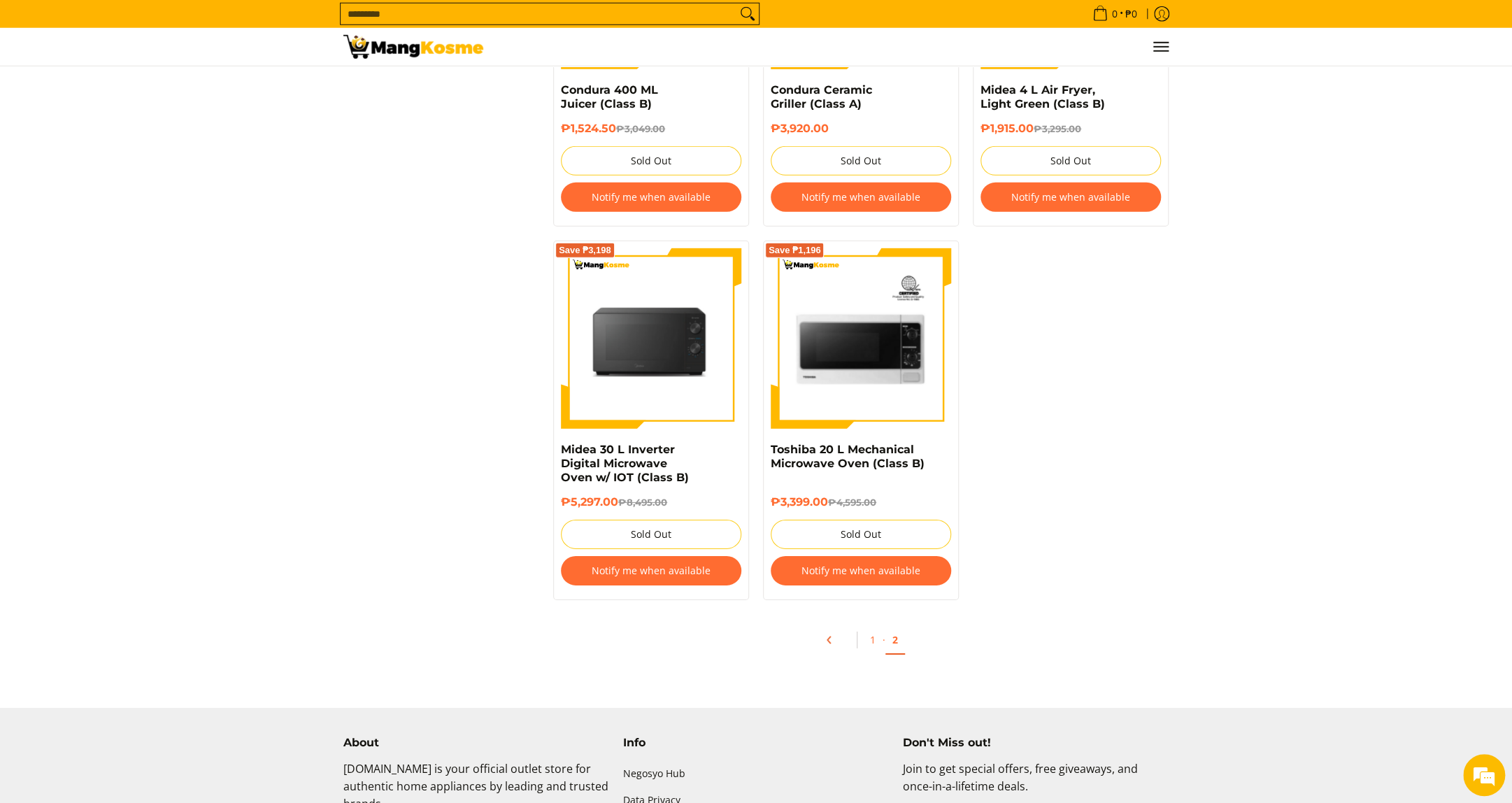
scroll to position [2691, 0]
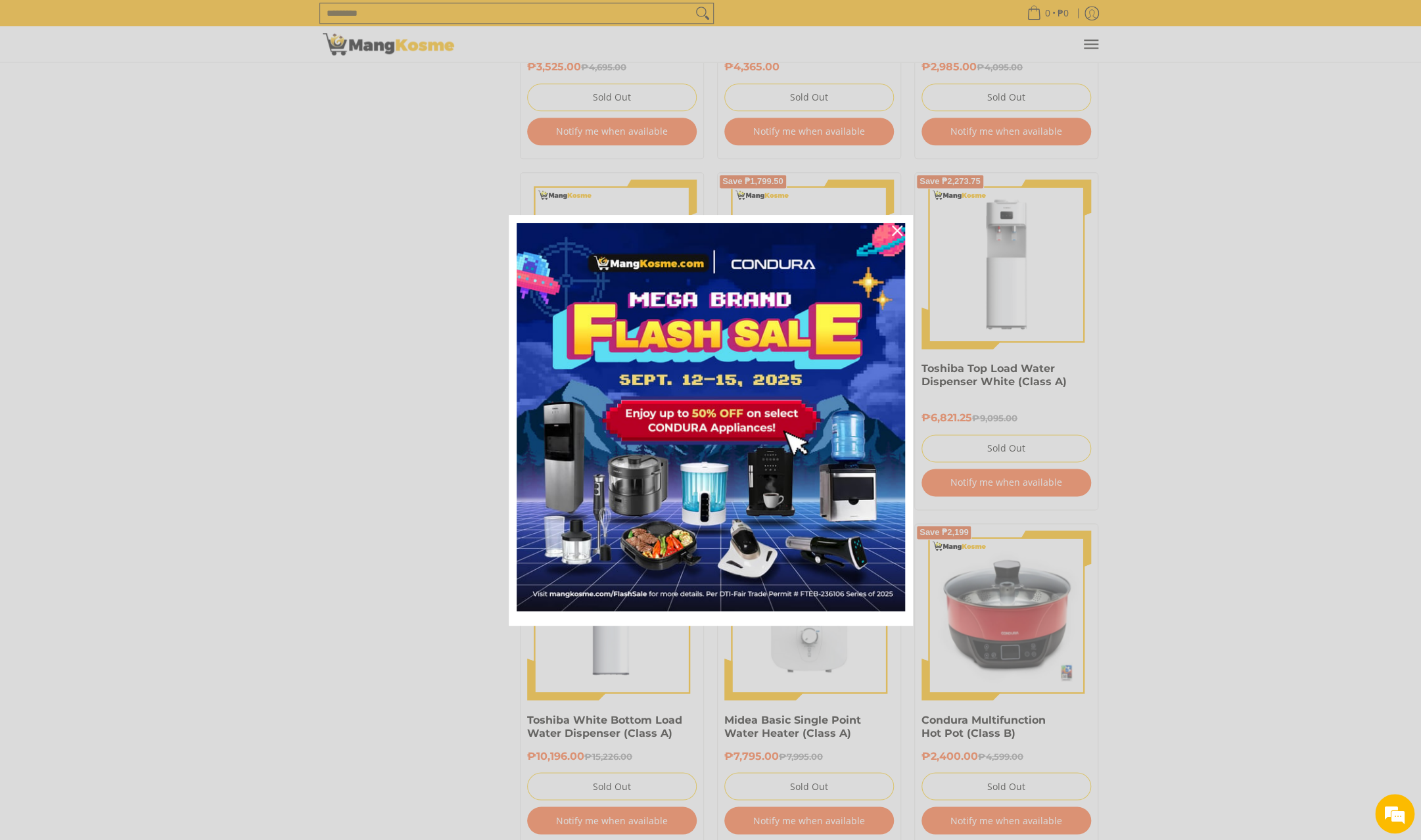
scroll to position [4419, 0]
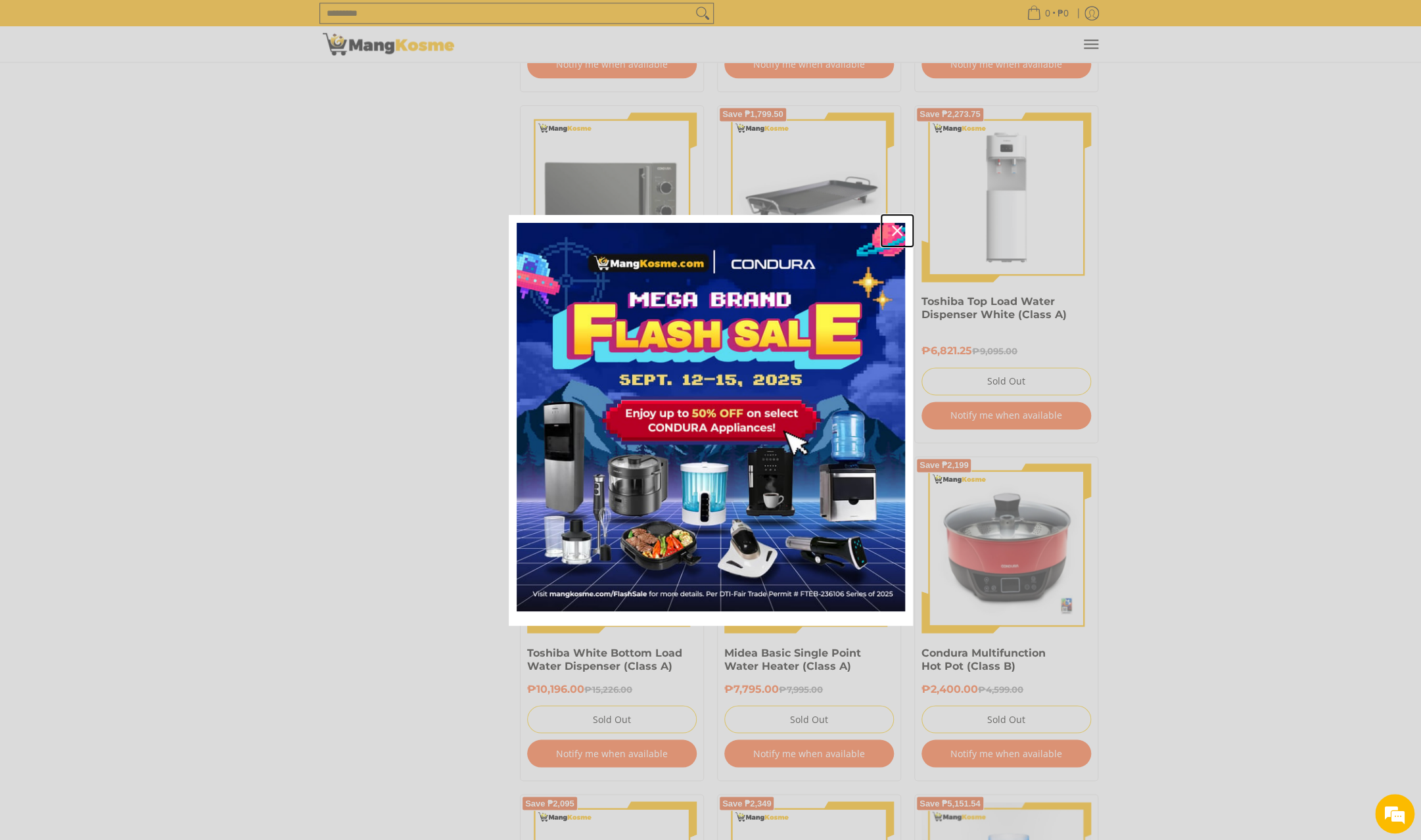
click at [898, 233] on icon "close icon" at bounding box center [896, 230] width 11 height 11
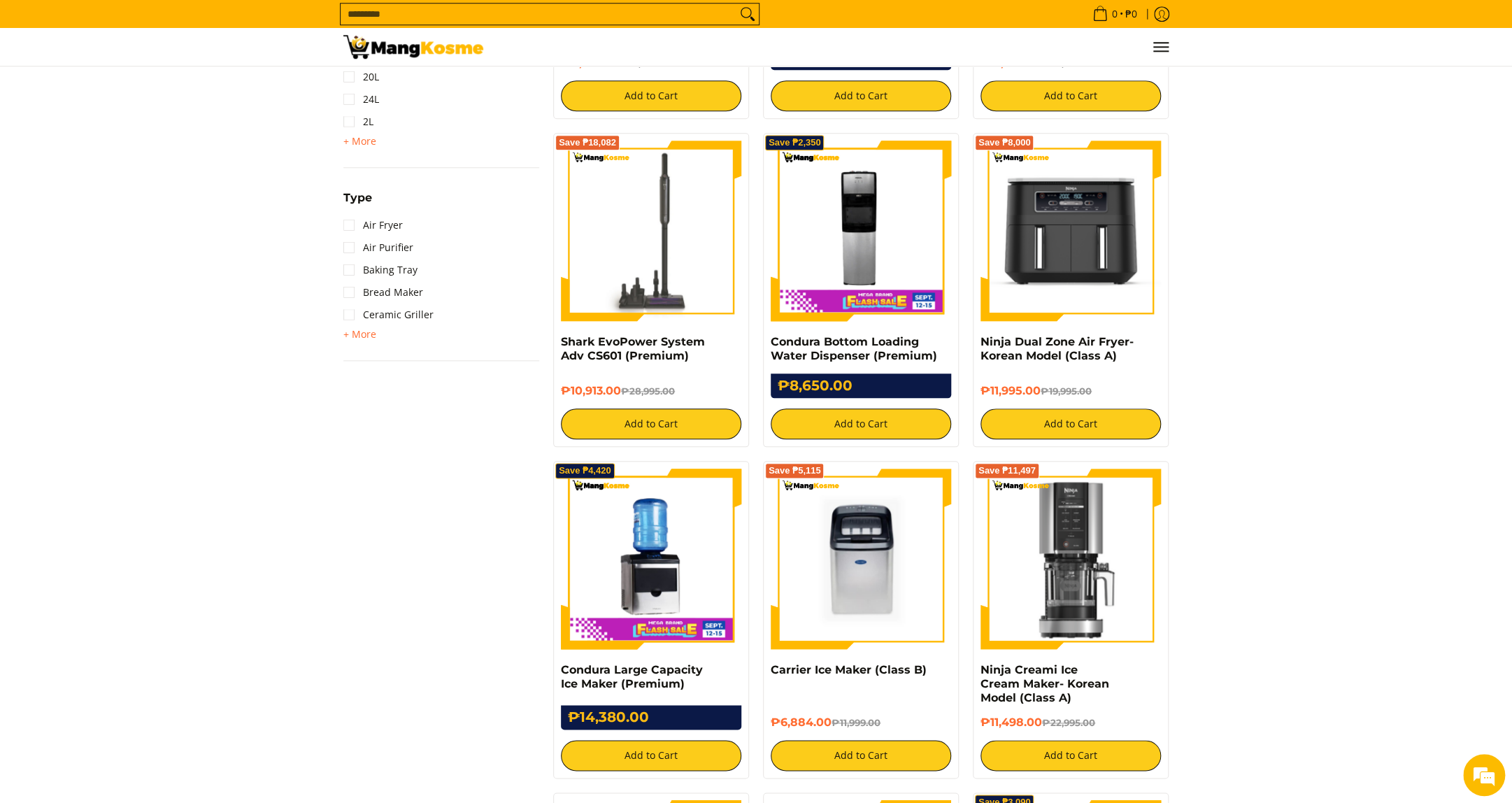
scroll to position [0, 0]
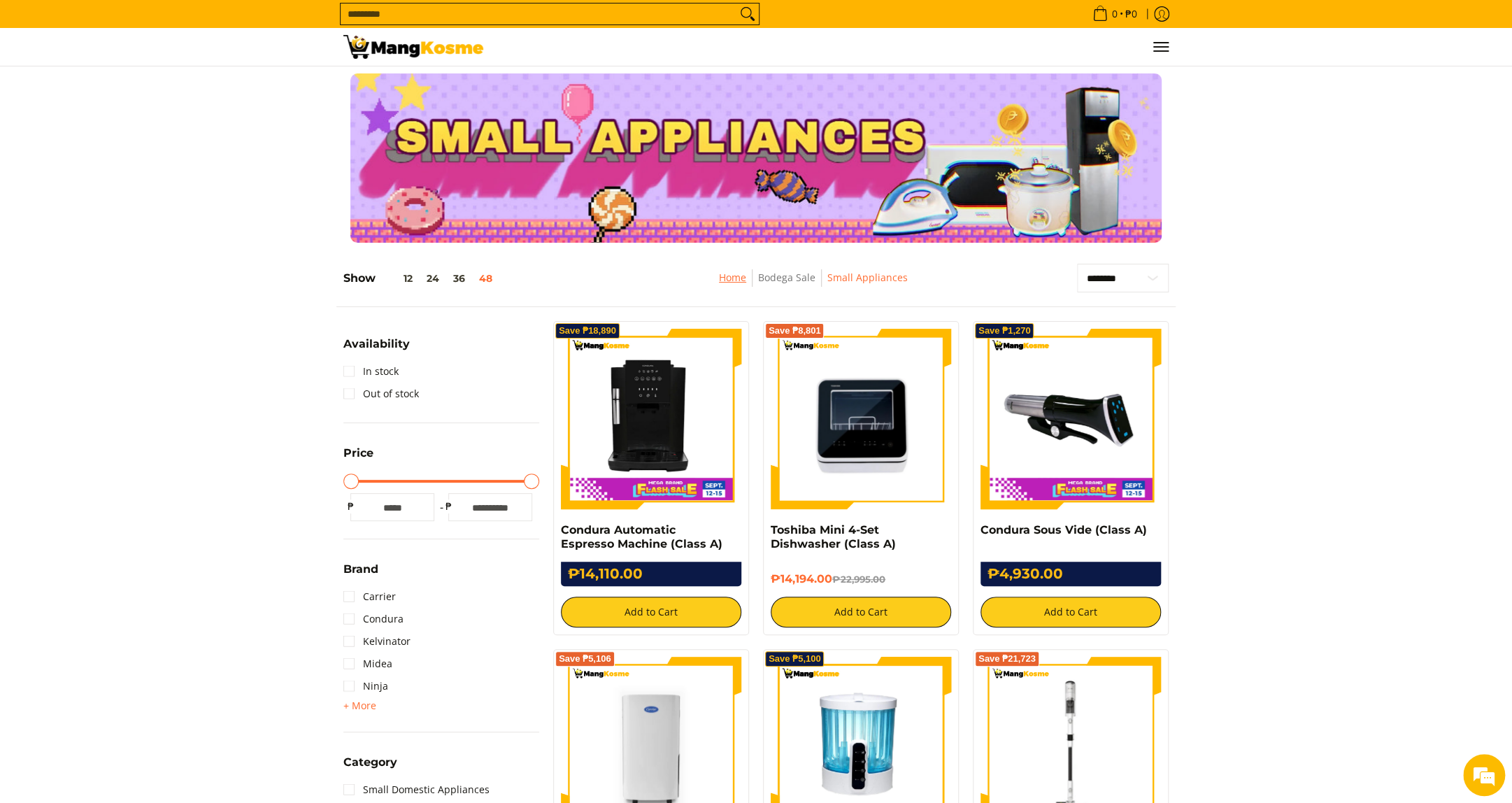
click at [731, 278] on link "Home" at bounding box center [732, 277] width 27 height 13
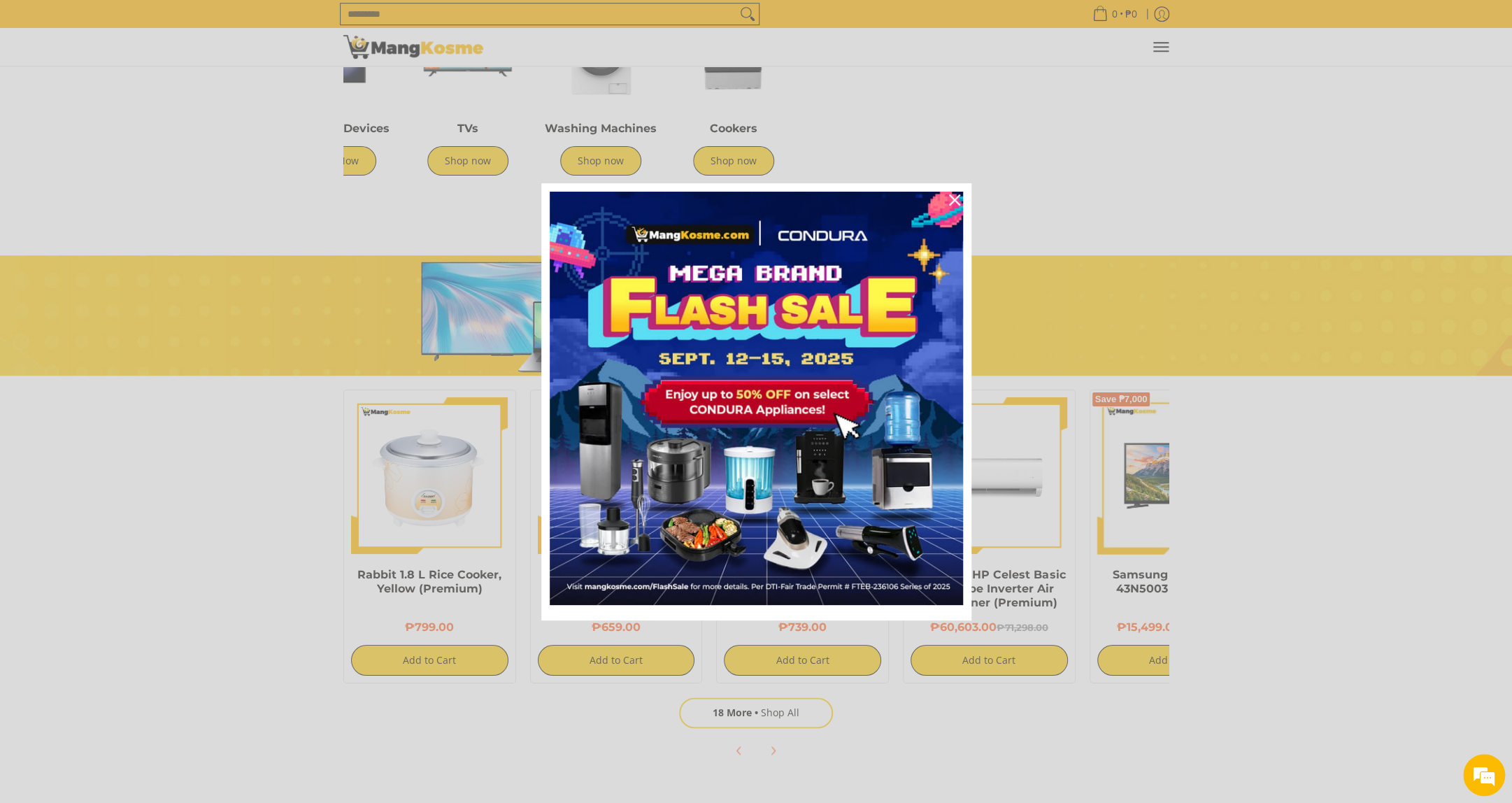
scroll to position [0, 2223]
click at [954, 211] on div "Close" at bounding box center [954, 200] width 22 height 22
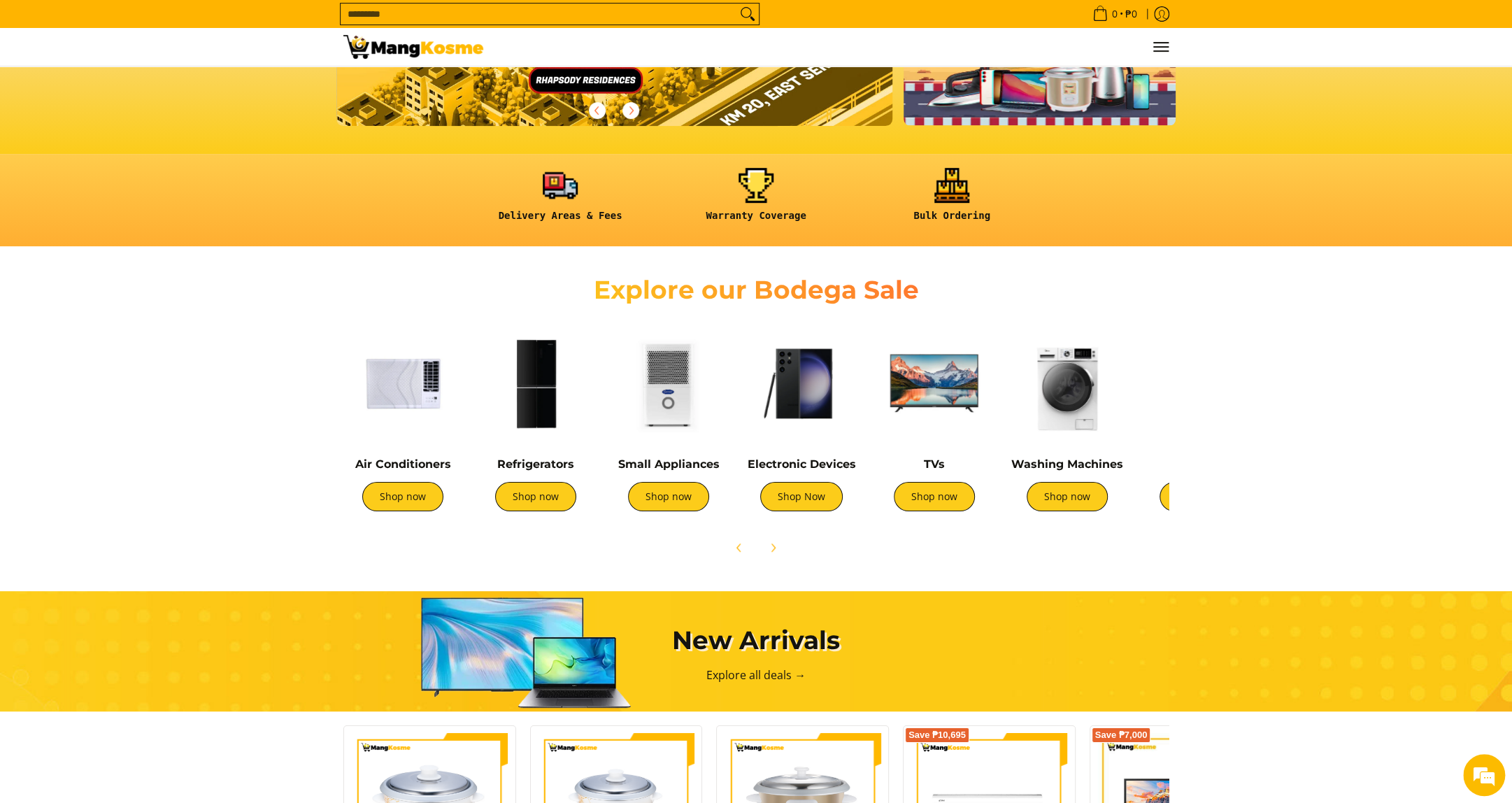
click at [1502, 375] on section "Explore our Bodega Sale Air Conditioners Shop now Refrigerators Shop now" at bounding box center [756, 412] width 1512 height 317
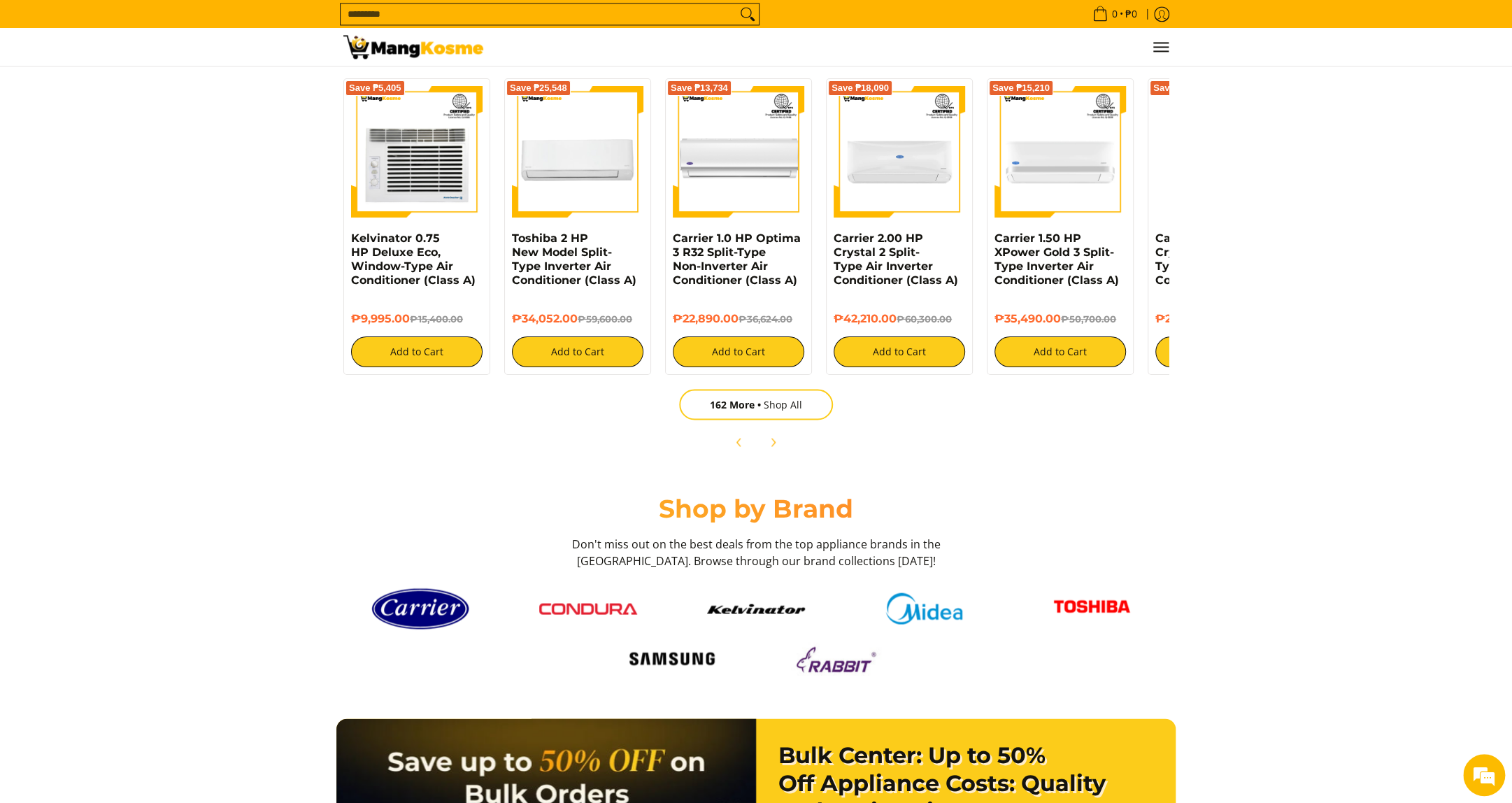
scroll to position [1685, 0]
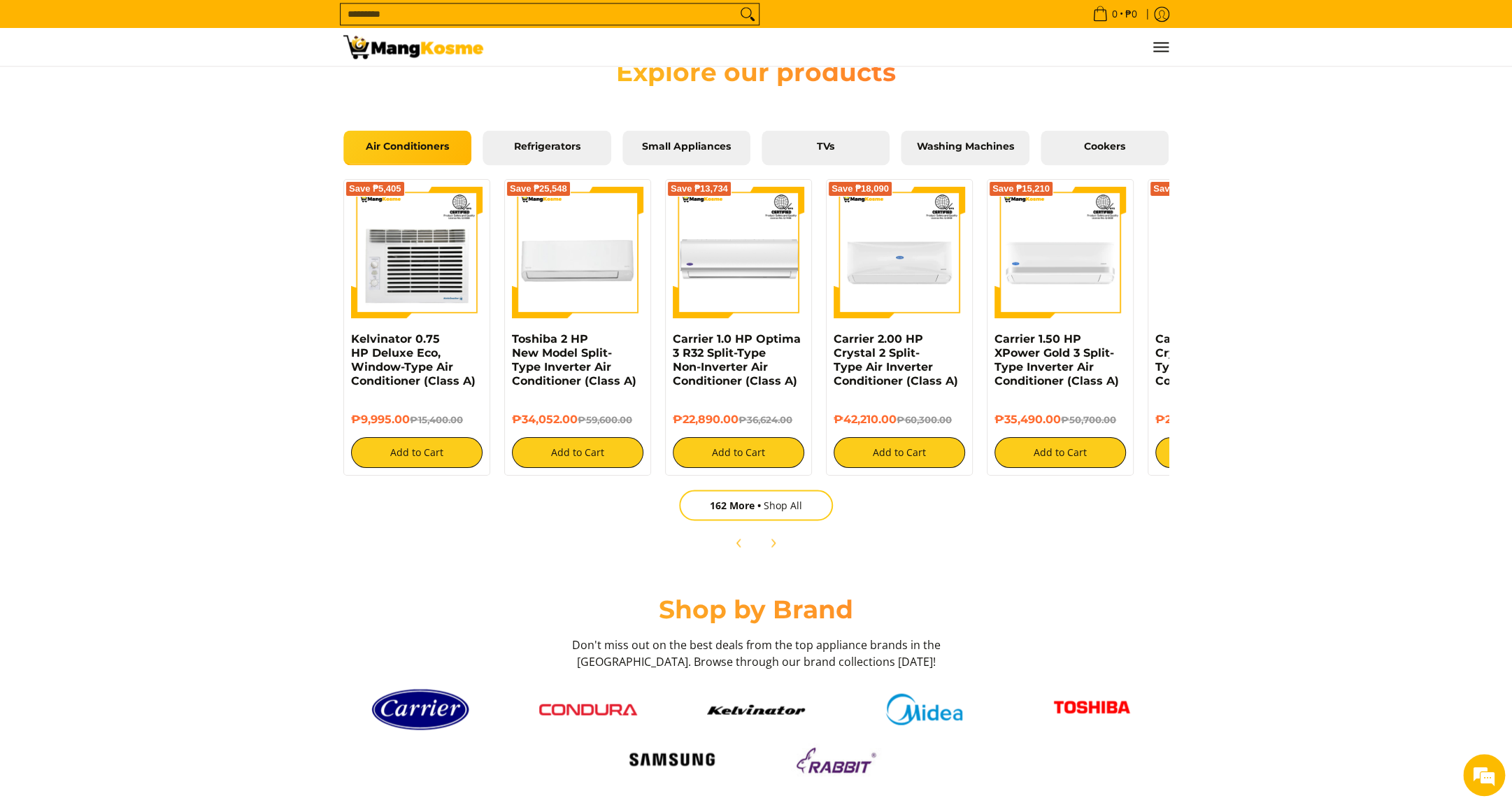
click at [709, 153] on span "Small Appliances" at bounding box center [687, 147] width 107 height 12
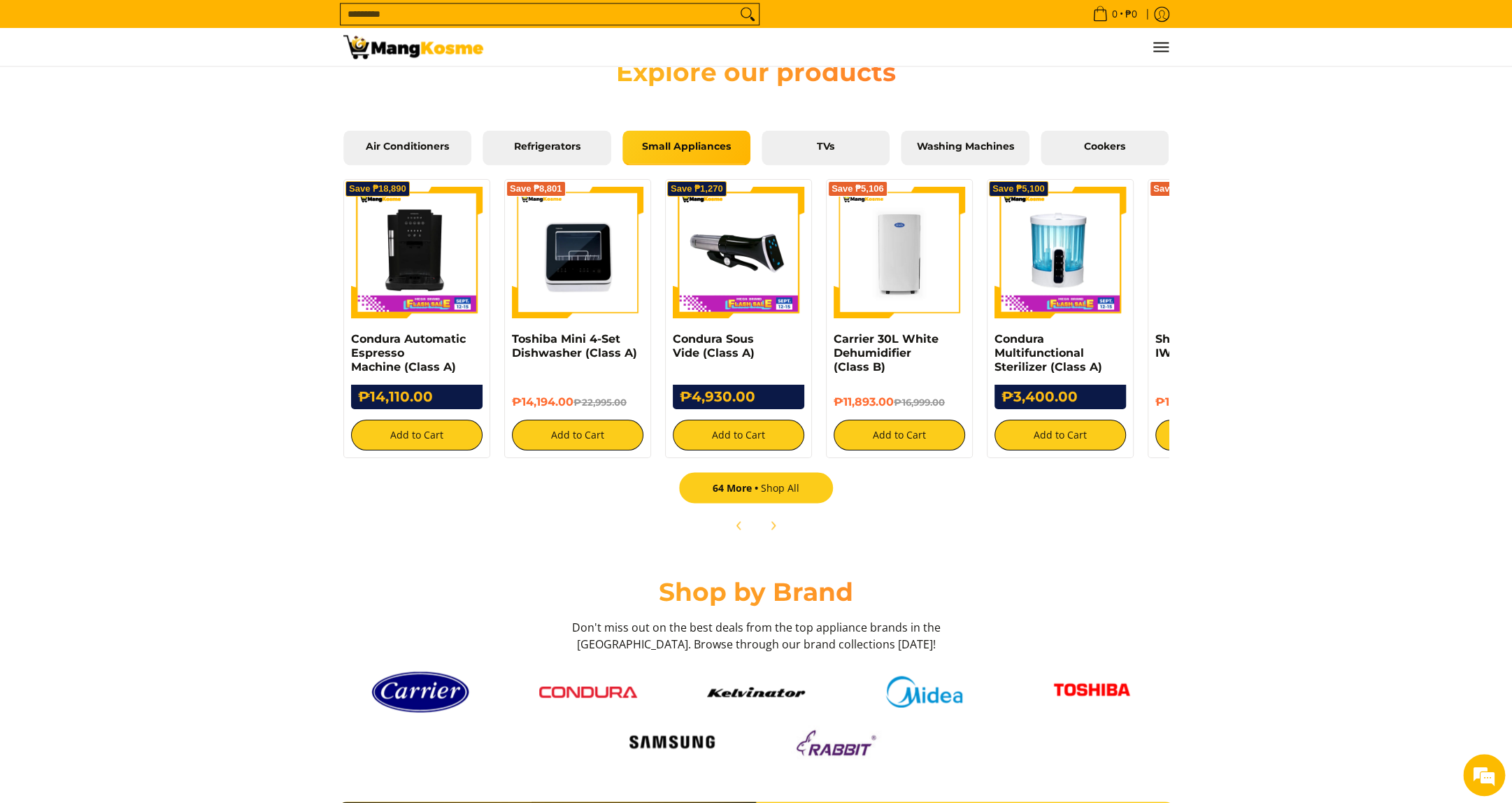
click at [799, 503] on link "64 More Shop All" at bounding box center [755, 487] width 154 height 31
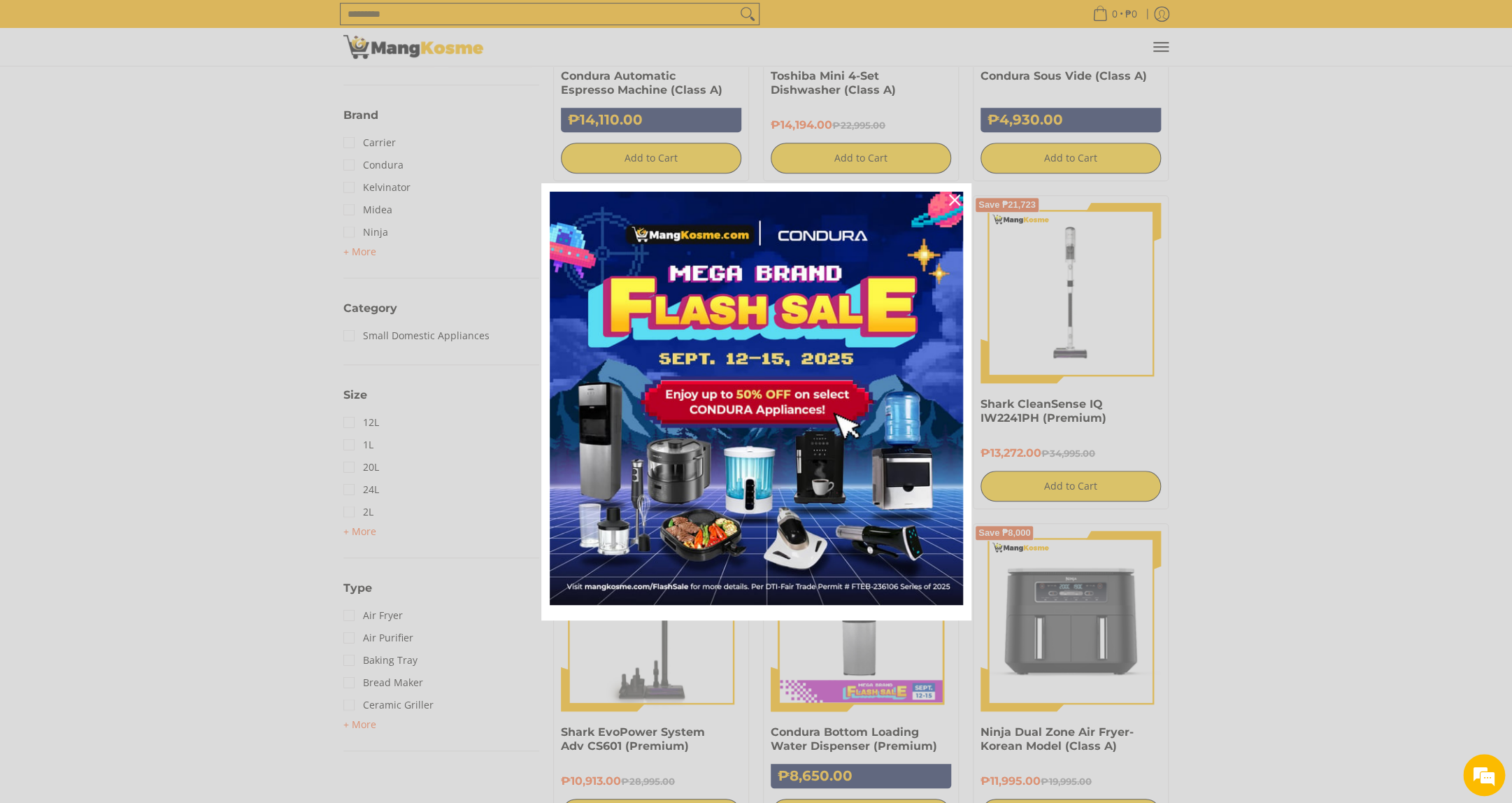
scroll to position [455, 0]
click at [949, 211] on div "Close" at bounding box center [954, 200] width 22 height 22
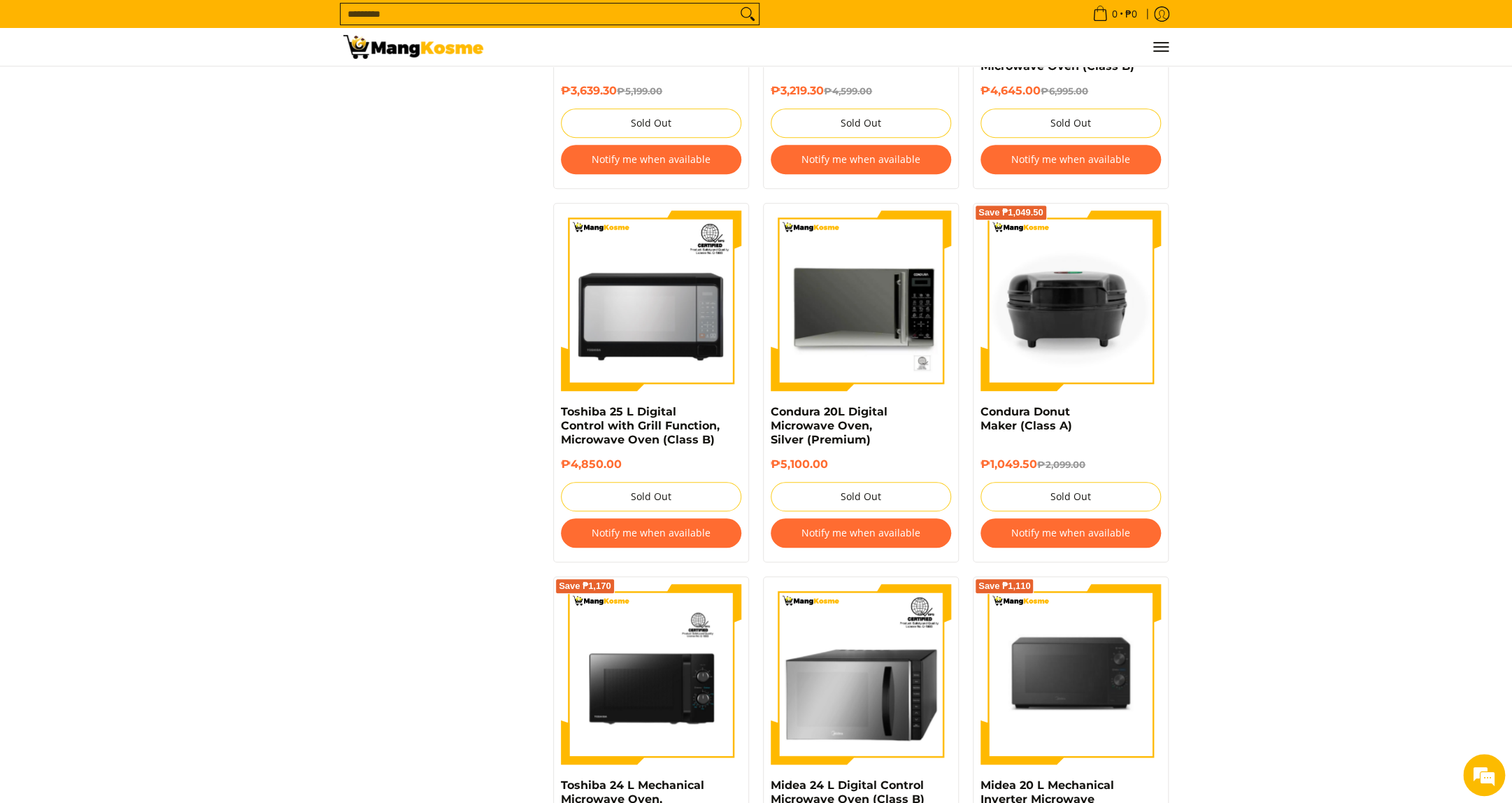
scroll to position [3870, 0]
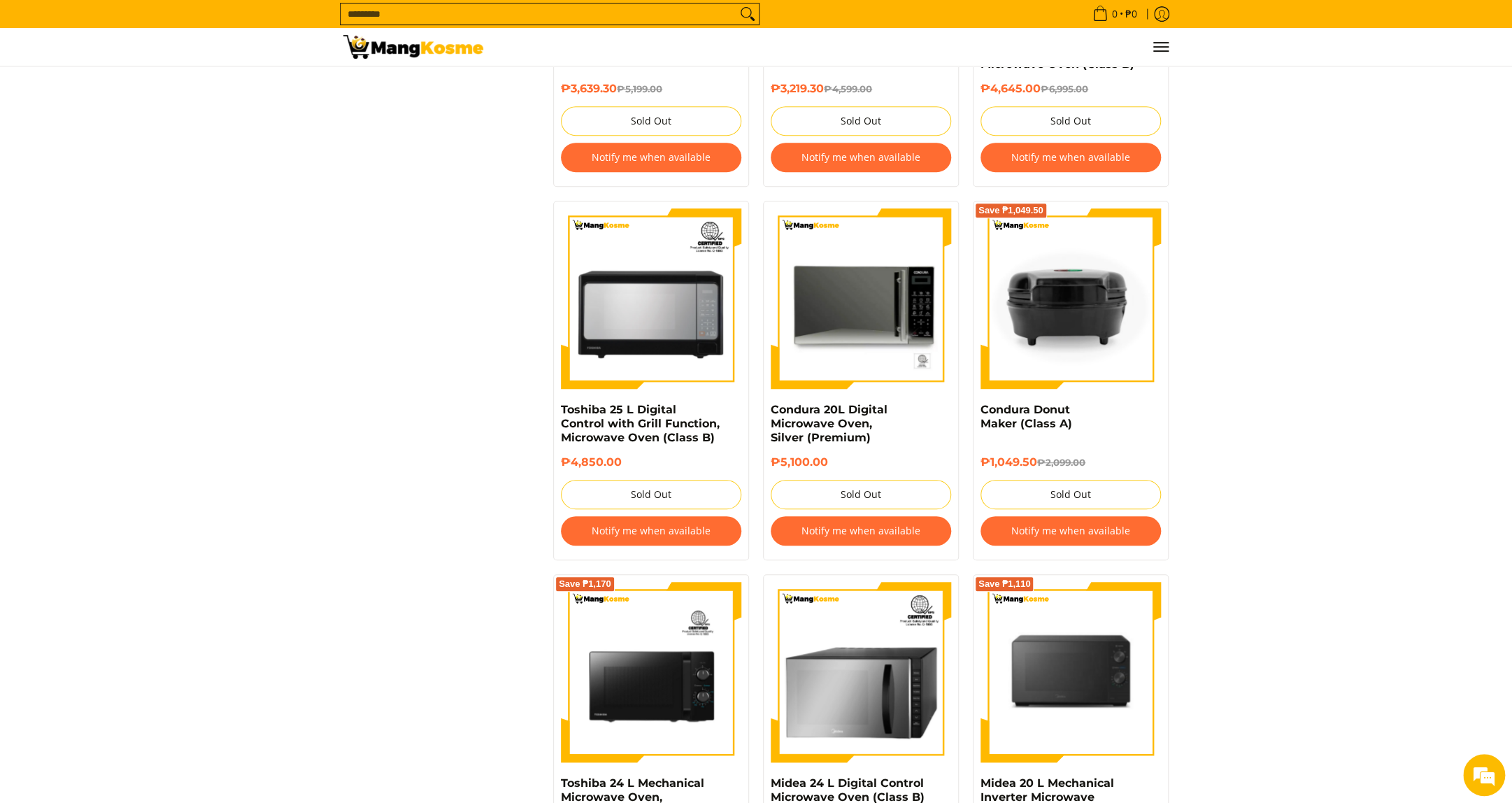
click at [1508, 64] on div "0 Log in Create an Account" at bounding box center [756, 47] width 1512 height 38
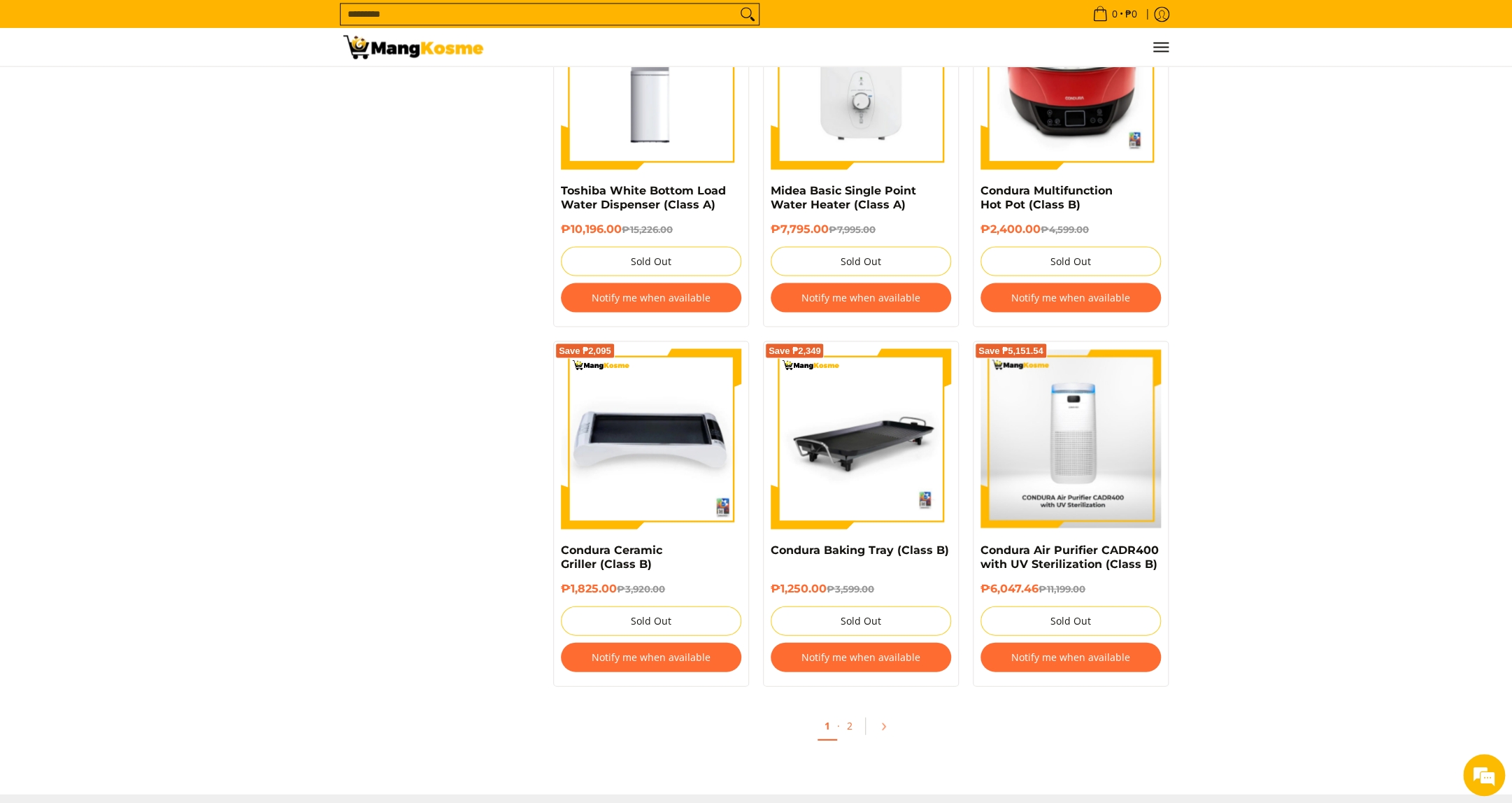
scroll to position [5209, 0]
click at [849, 725] on link "2" at bounding box center [849, 726] width 19 height 29
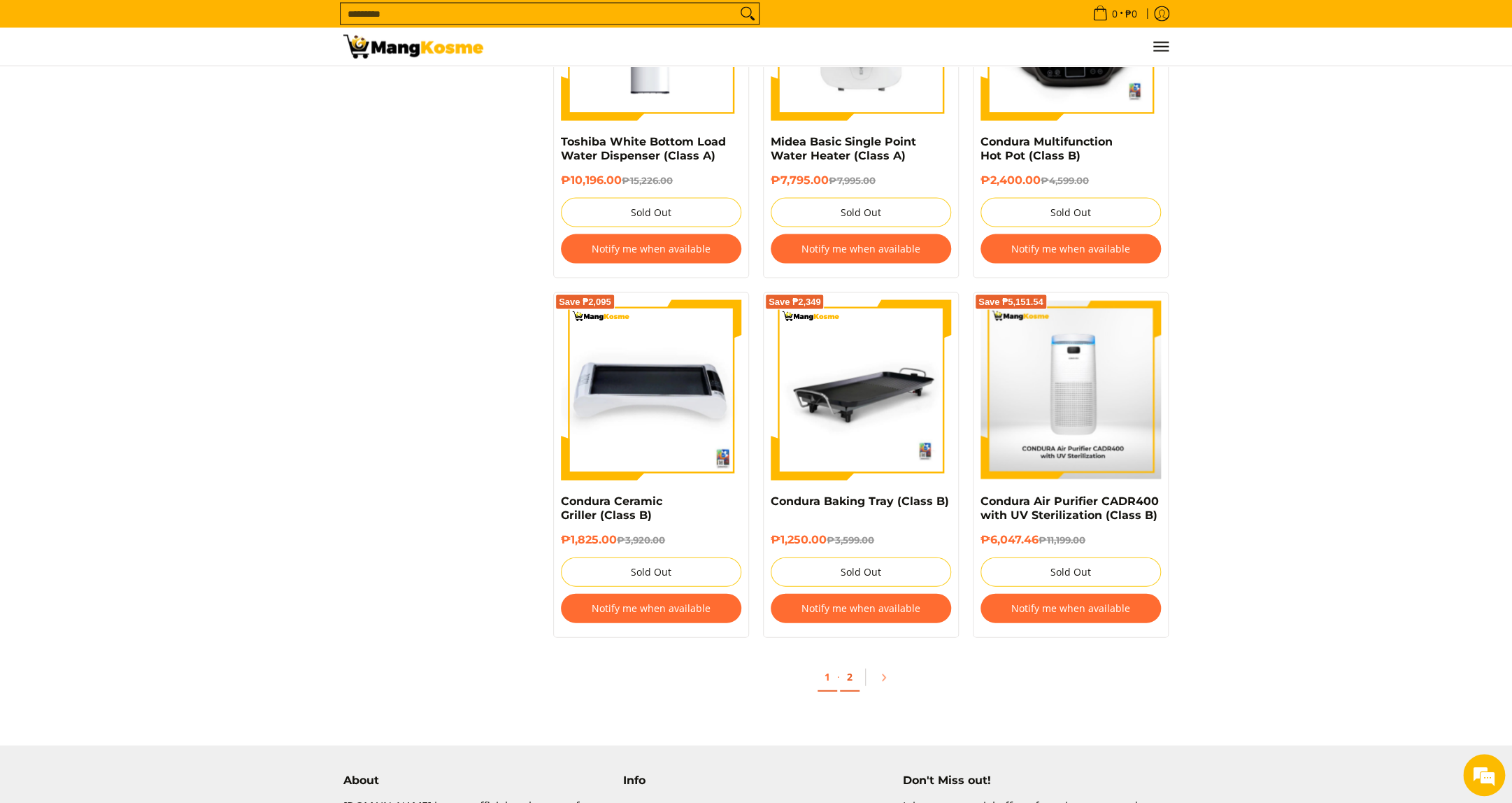
scroll to position [5301, 0]
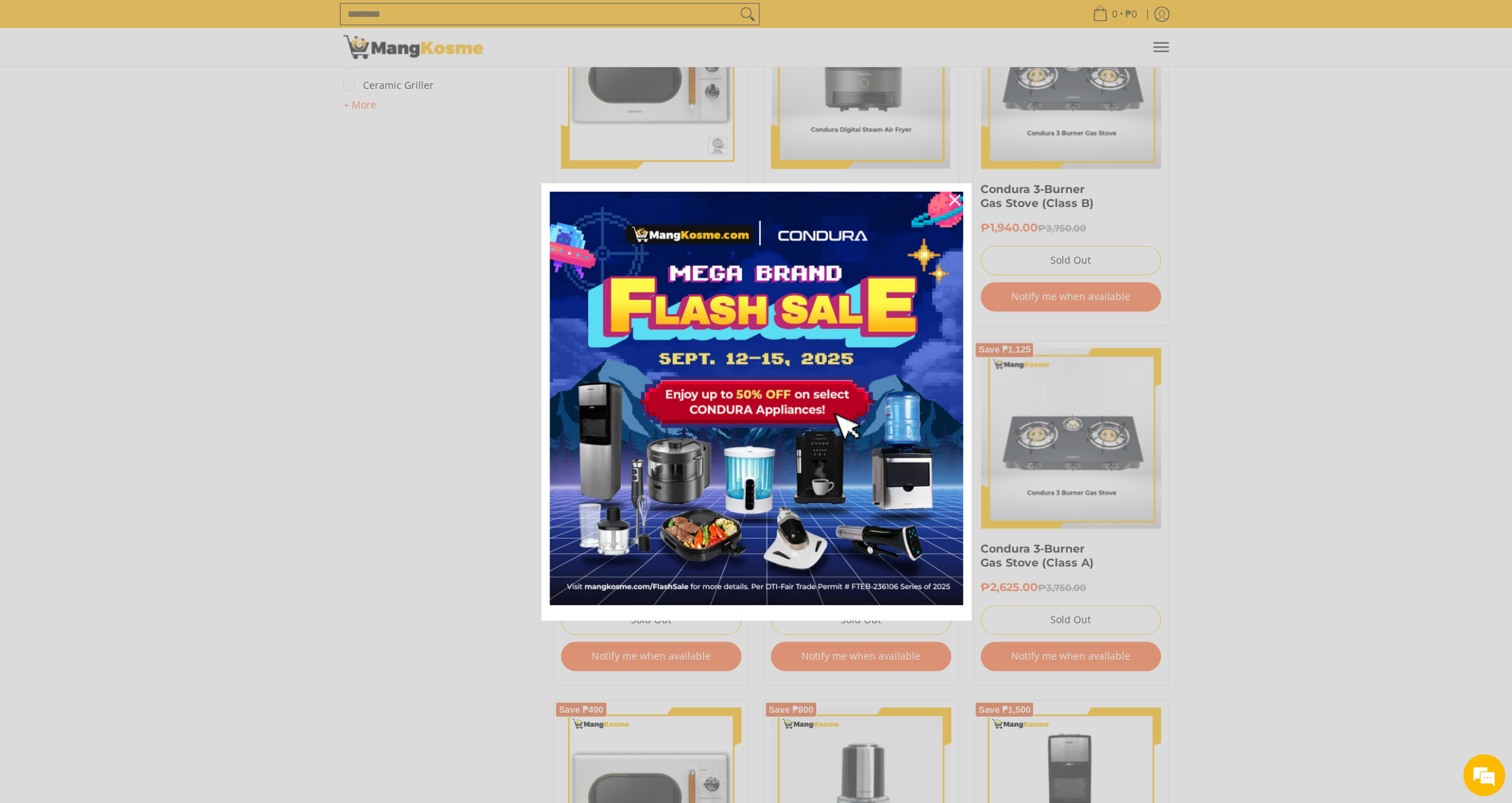
scroll to position [1077, 0]
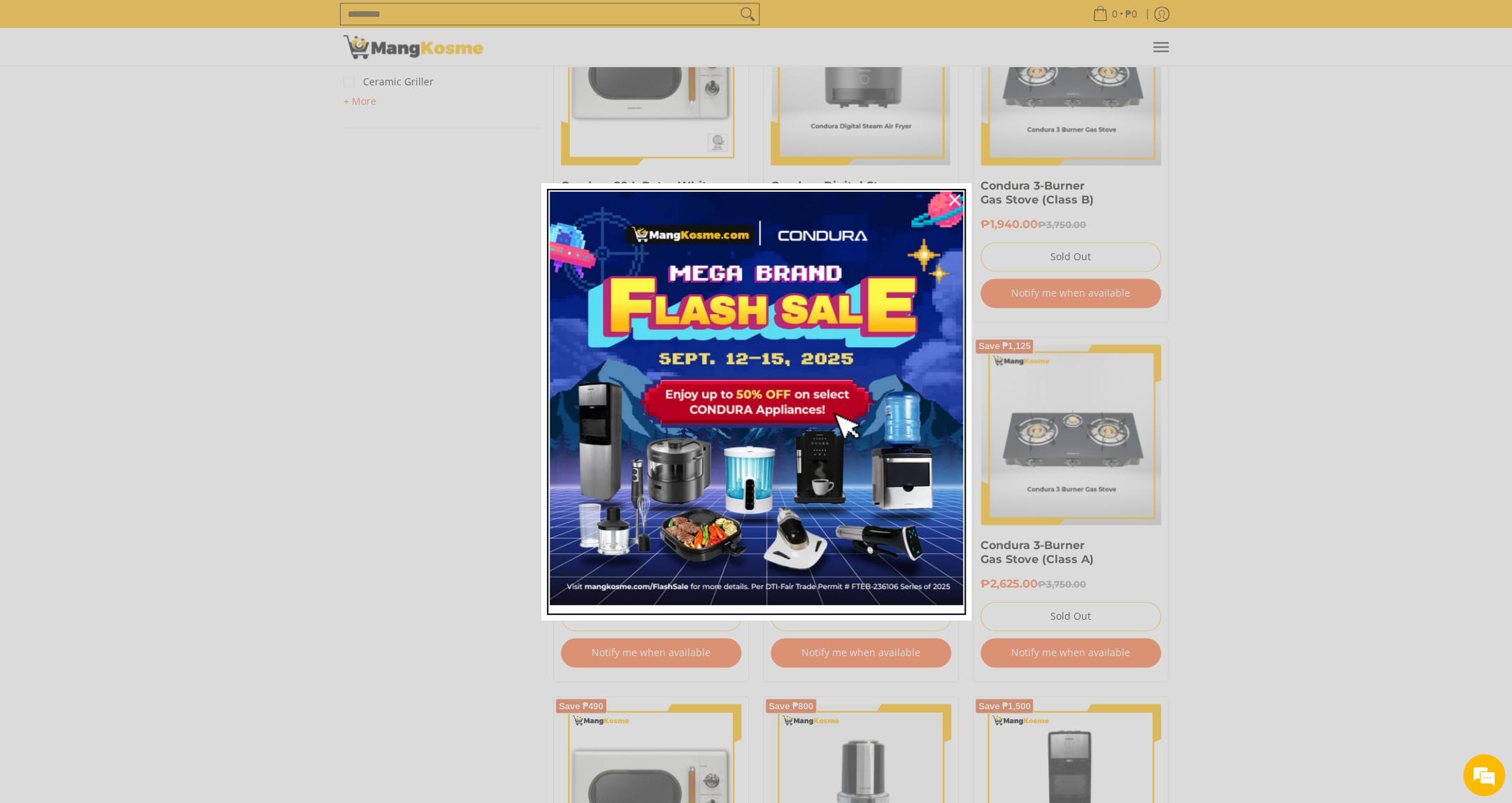
click at [935, 241] on img "Marketing offer form" at bounding box center [756, 398] width 413 height 413
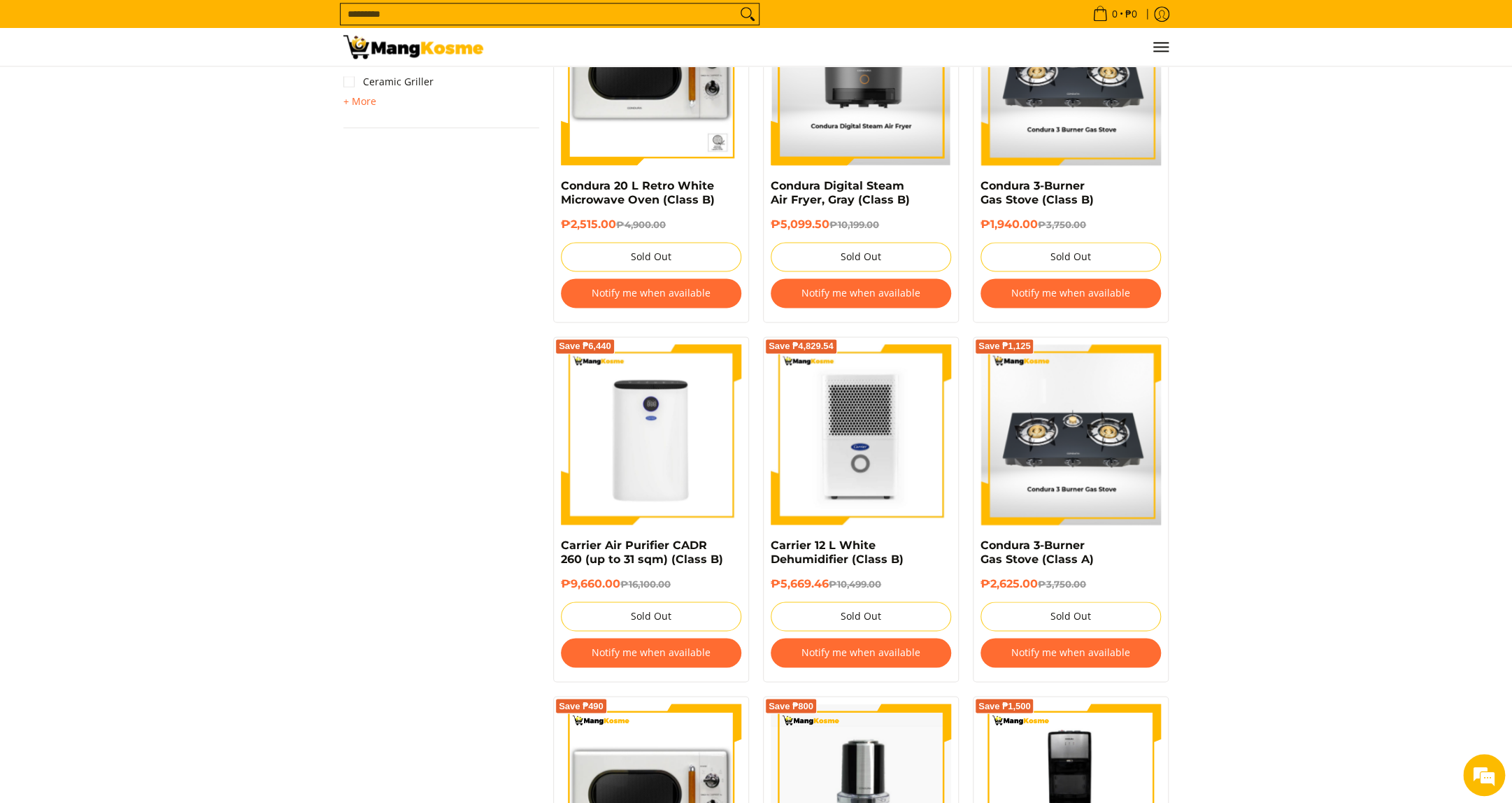
scroll to position [1131, 0]
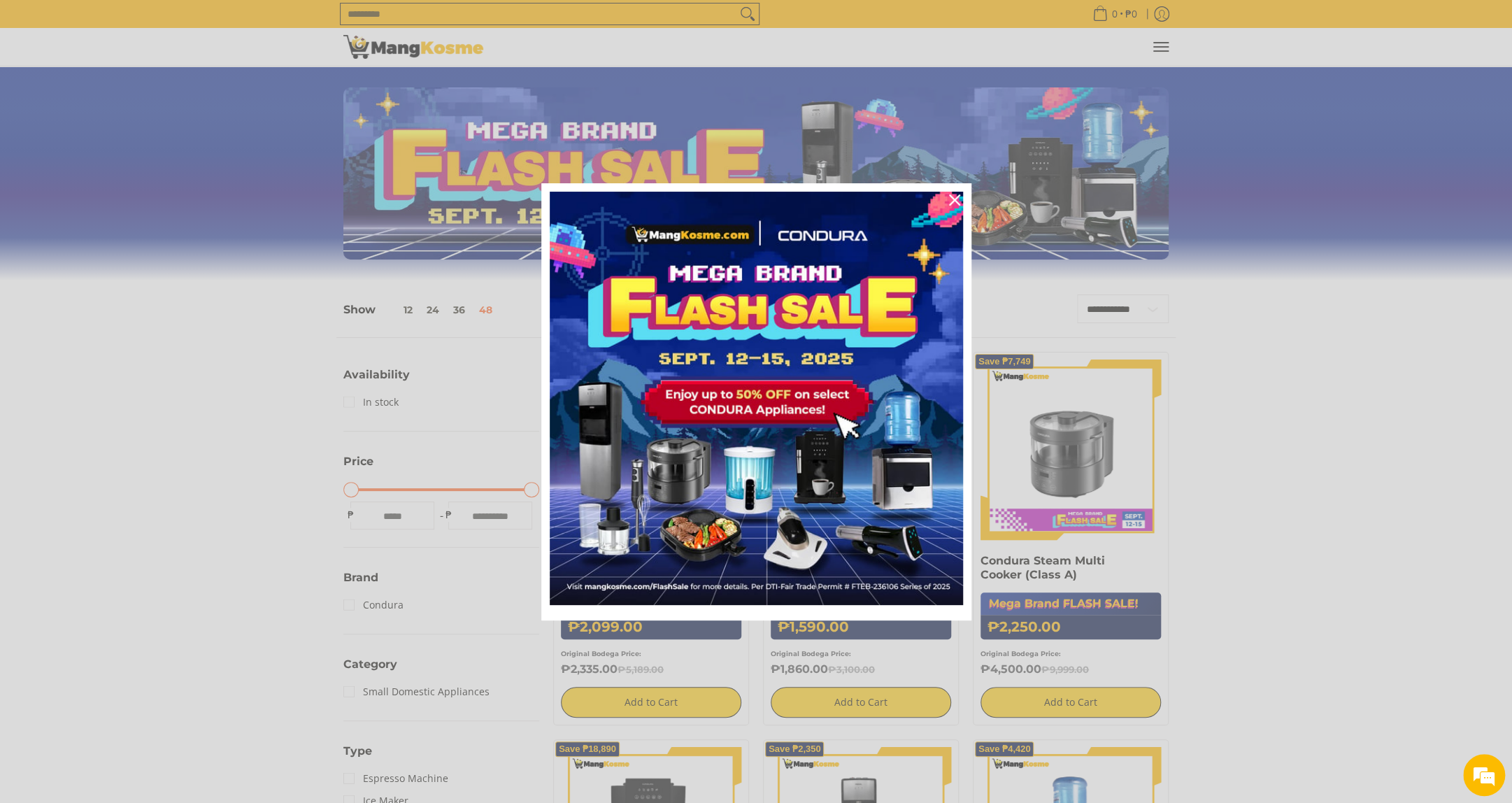
click at [358, 310] on div "Marketing offer form" at bounding box center [756, 401] width 1512 height 803
